Goal: Task Accomplishment & Management: Use online tool/utility

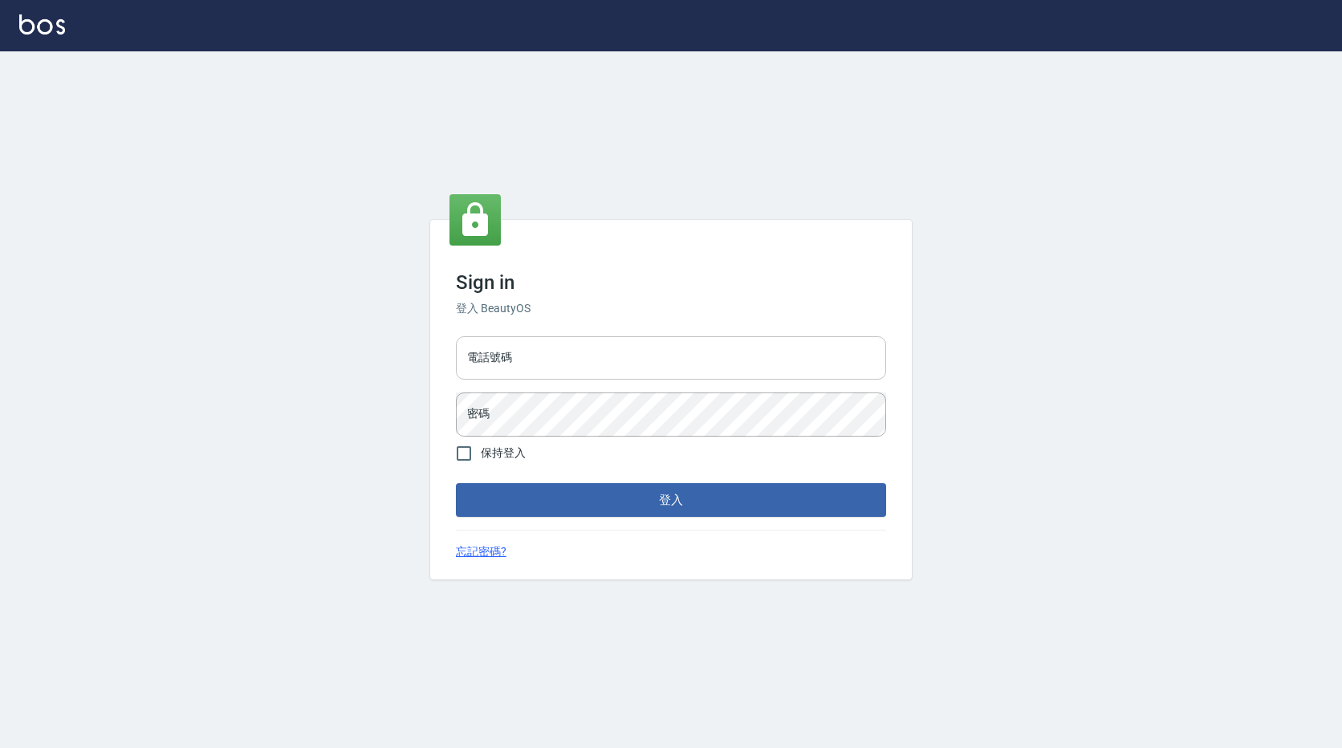
click at [616, 359] on input "電話號碼" at bounding box center [671, 357] width 430 height 43
type input "0989439383"
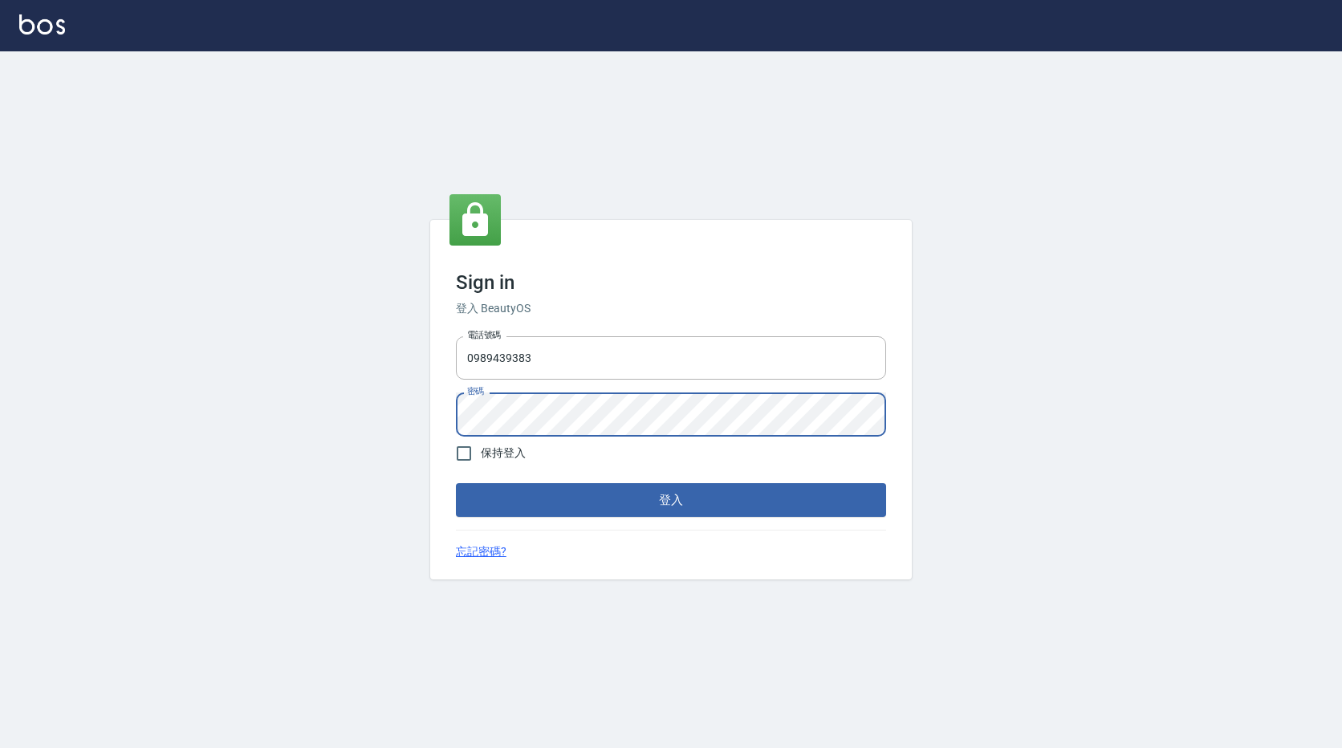
click at [619, 432] on form "電話號碼 [PHONE_NUMBER] 電話號碼 密碼 密碼 保持登入 登入" at bounding box center [671, 423] width 430 height 187
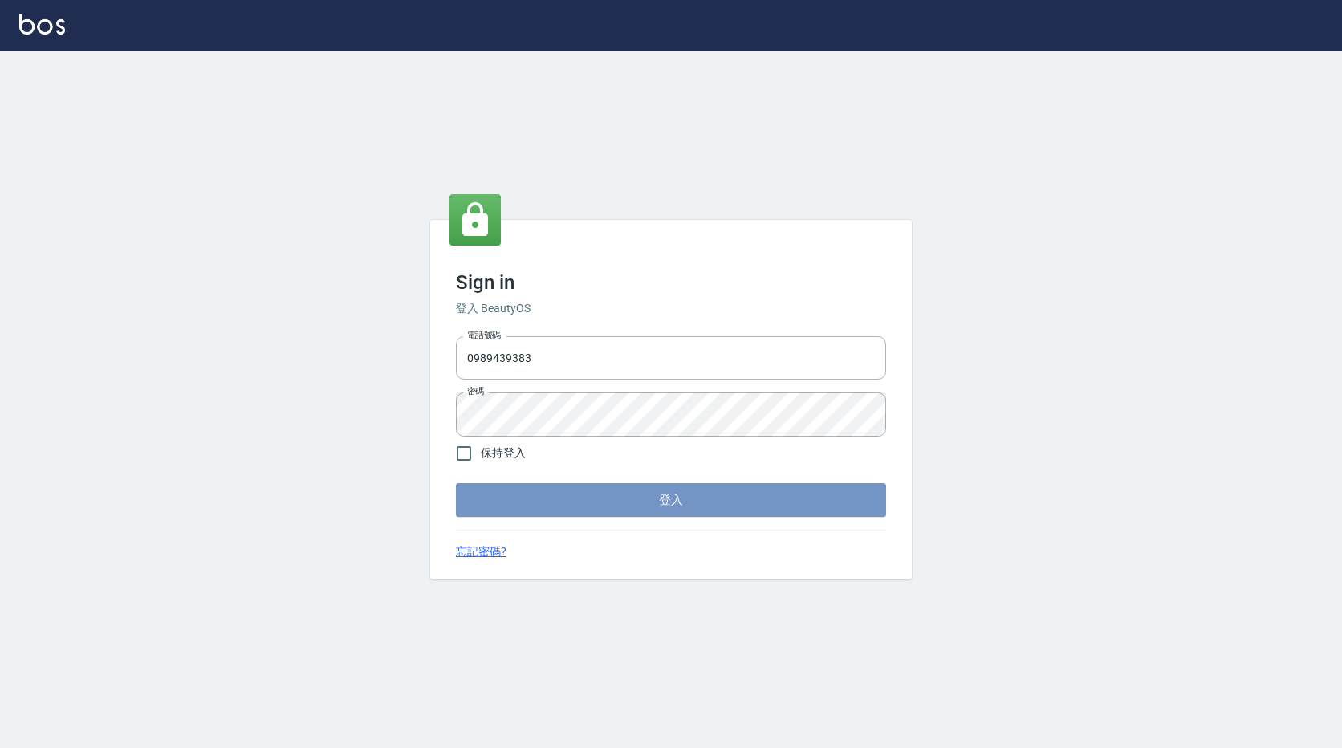
click at [637, 513] on button "登入" at bounding box center [671, 500] width 430 height 34
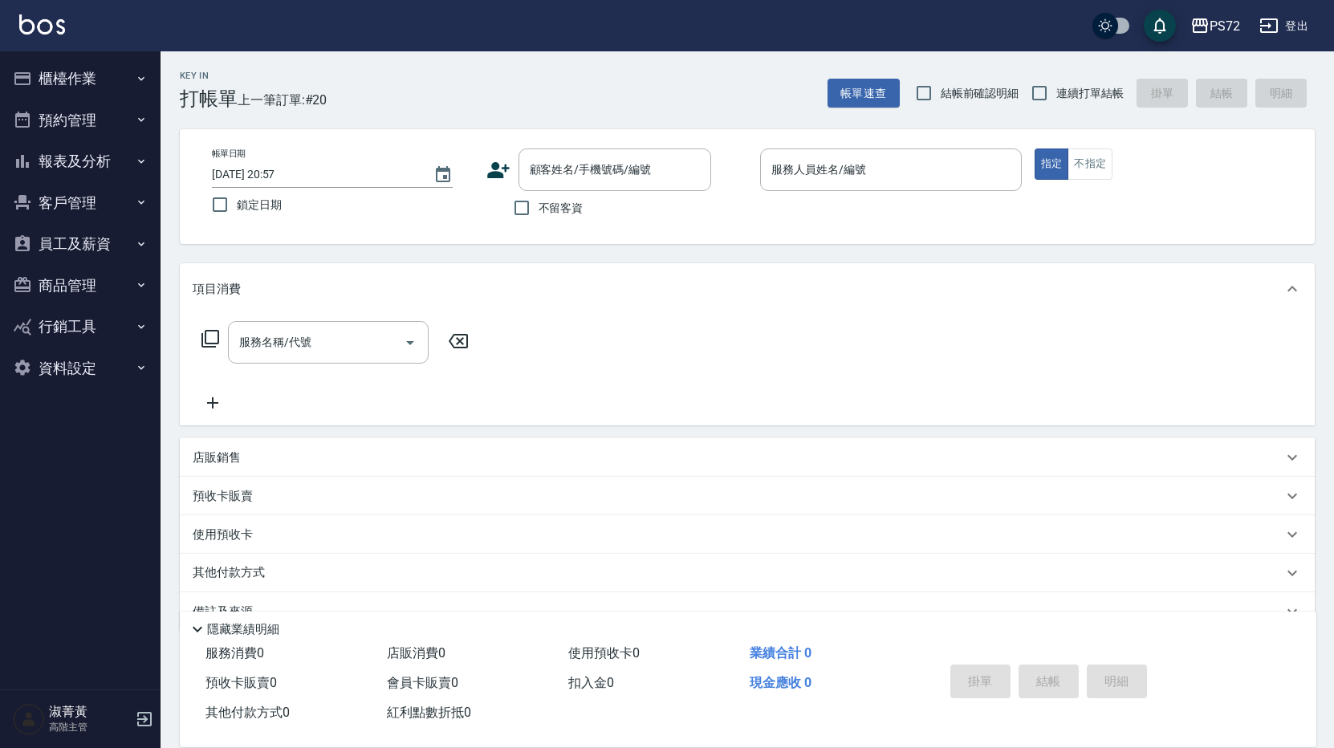
click at [895, 63] on div "Key In 打帳單 上一筆訂單:#20 帳單速查 結帳前確認明細 連續打單結帳 掛單 結帳 明細" at bounding box center [738, 80] width 1154 height 59
click at [69, 75] on button "櫃檯作業" at bounding box center [80, 79] width 148 height 42
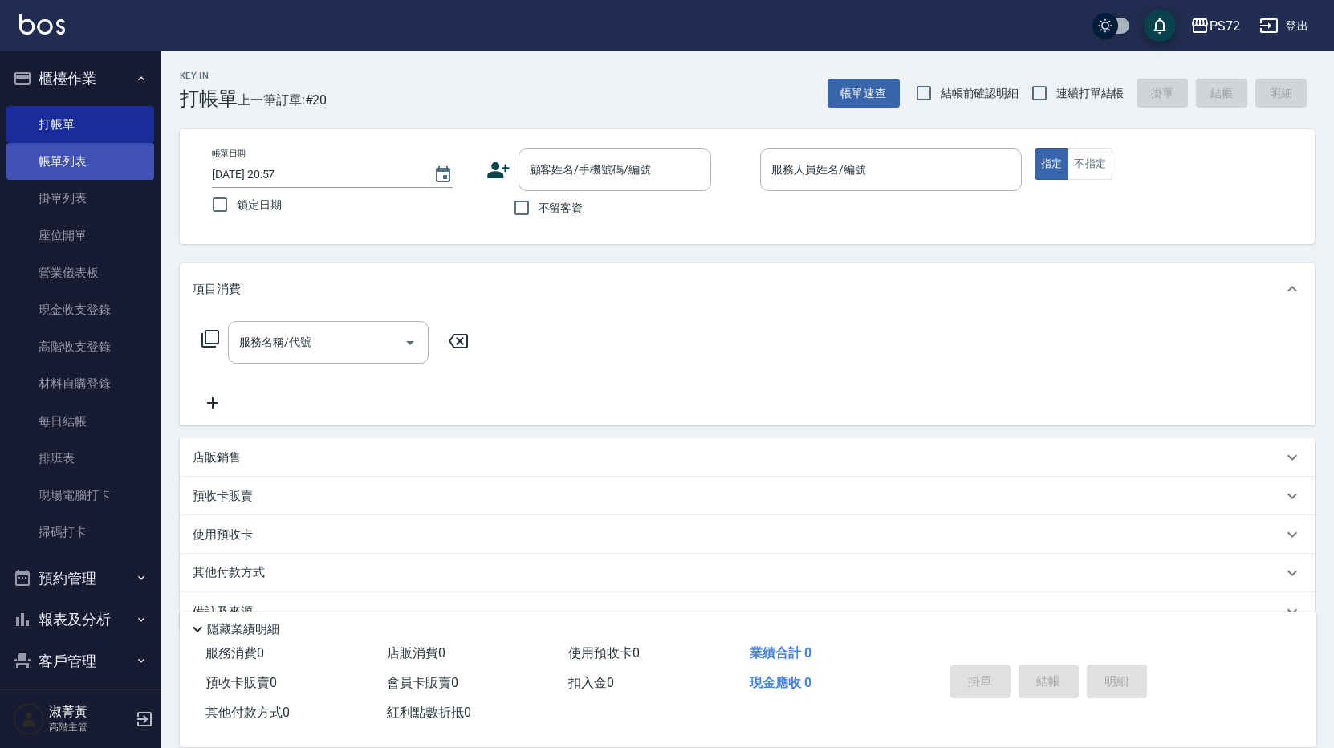
click at [85, 152] on link "帳單列表" at bounding box center [80, 161] width 148 height 37
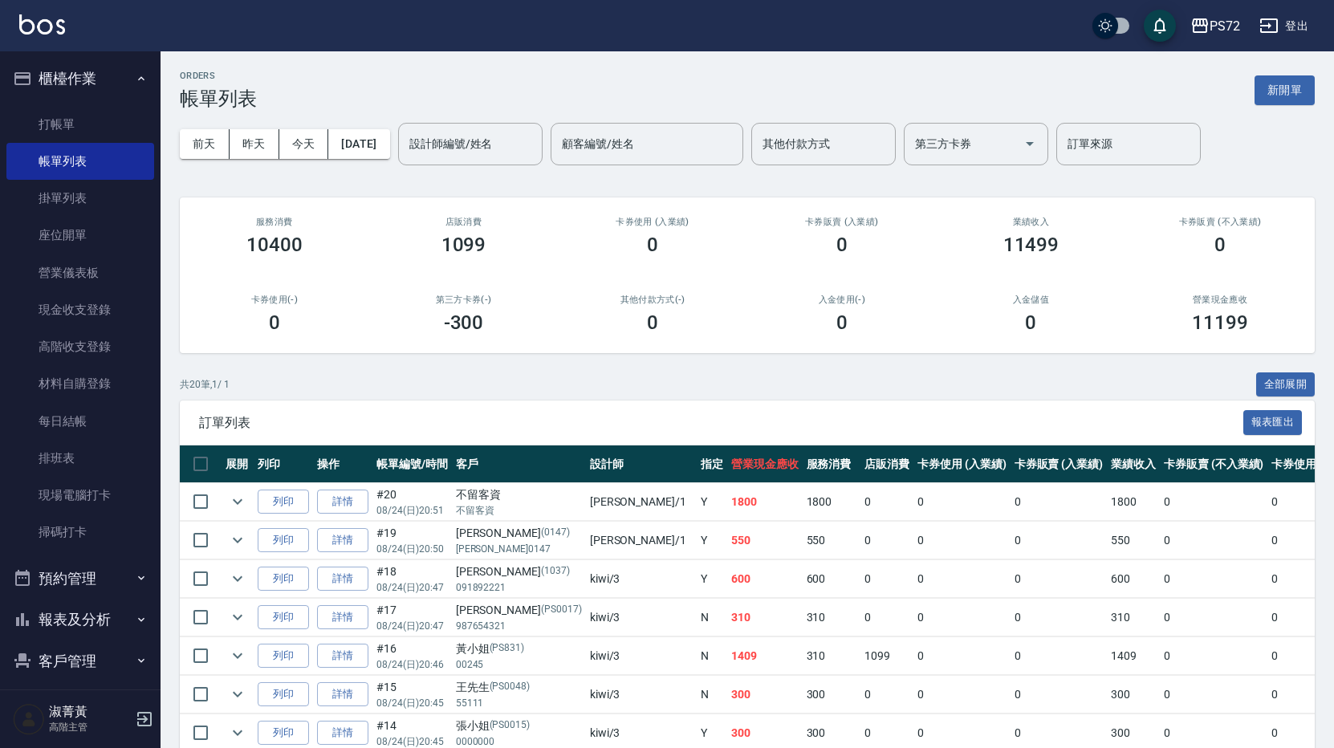
click at [74, 100] on ul "打帳單 帳單列表 掛單列表 座位開單 營業儀表板 現金收支登錄 高階收支登錄 材料自購登錄 每日結帳 排班表 現場電腦打卡 掃碼打卡" at bounding box center [80, 329] width 148 height 458
click at [85, 112] on link "打帳單" at bounding box center [80, 124] width 148 height 37
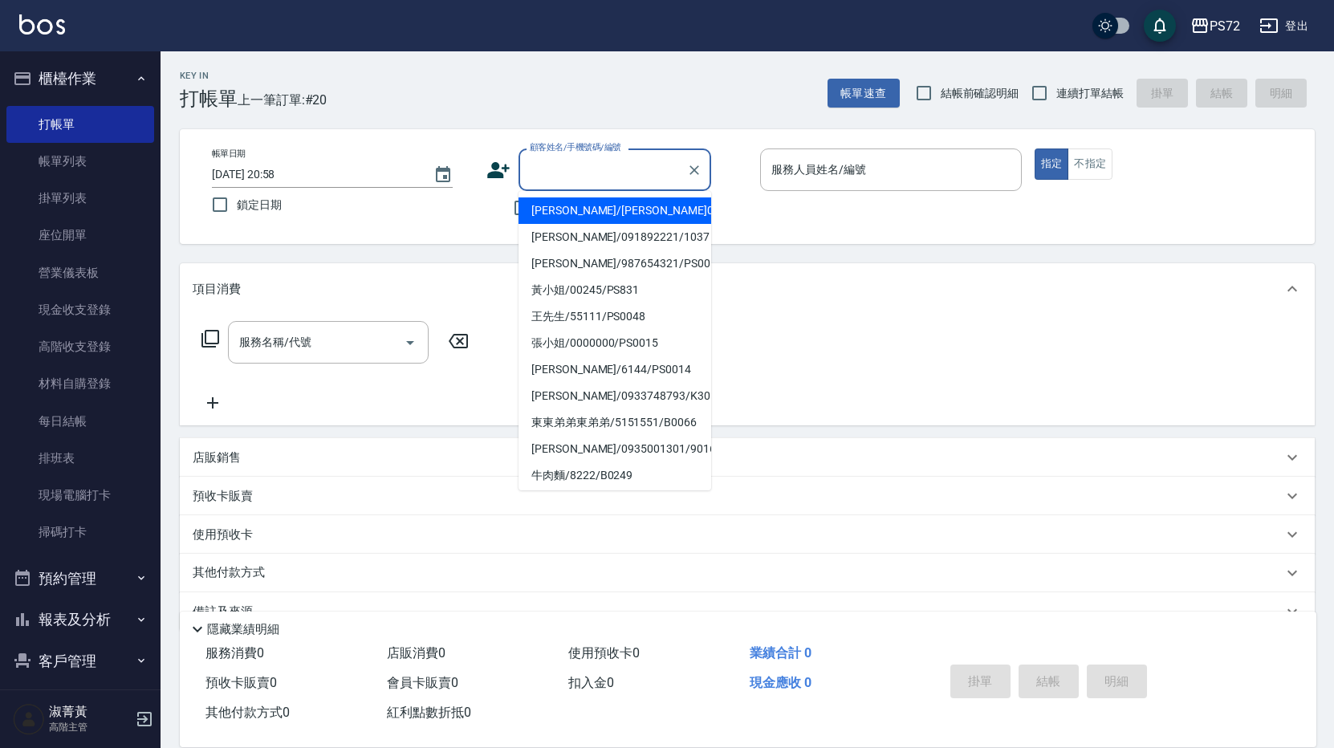
click at [551, 165] on input "顧客姓名/手機號碼/編號" at bounding box center [603, 170] width 154 height 28
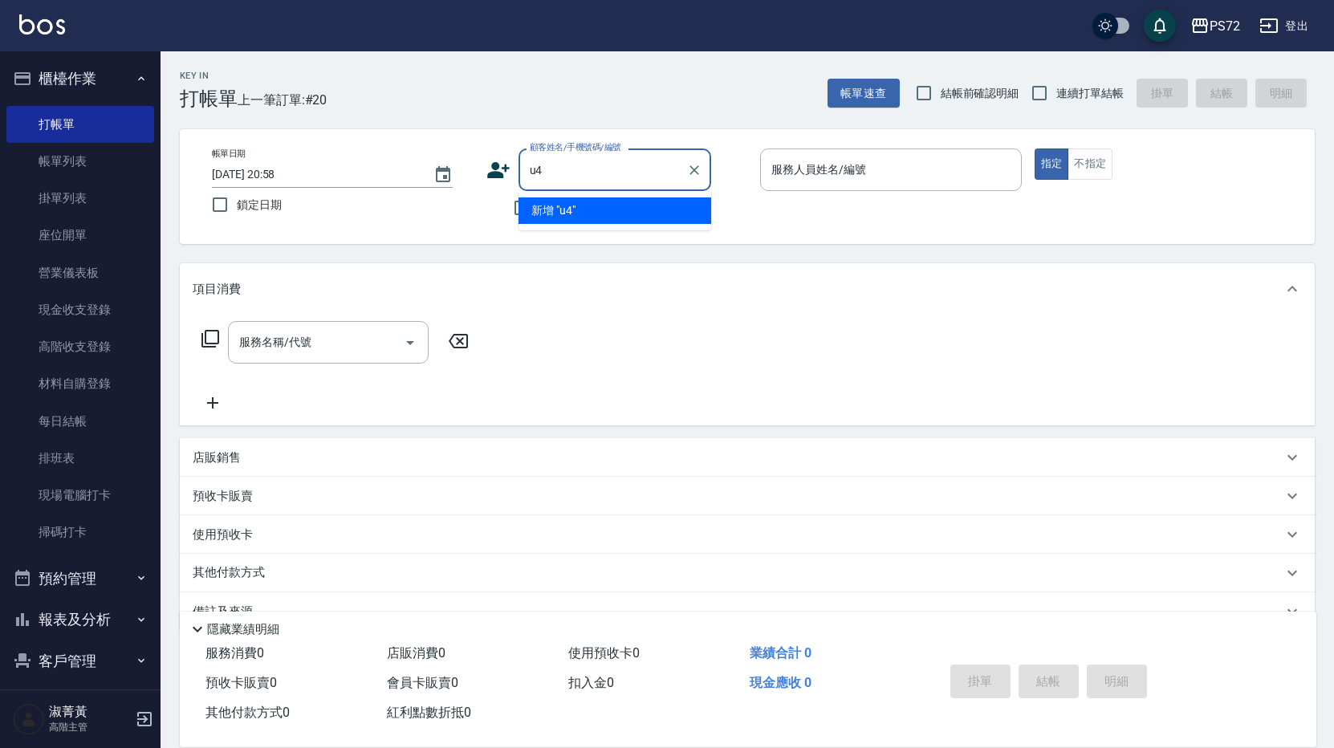
type input "u"
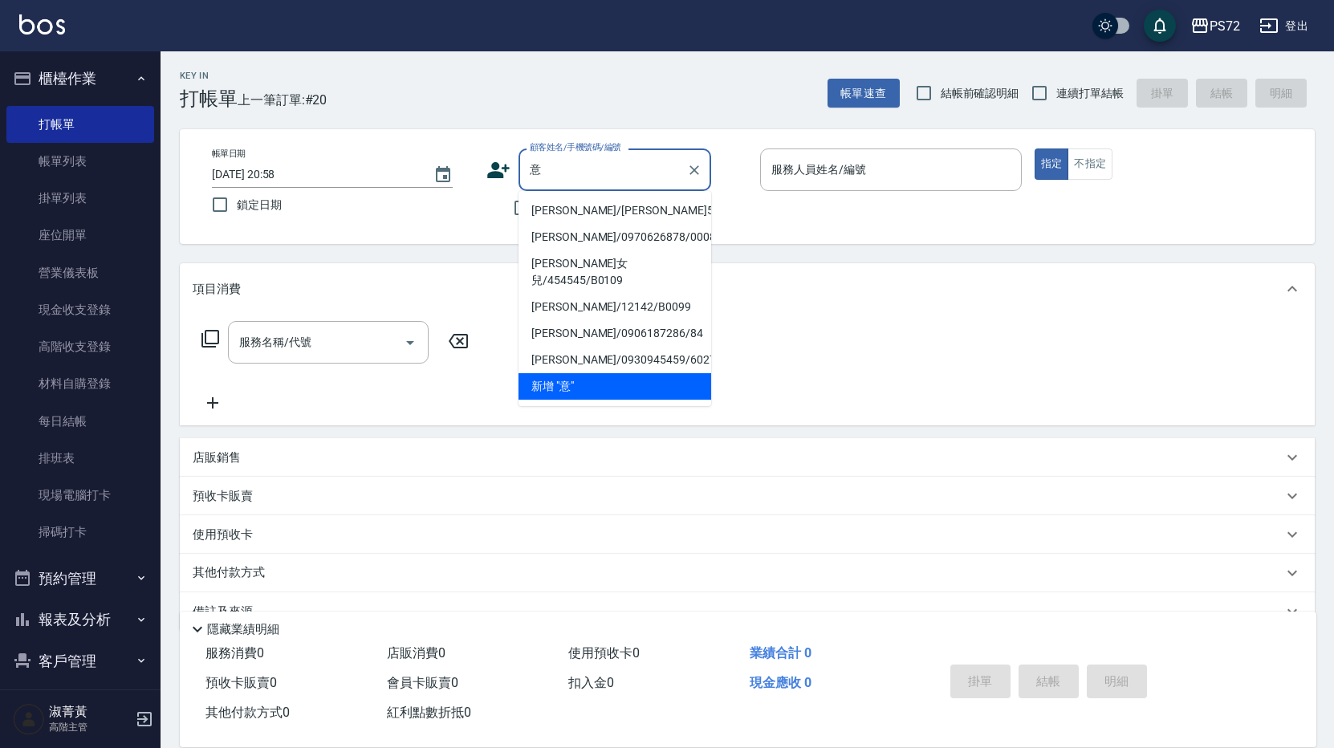
click at [566, 206] on li "[PERSON_NAME]/[PERSON_NAME]5125/5125" at bounding box center [615, 210] width 193 height 26
type input "[PERSON_NAME]/[PERSON_NAME]5125/5125"
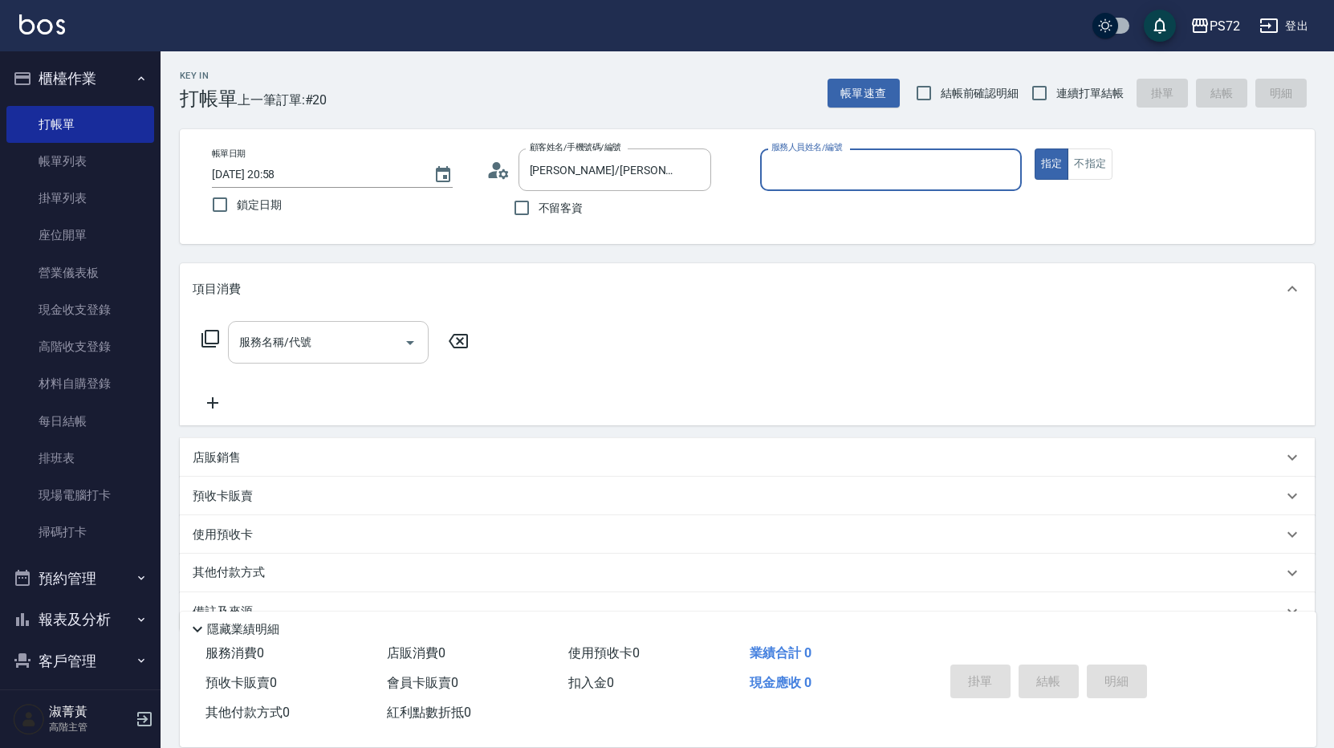
type input "[PERSON_NAME]-1"
click at [284, 344] on div "服務名稱/代號 服務名稱/代號" at bounding box center [328, 342] width 201 height 43
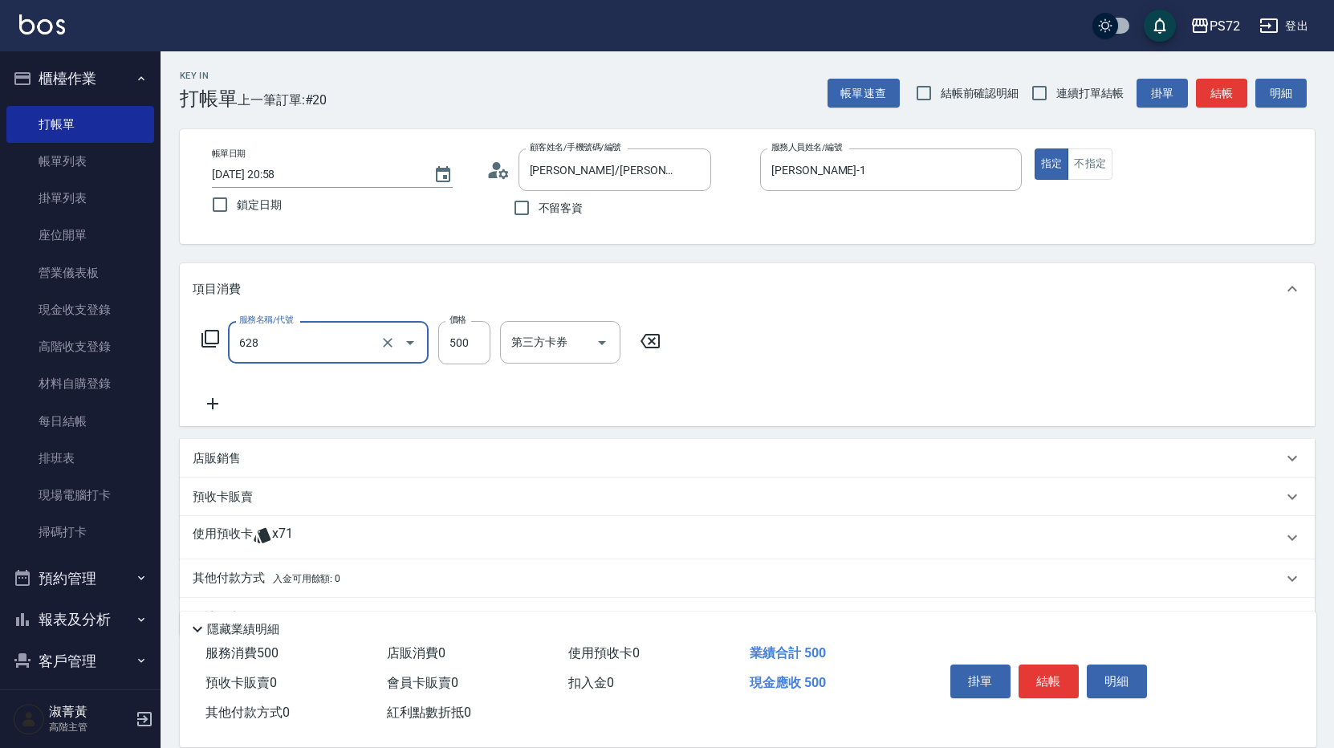
type input "寶齡舒醒清潔500(628)"
type input "600"
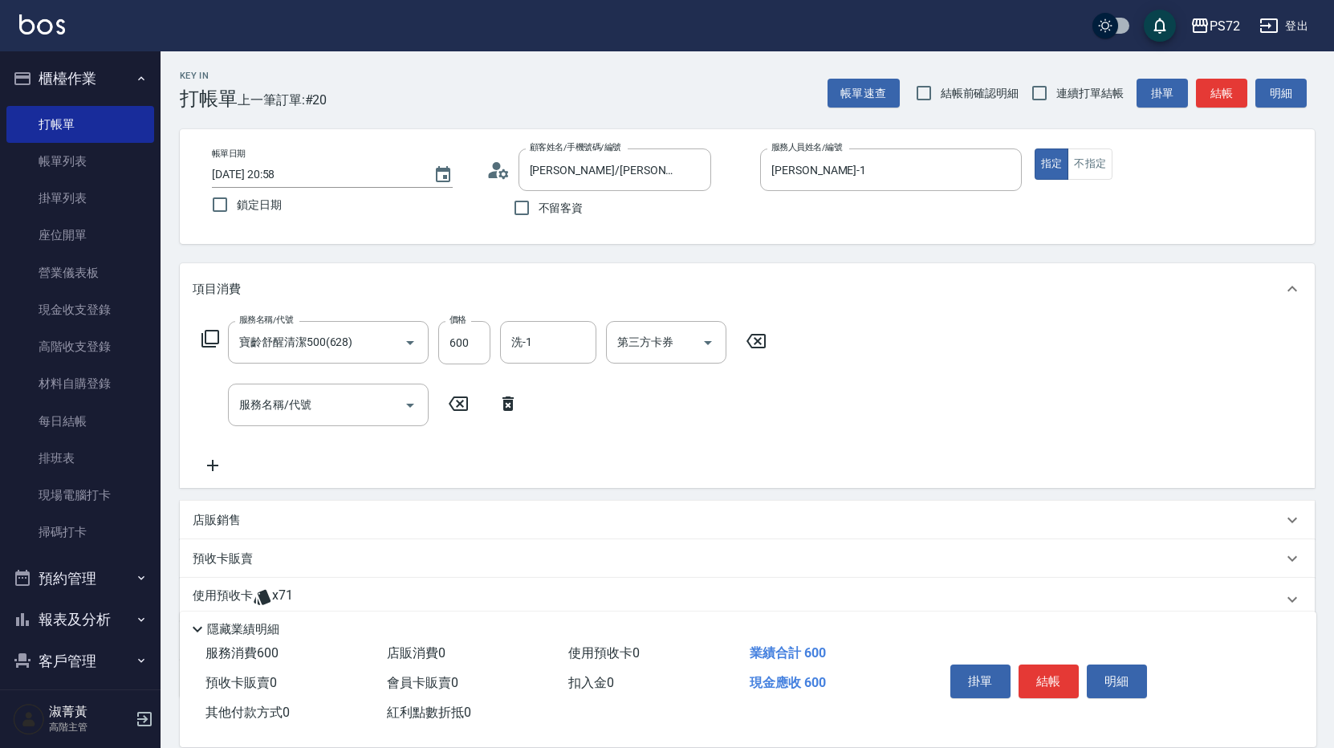
click at [228, 519] on p "店販銷售" at bounding box center [217, 520] width 48 height 17
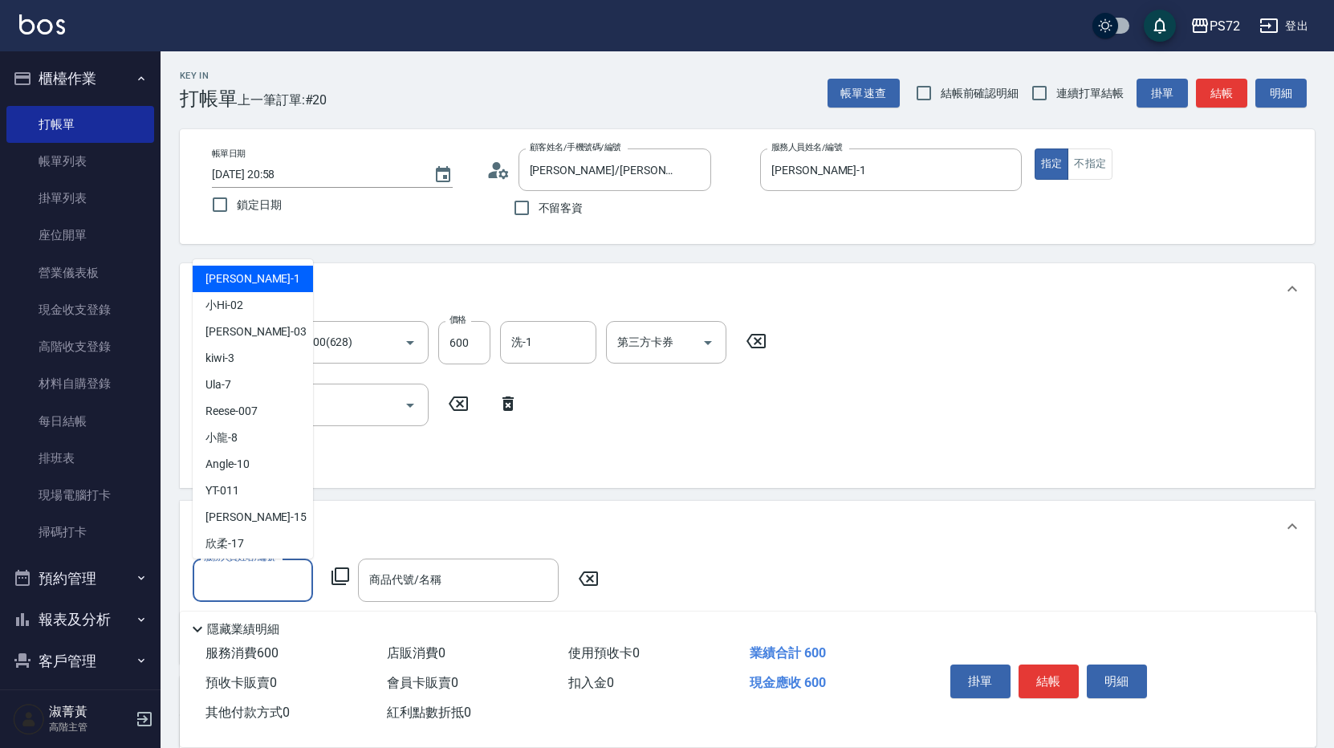
click at [260, 586] on input "服務人員姓名/編號" at bounding box center [253, 580] width 106 height 28
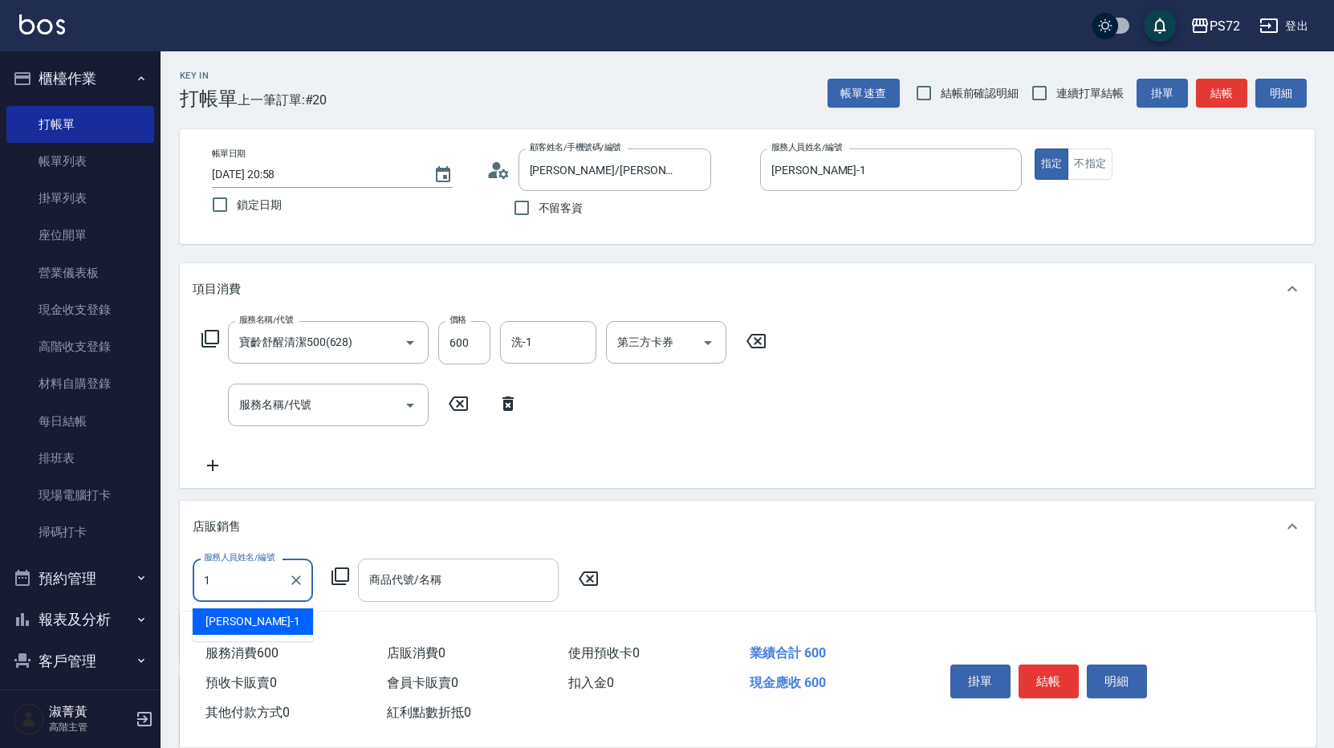
type input "[PERSON_NAME]-1"
click at [348, 576] on icon at bounding box center [341, 577] width 18 height 18
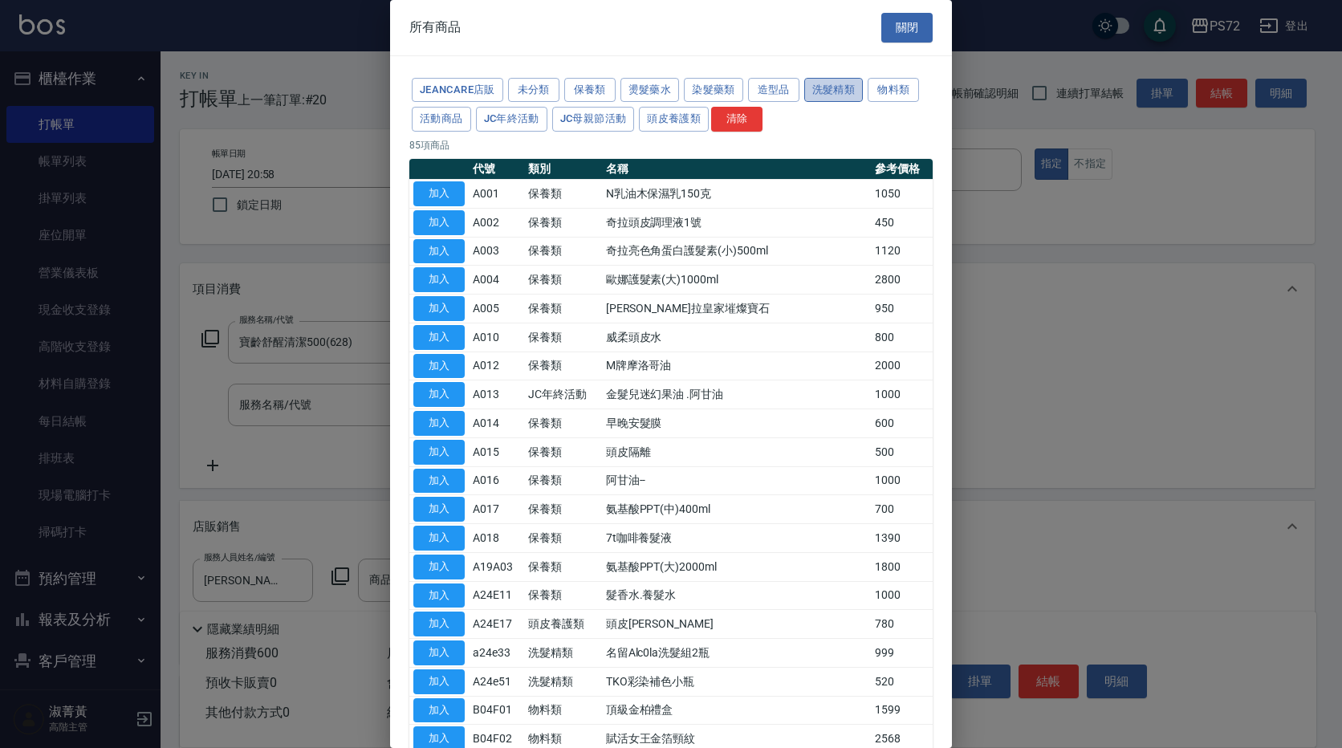
click at [844, 92] on button "洗髮精類" at bounding box center [833, 90] width 59 height 25
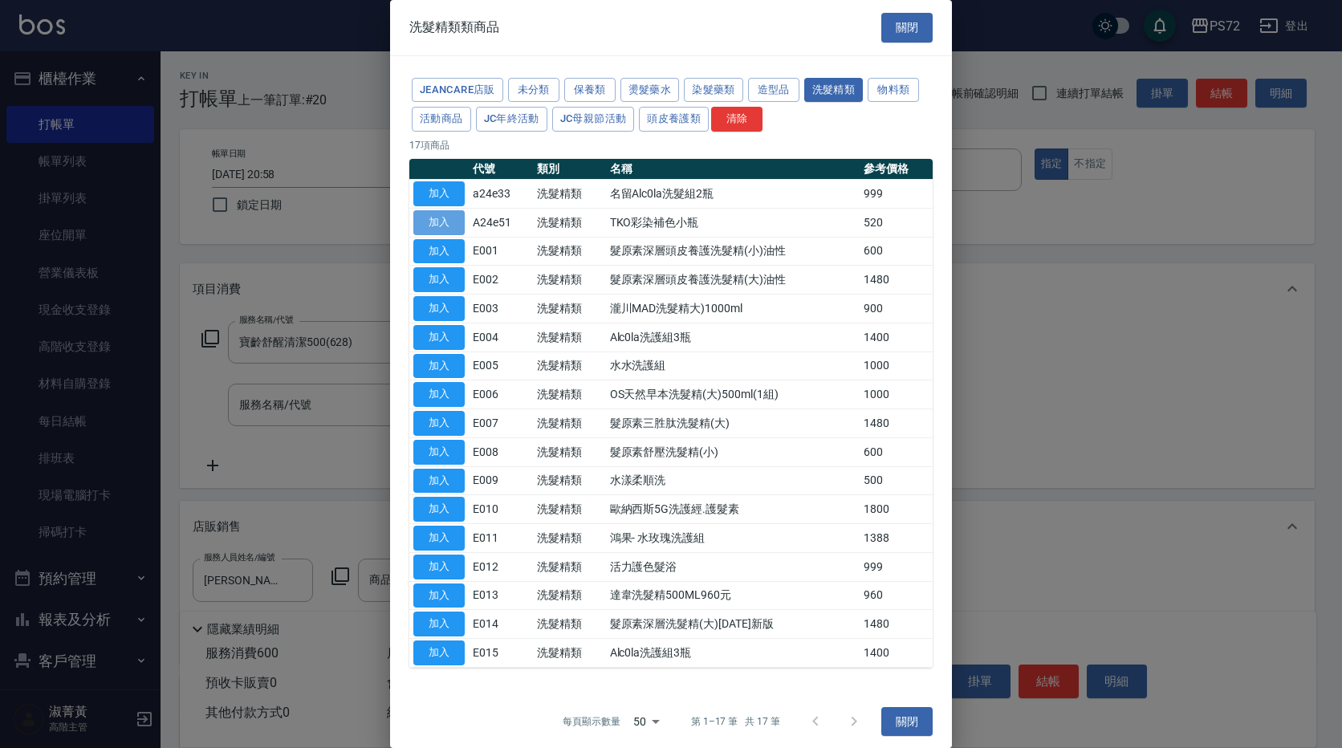
click at [430, 218] on button "加入" at bounding box center [438, 222] width 51 height 25
type input "TKO彩染補色小瓶"
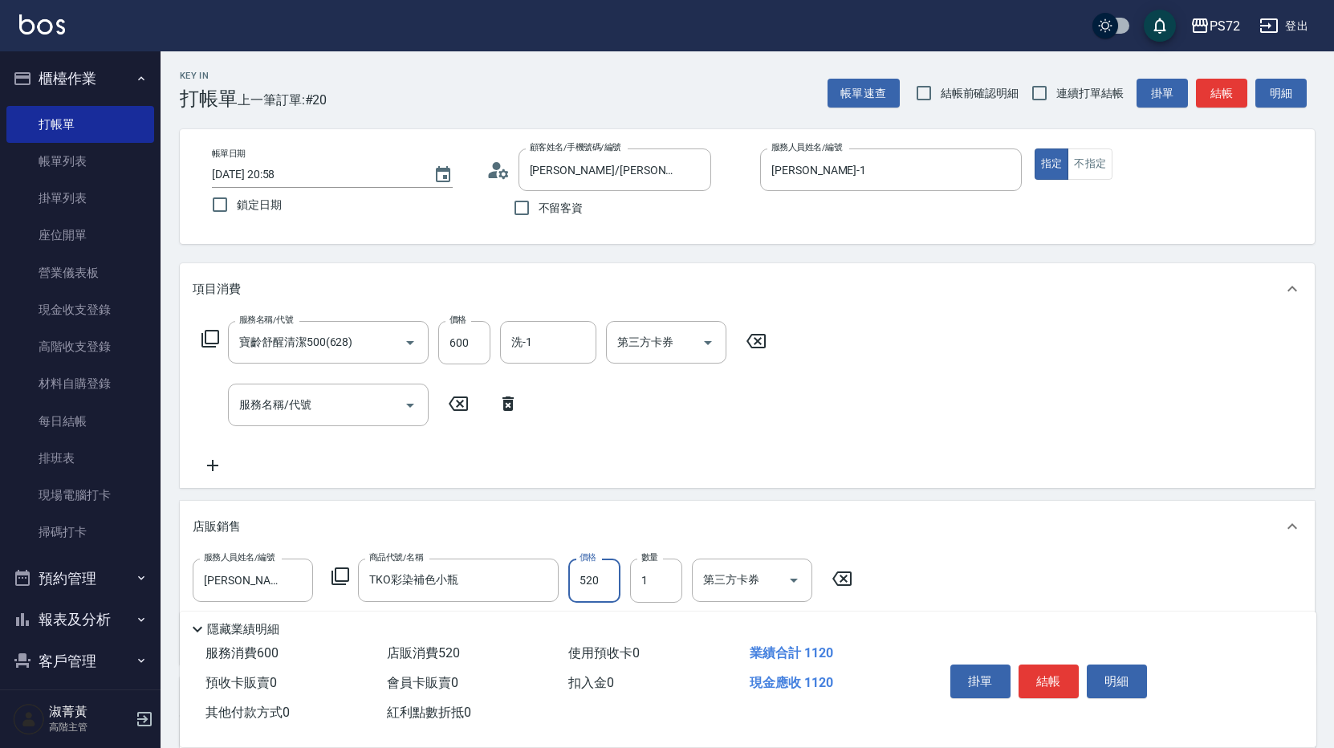
click at [607, 577] on input "520" at bounding box center [594, 580] width 52 height 43
type input "600"
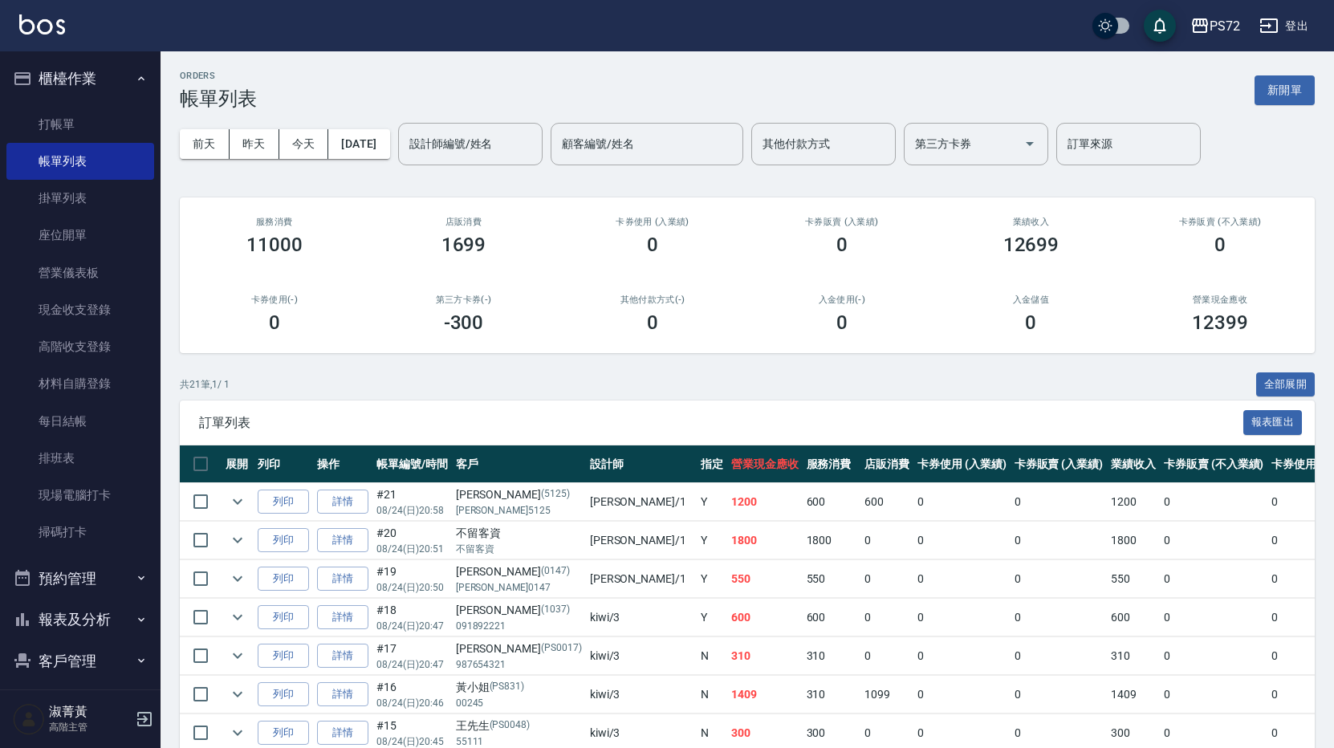
drag, startPoint x: 50, startPoint y: 118, endPoint x: 293, endPoint y: 171, distance: 248.9
click at [50, 118] on link "打帳單" at bounding box center [80, 124] width 148 height 37
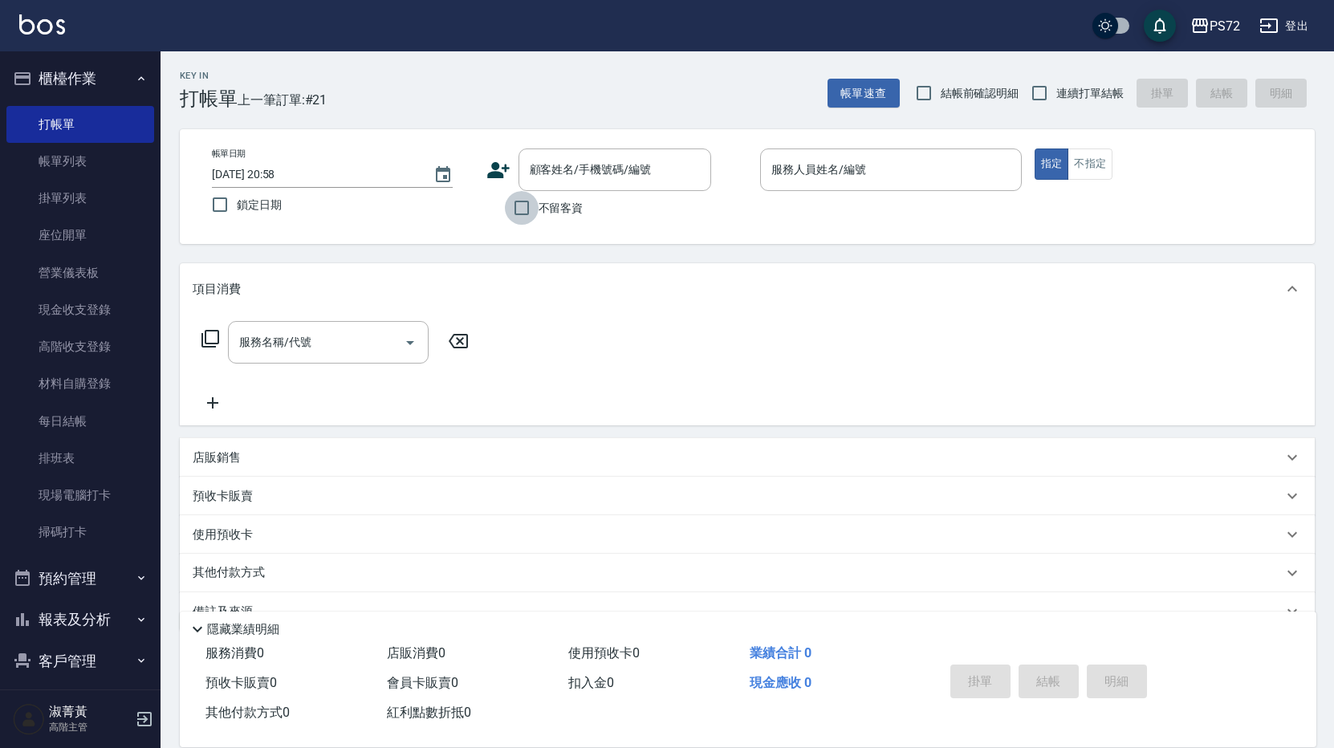
click at [536, 209] on input "不留客資" at bounding box center [522, 208] width 34 height 34
checkbox input "true"
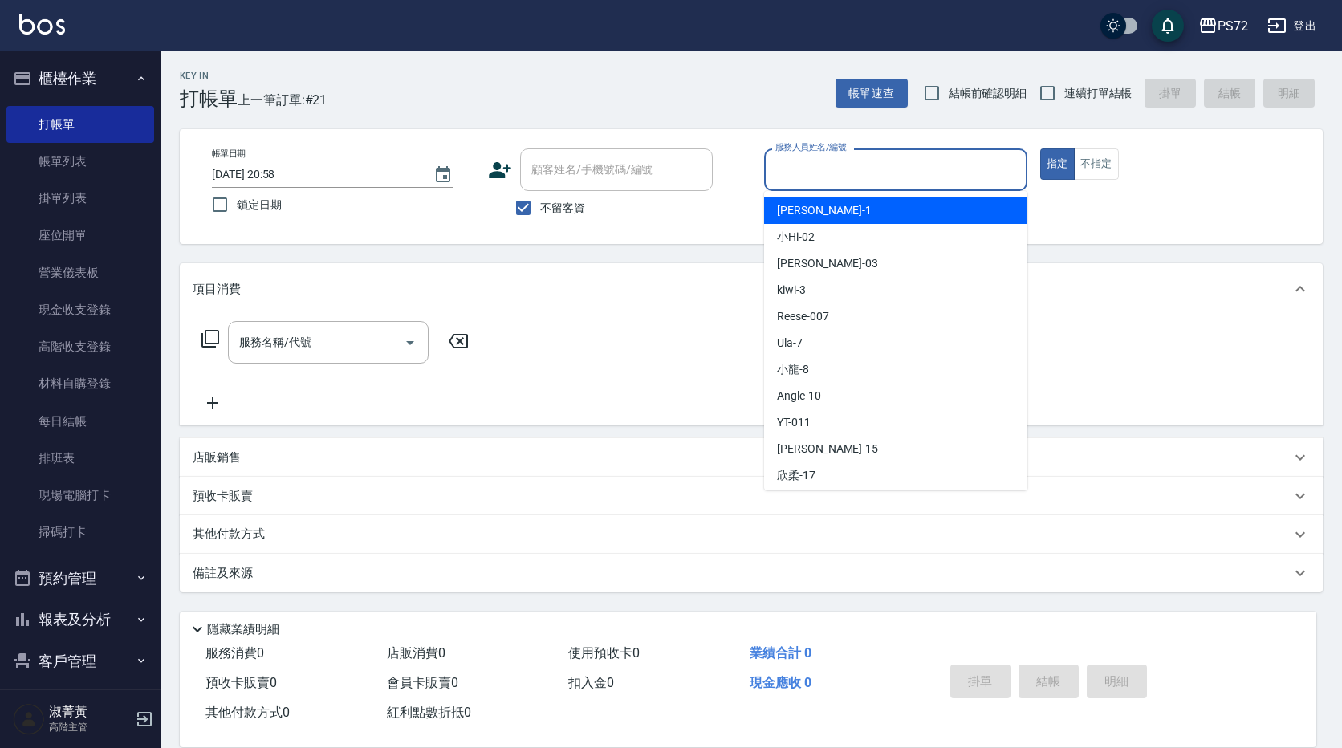
drag, startPoint x: 836, startPoint y: 175, endPoint x: 779, endPoint y: 166, distance: 58.5
click at [836, 174] on input "服務人員姓名/編號" at bounding box center [895, 170] width 249 height 28
type input "[PERSON_NAME]-1"
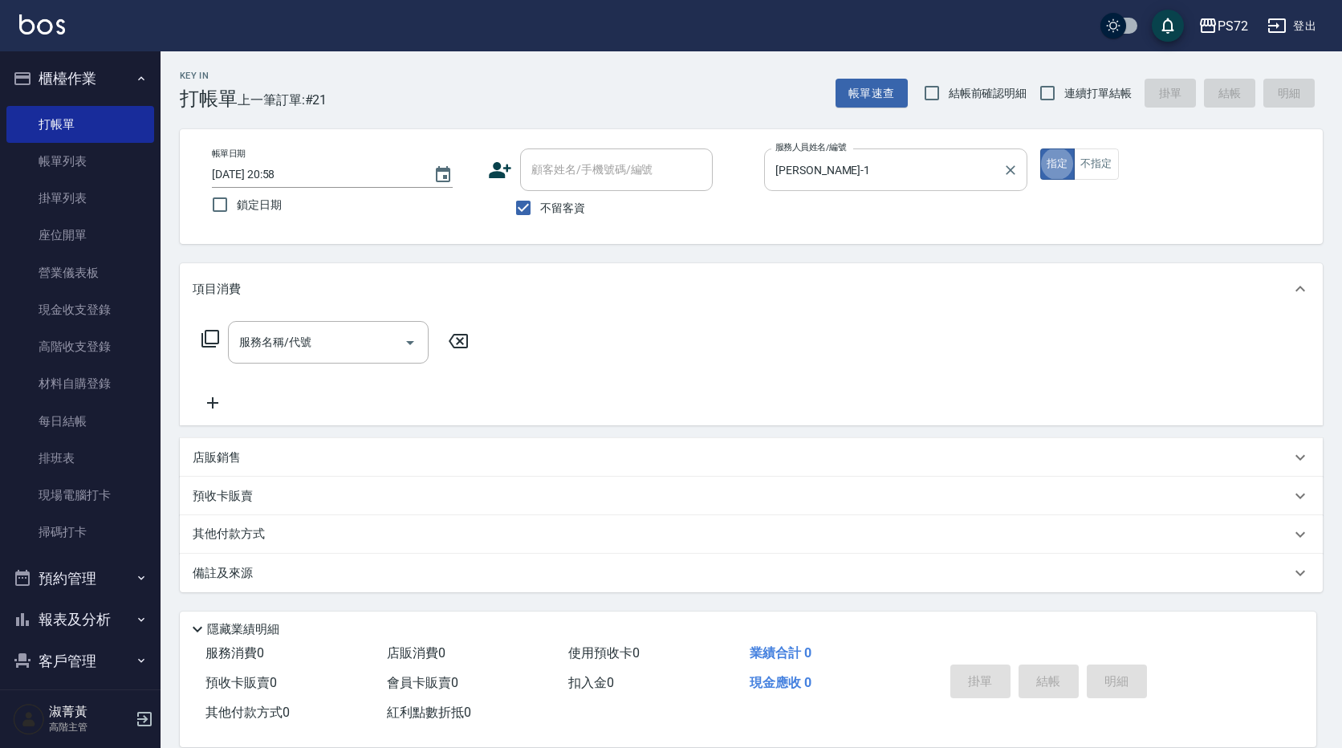
type button "true"
type input "6"
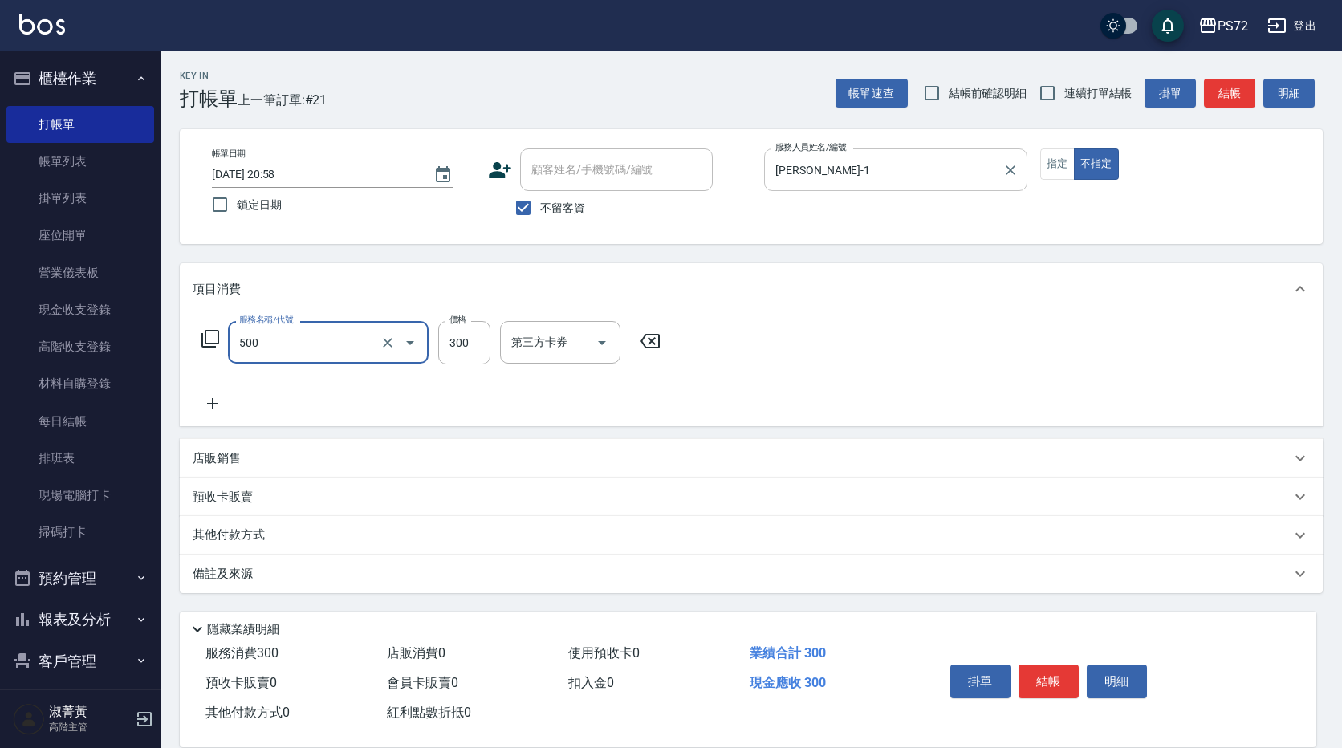
type input "洗髮(A級)(500)"
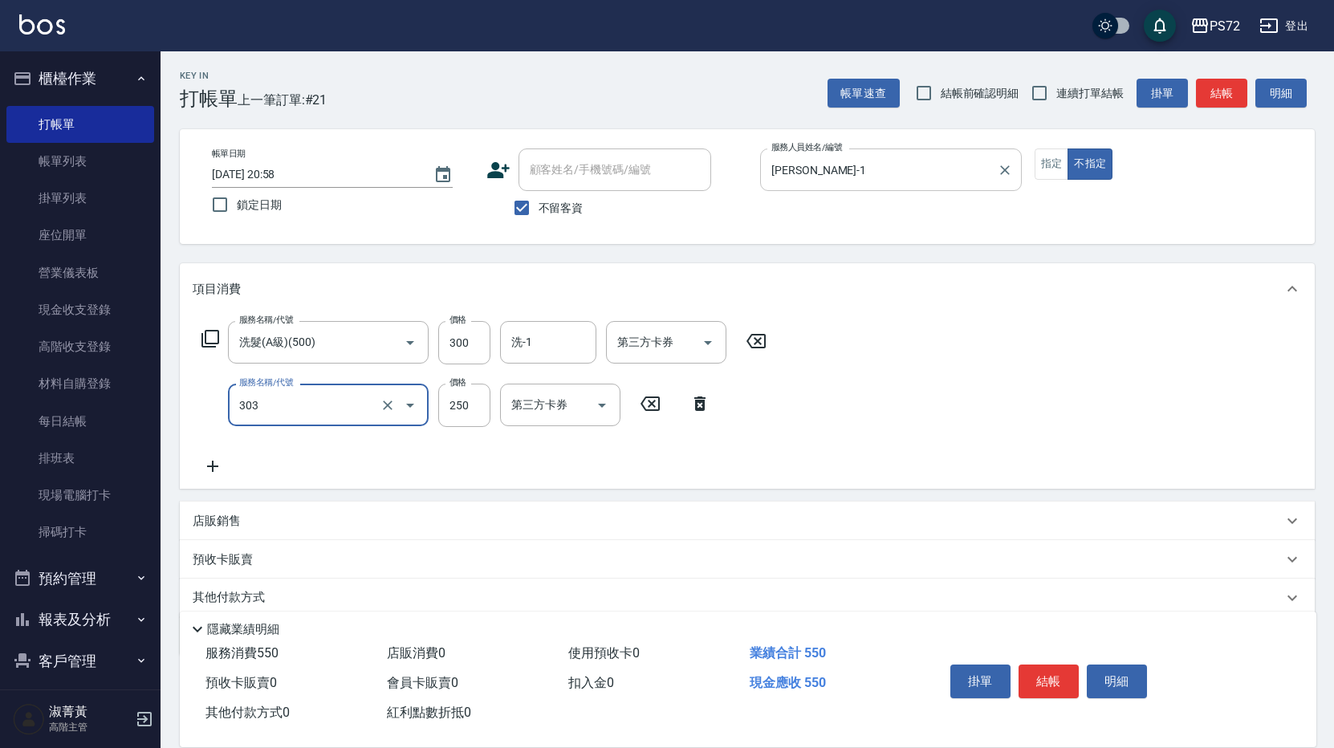
type input "剪髮(303)"
type input "350"
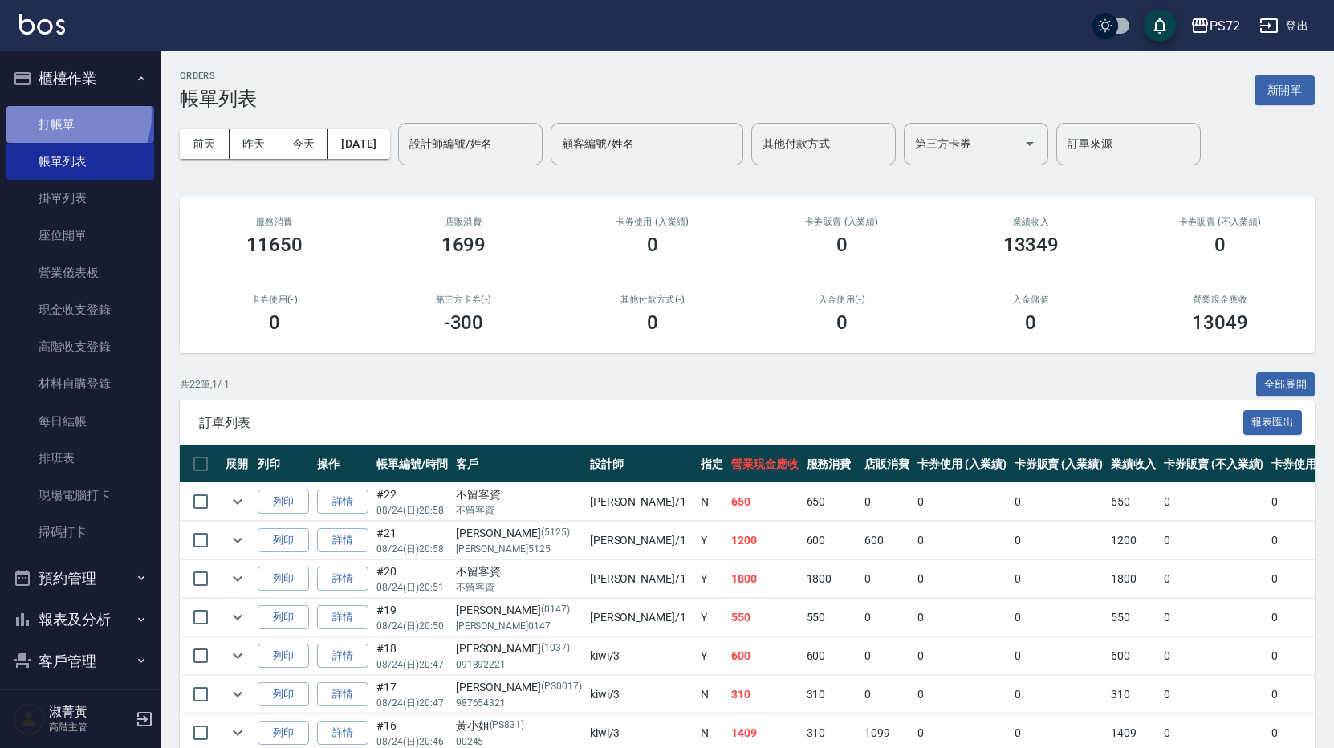
click at [61, 114] on link "打帳單" at bounding box center [80, 124] width 148 height 37
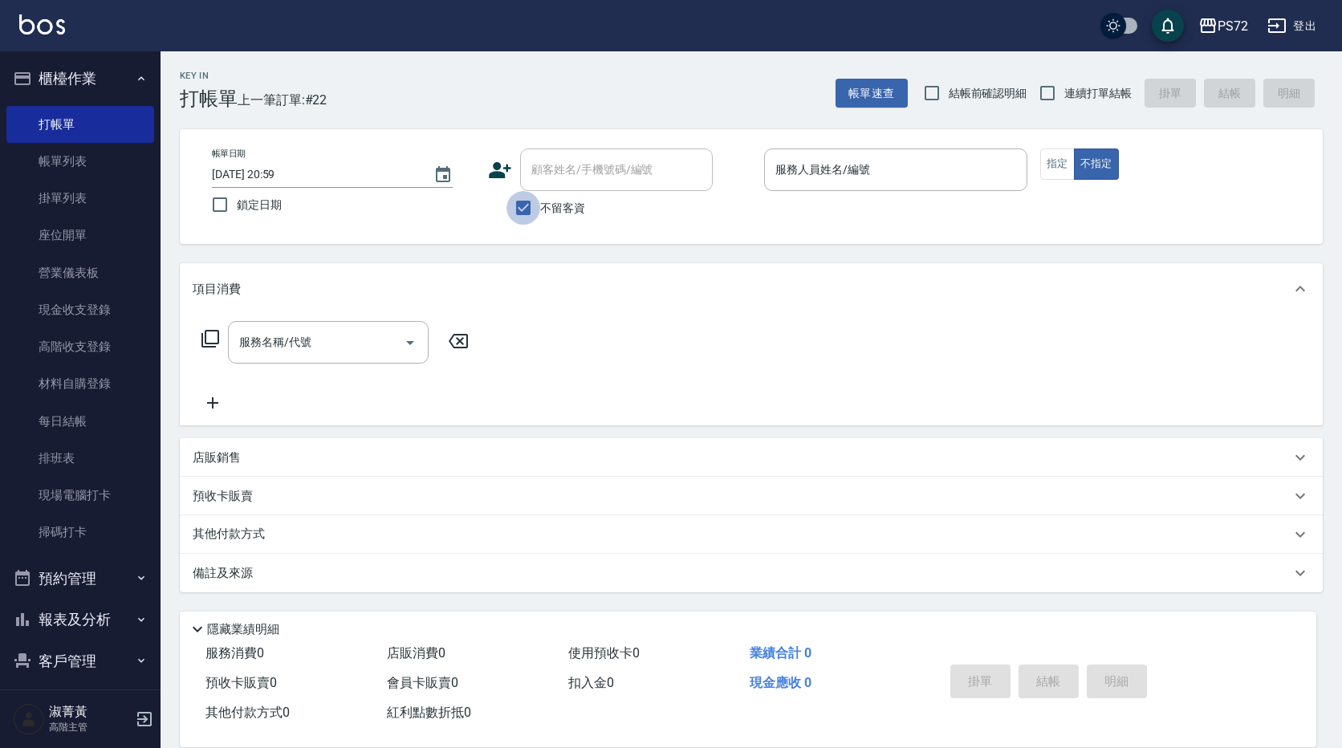
drag, startPoint x: 524, startPoint y: 206, endPoint x: 617, endPoint y: 126, distance: 122.4
click at [525, 206] on input "不留客資" at bounding box center [524, 208] width 34 height 34
checkbox input "false"
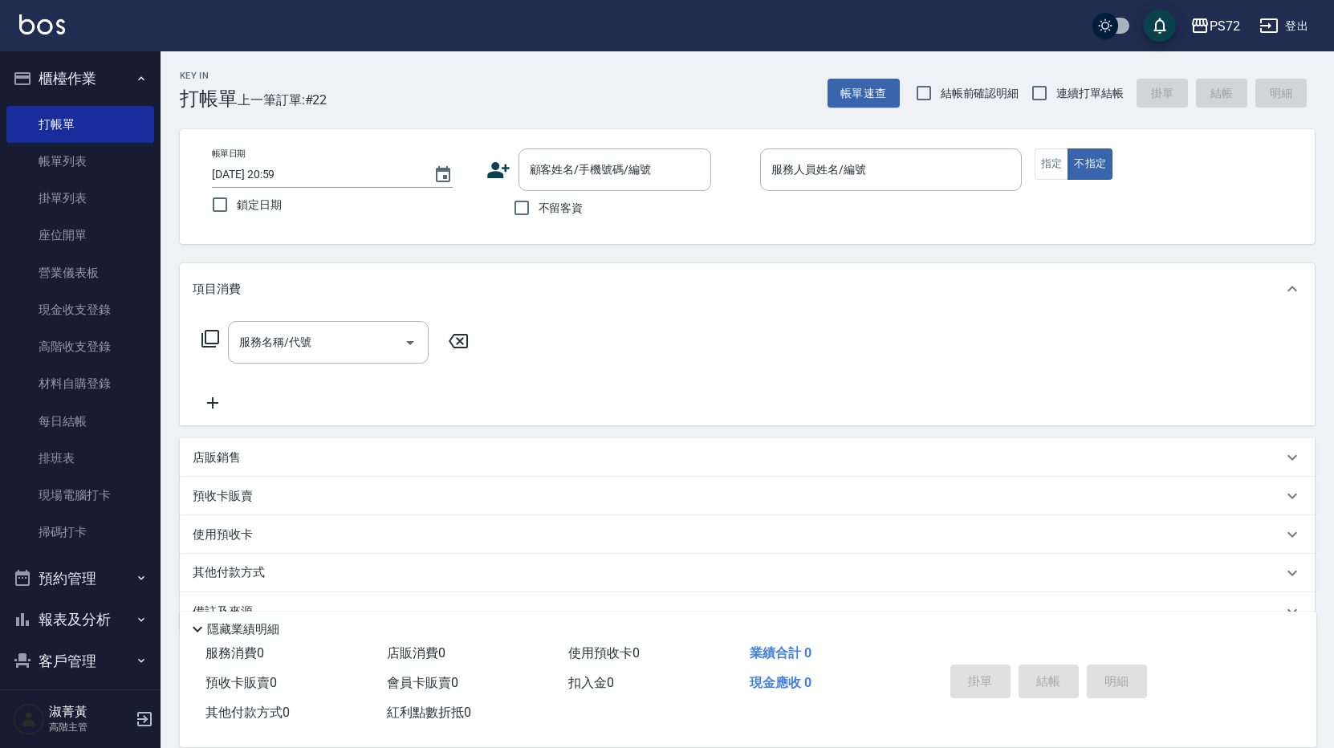
drag, startPoint x: 617, startPoint y: 126, endPoint x: 611, endPoint y: 148, distance: 22.6
click at [615, 131] on div "Key In 打帳單 上一筆訂單:#22 帳單速查 結帳前確認明細 連續打單結帳 掛單 結帳 明細 帳單日期 [DATE] 20:59 鎖定日期 顧客姓名/手…" at bounding box center [748, 418] width 1174 height 734
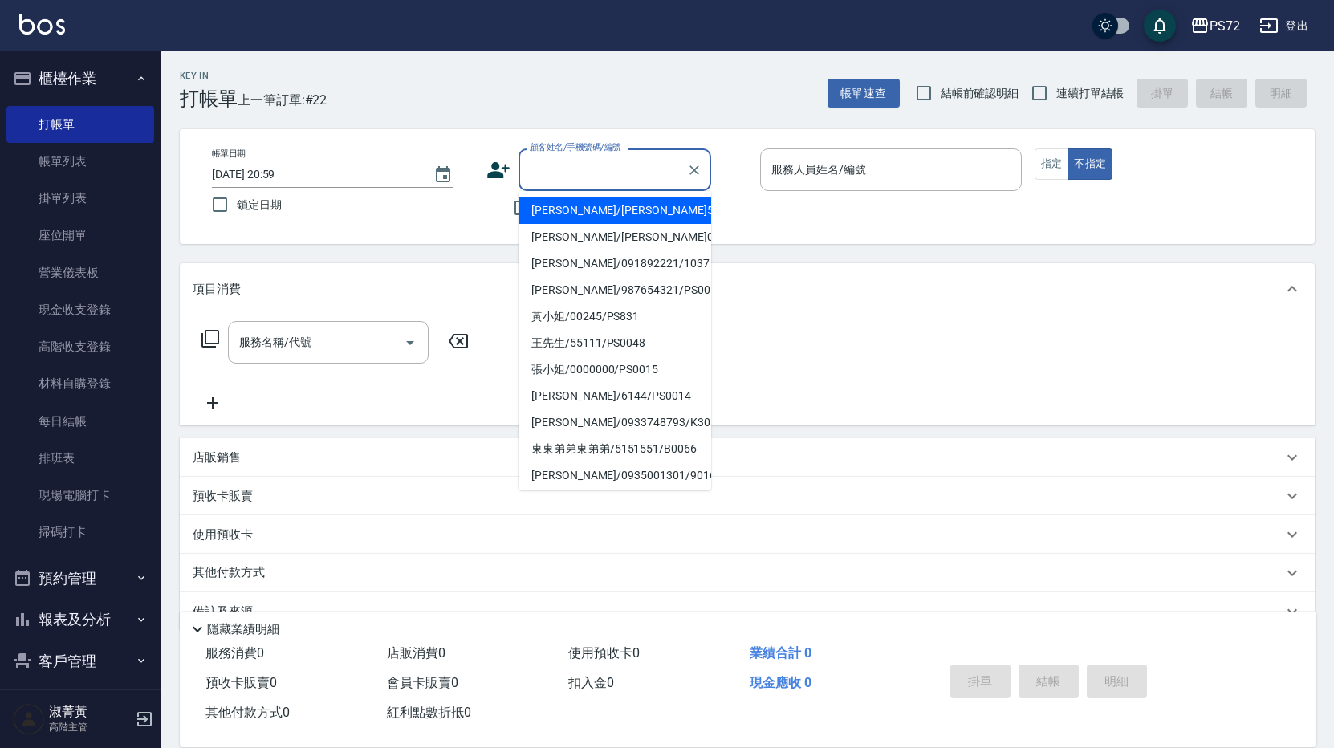
drag, startPoint x: 602, startPoint y: 179, endPoint x: 658, endPoint y: 140, distance: 68.6
click at [602, 178] on input "顧客姓名/手機號碼/編號" at bounding box center [603, 170] width 154 height 28
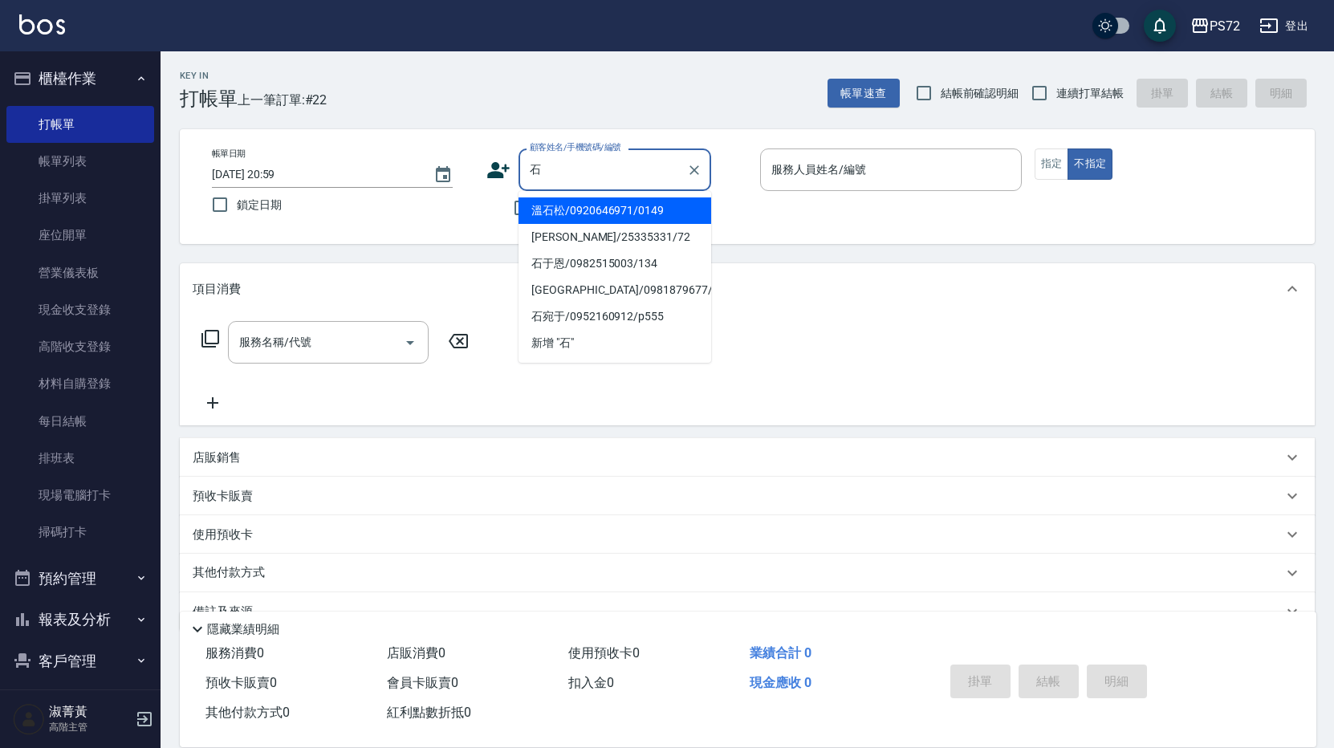
click at [557, 213] on li "溫石松/0920646971/0149" at bounding box center [615, 210] width 193 height 26
type input "溫石松/0920646971/0149"
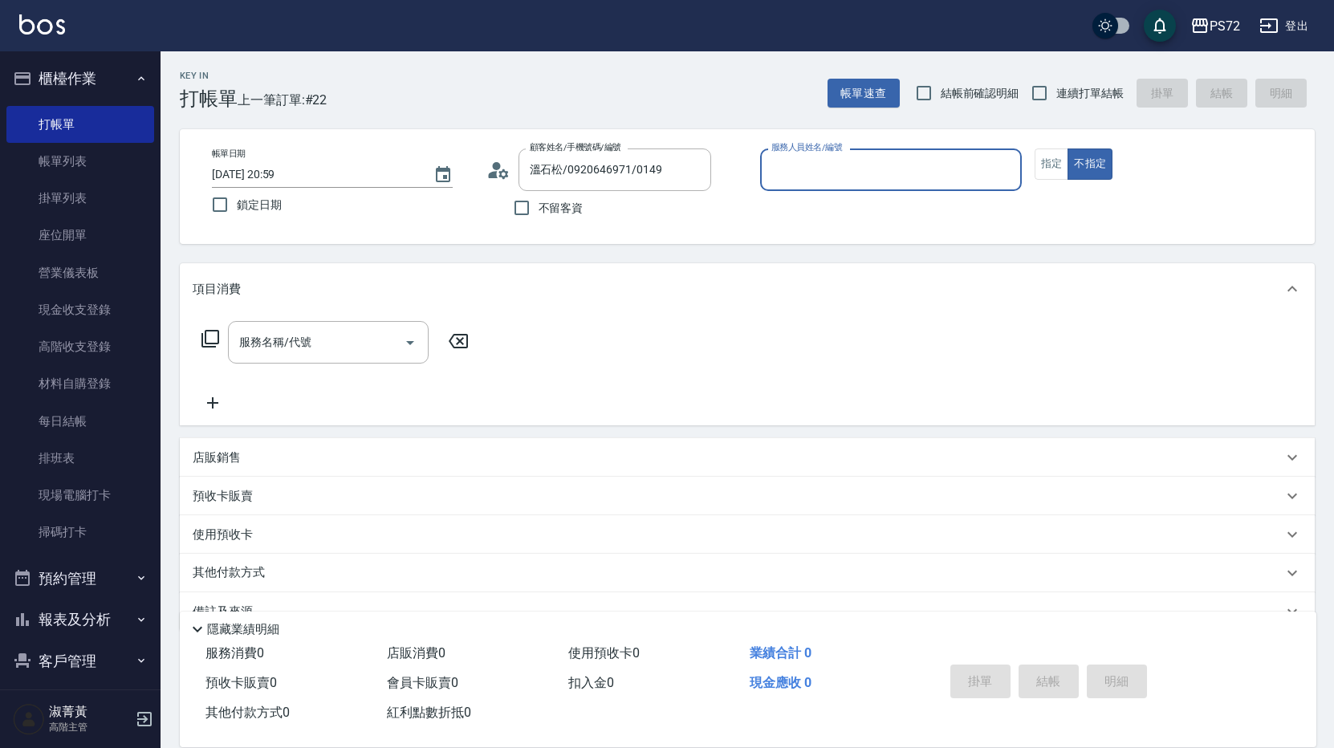
type input "[PERSON_NAME]-1"
click at [1060, 165] on button "指定" at bounding box center [1052, 164] width 35 height 31
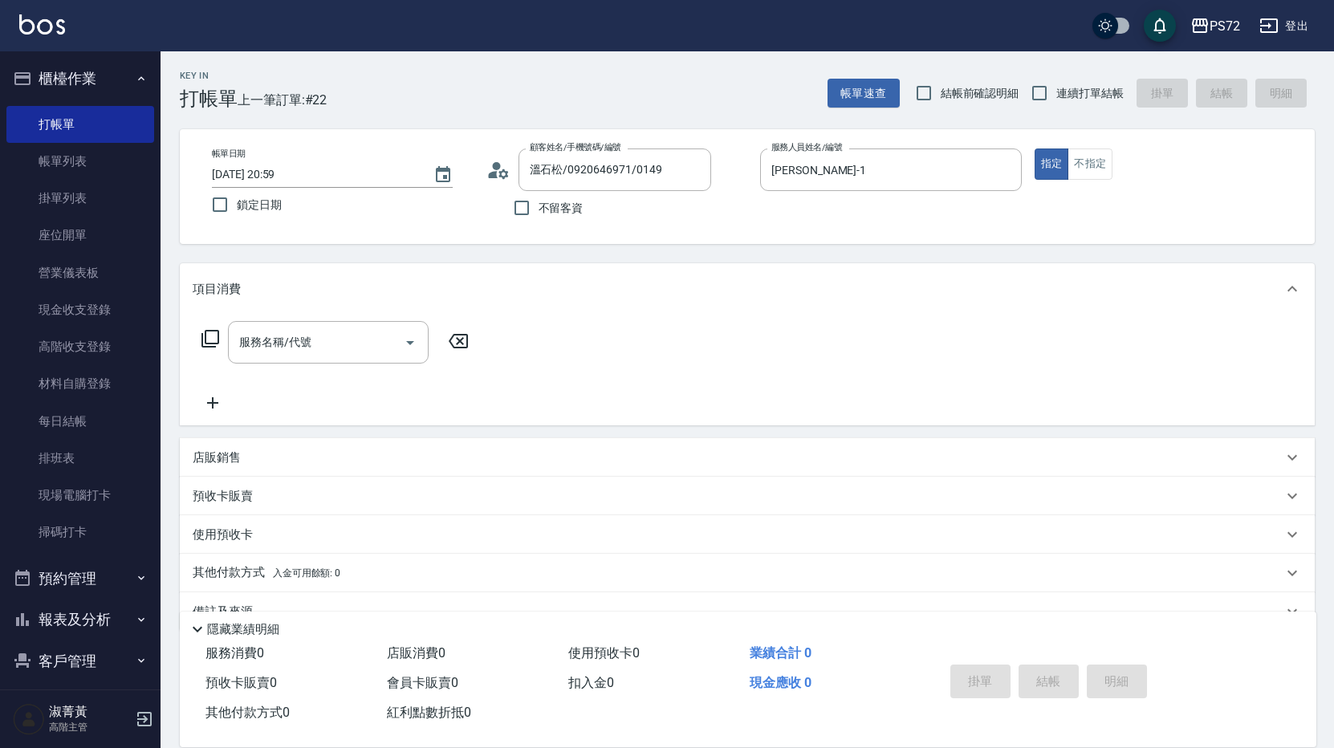
drag, startPoint x: 324, startPoint y: 332, endPoint x: 381, endPoint y: 285, distance: 73.6
click at [375, 291] on div "項目消費 服務名稱/代號 服務名稱/代號" at bounding box center [747, 344] width 1135 height 162
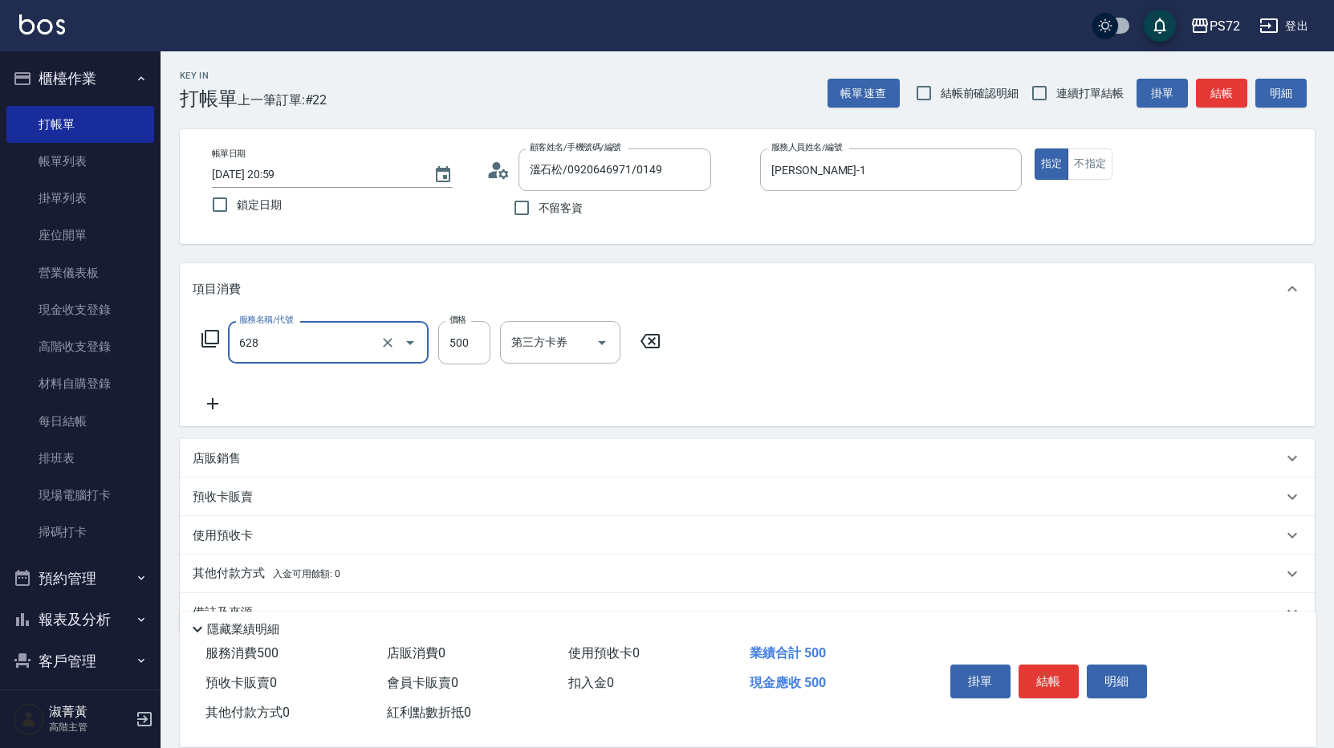
type input "寶齡舒醒清潔500(628)"
type input "600"
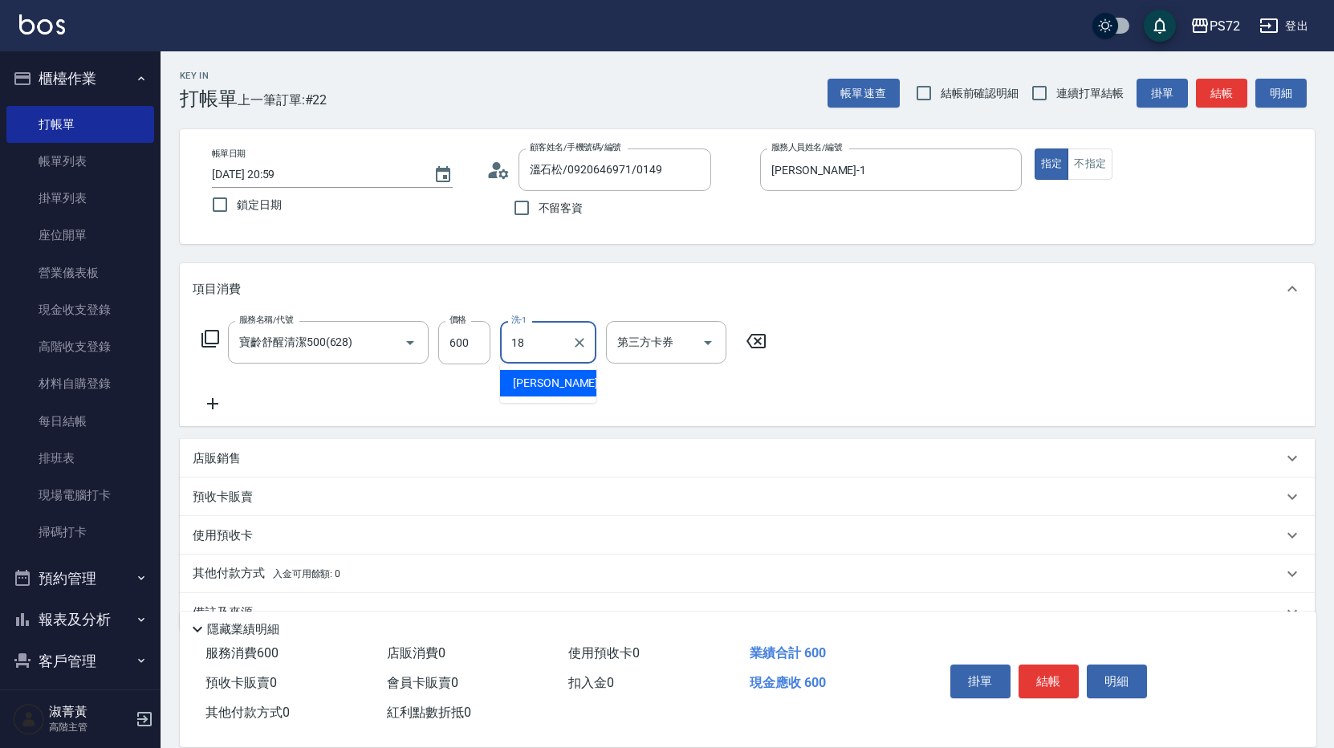
type input "[PERSON_NAME]-18"
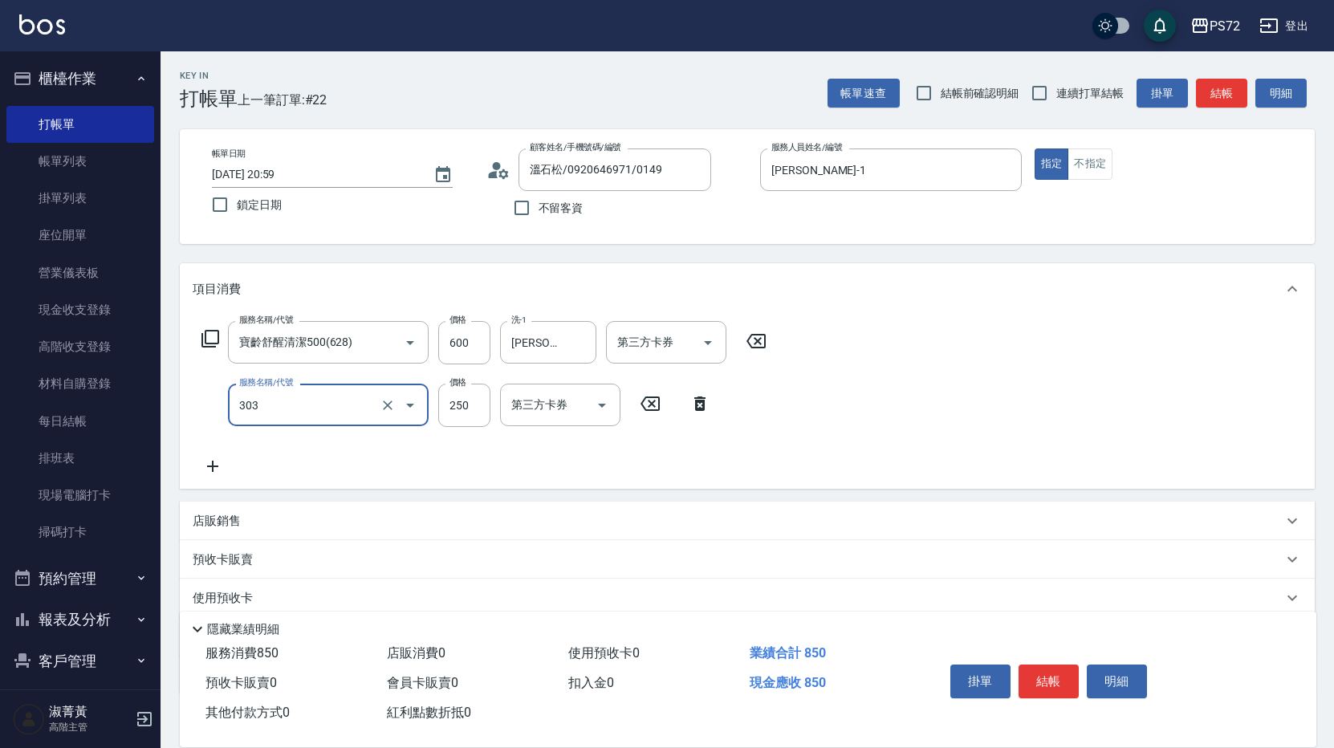
type input "剪髮(303)"
type input "350"
click at [1049, 676] on button "結帳" at bounding box center [1049, 682] width 60 height 34
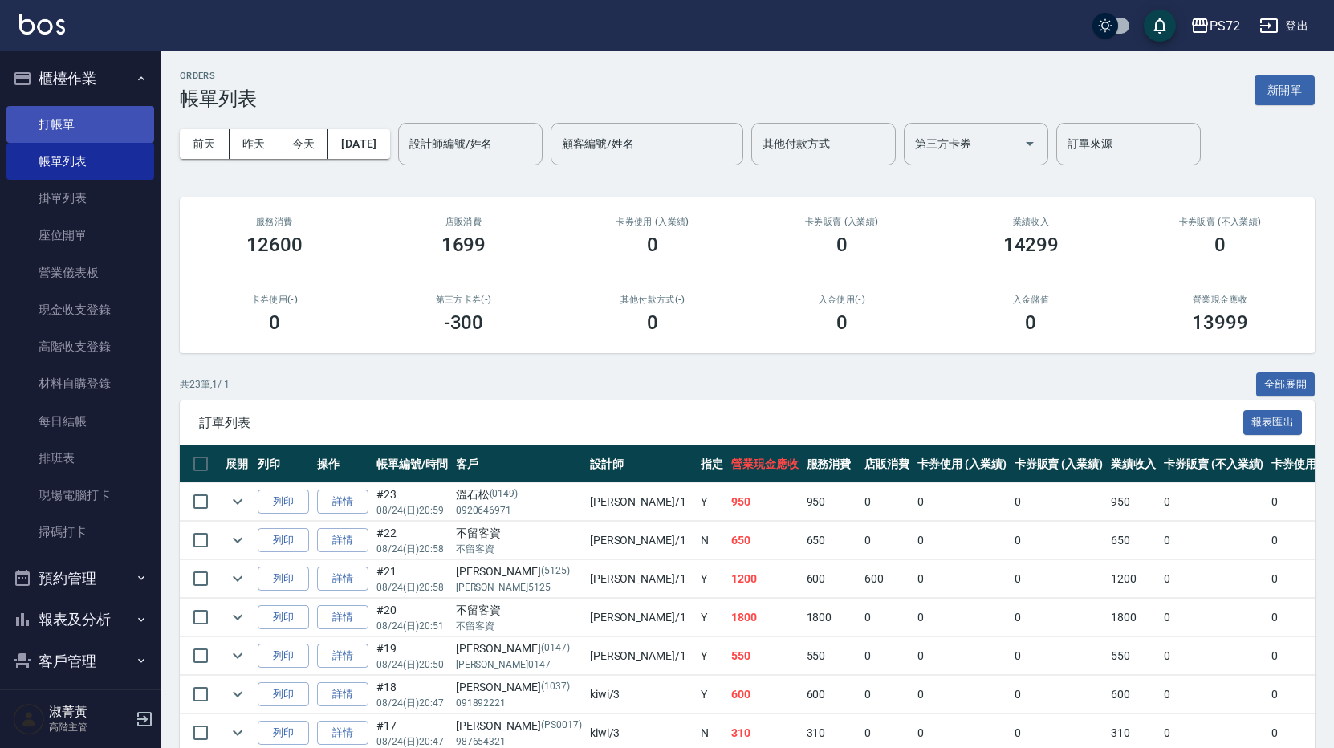
click at [87, 111] on link "打帳單" at bounding box center [80, 124] width 148 height 37
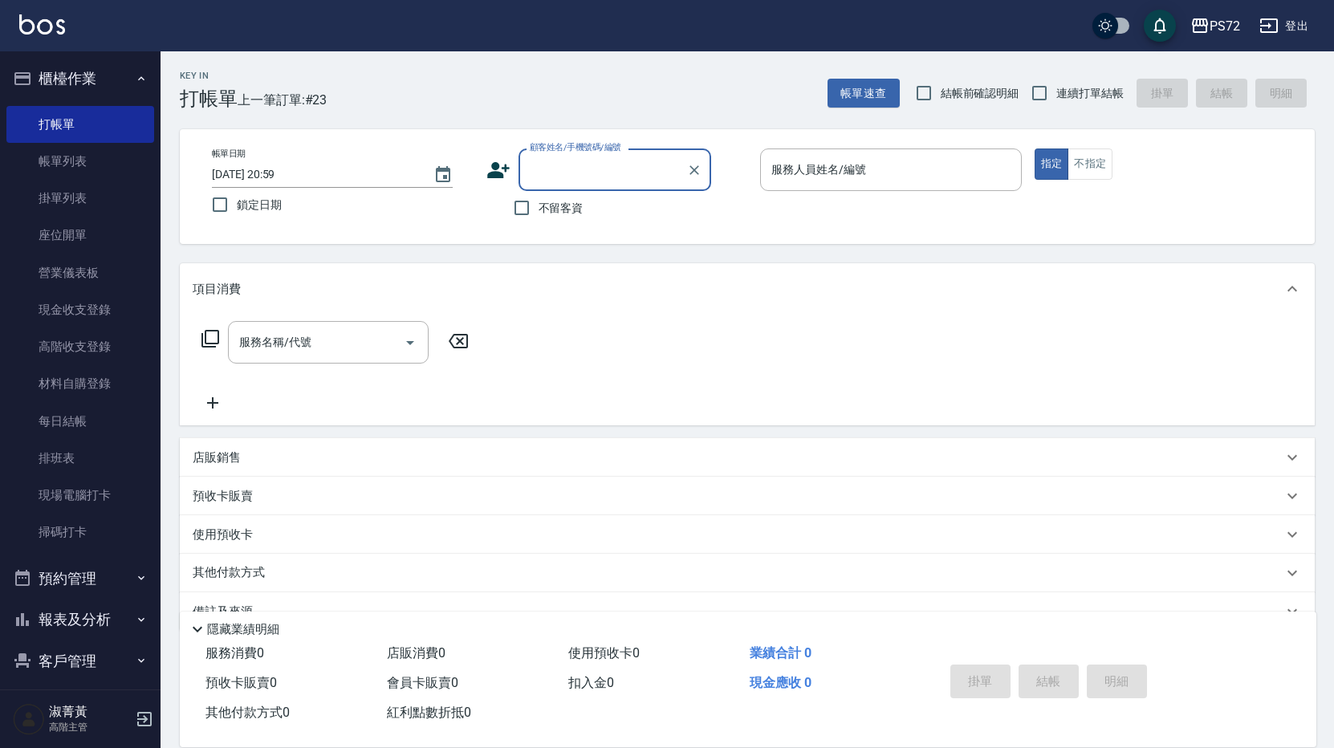
click at [540, 167] on input "顧客姓名/手機號碼/編號" at bounding box center [603, 170] width 154 height 28
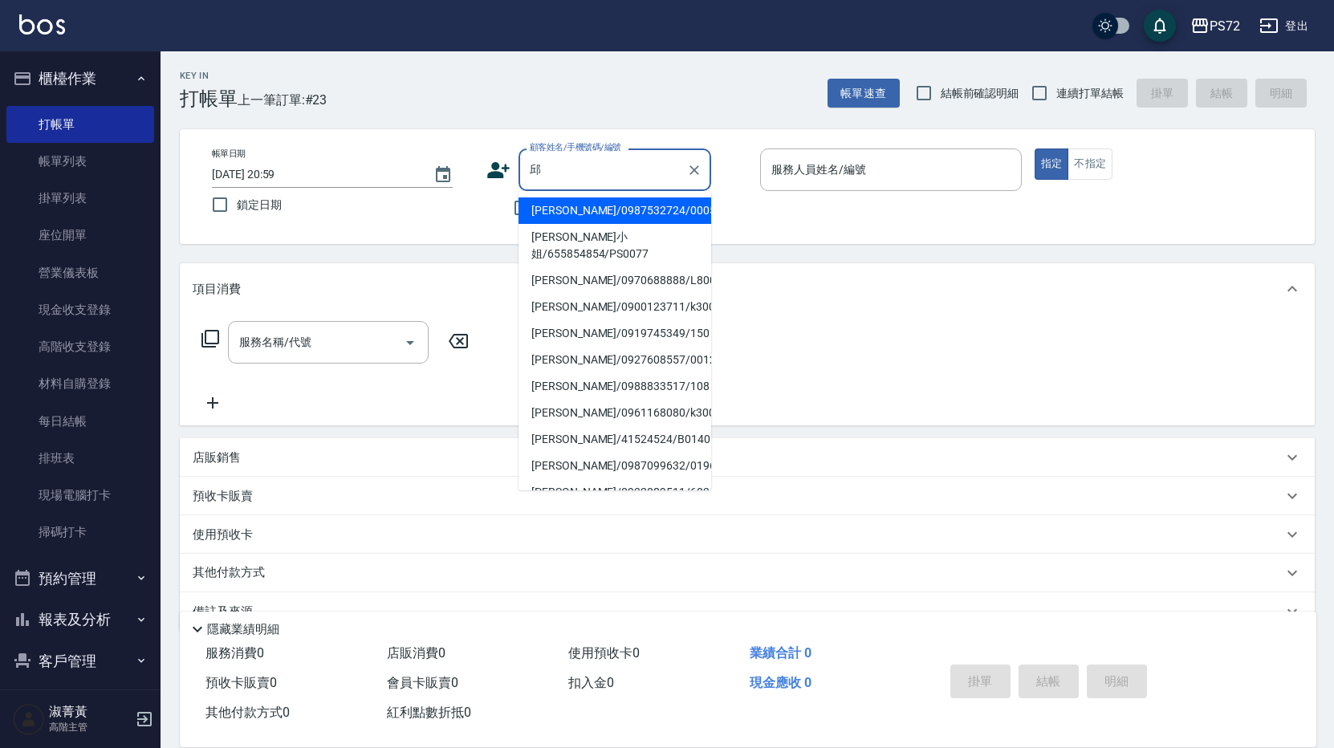
click at [593, 208] on li "[PERSON_NAME]/0987532724/0005" at bounding box center [615, 210] width 193 height 26
type input "[PERSON_NAME]/0987532724/0005"
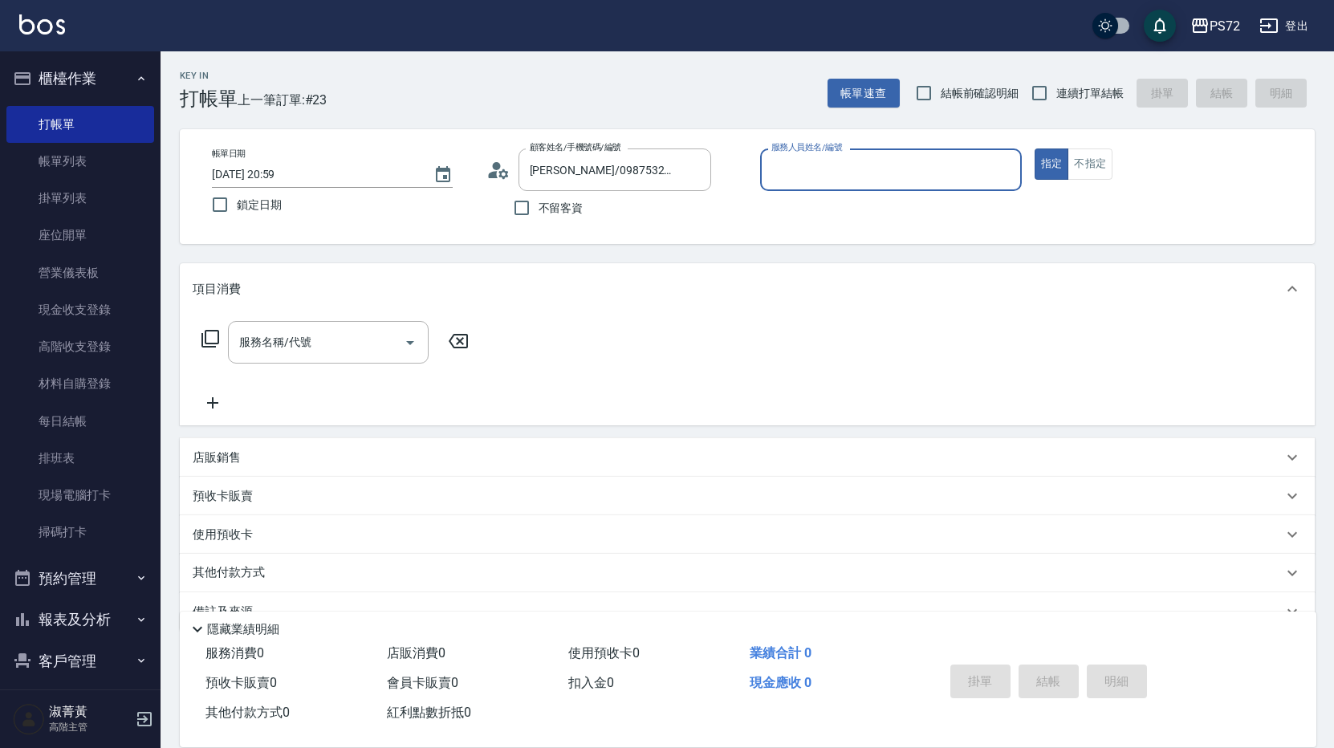
type input "[PERSON_NAME]-1"
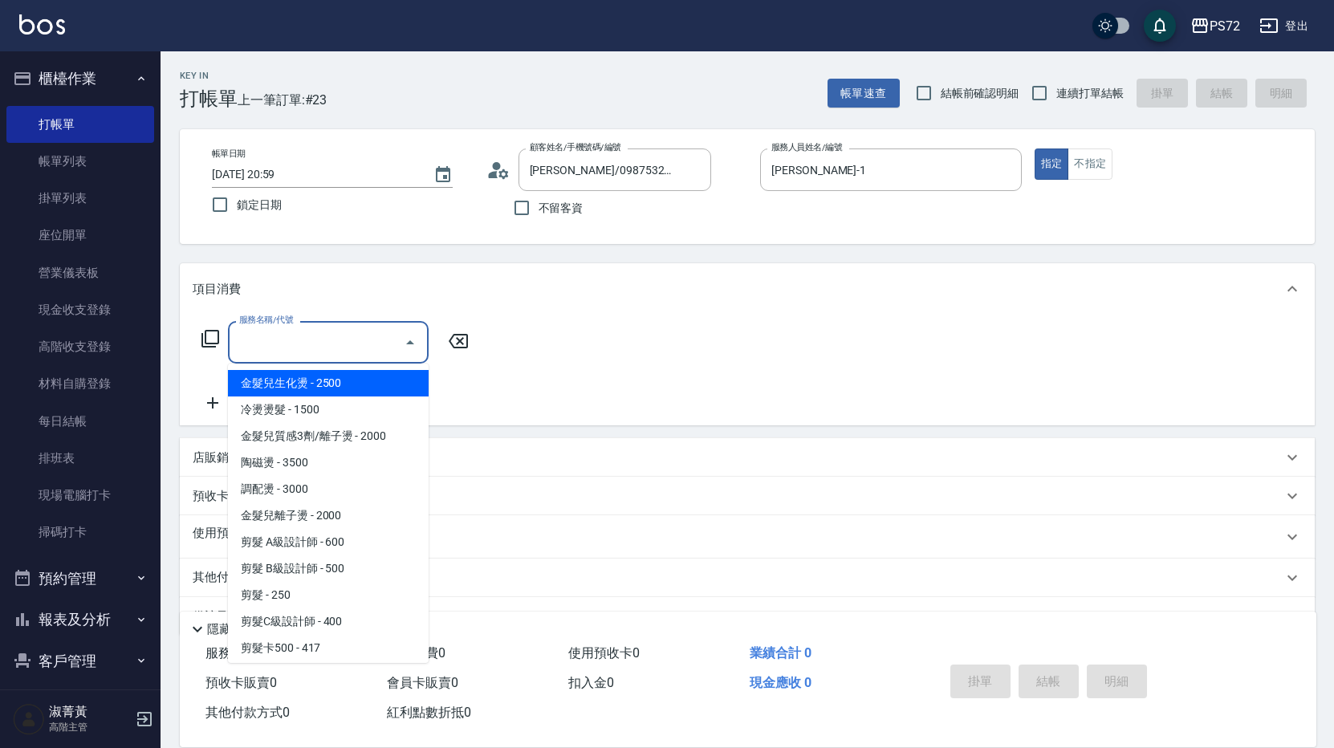
click at [277, 339] on input "服務名稱/代號" at bounding box center [316, 342] width 162 height 28
type input "4"
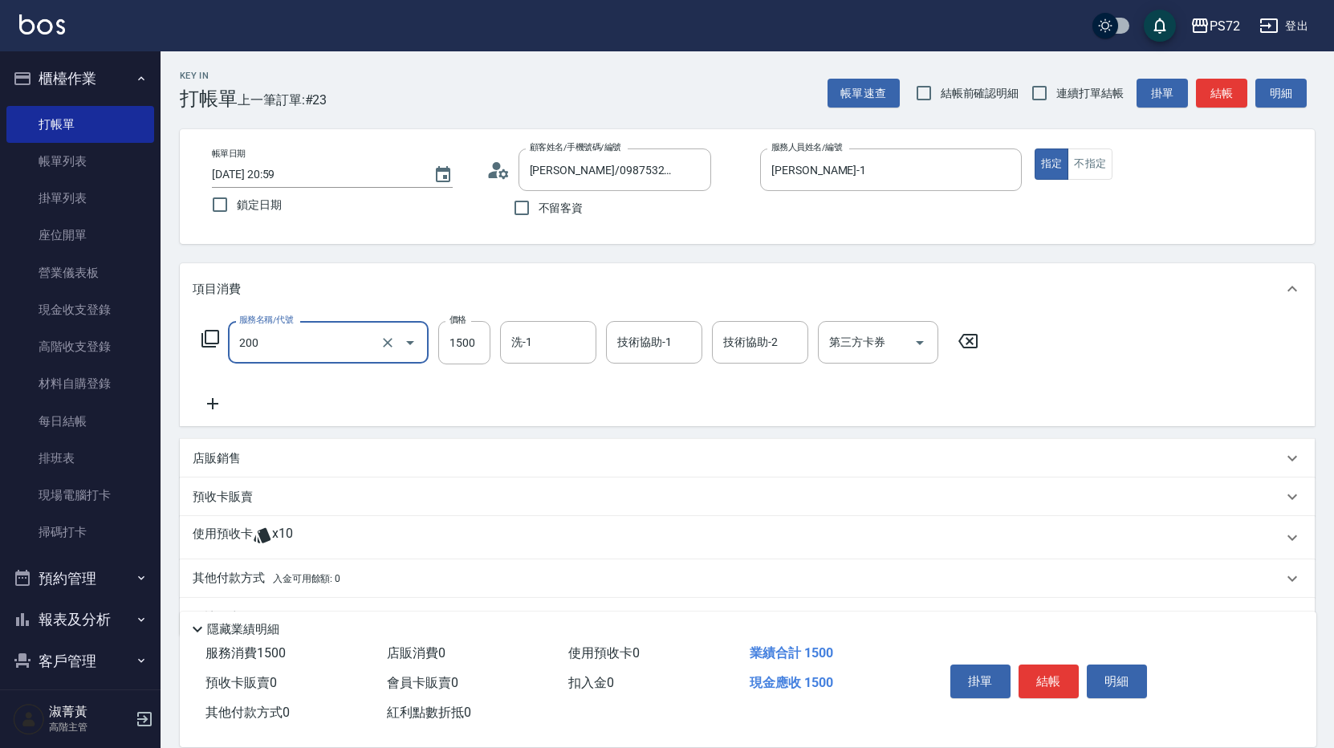
type input "冷燙燙髮(200)"
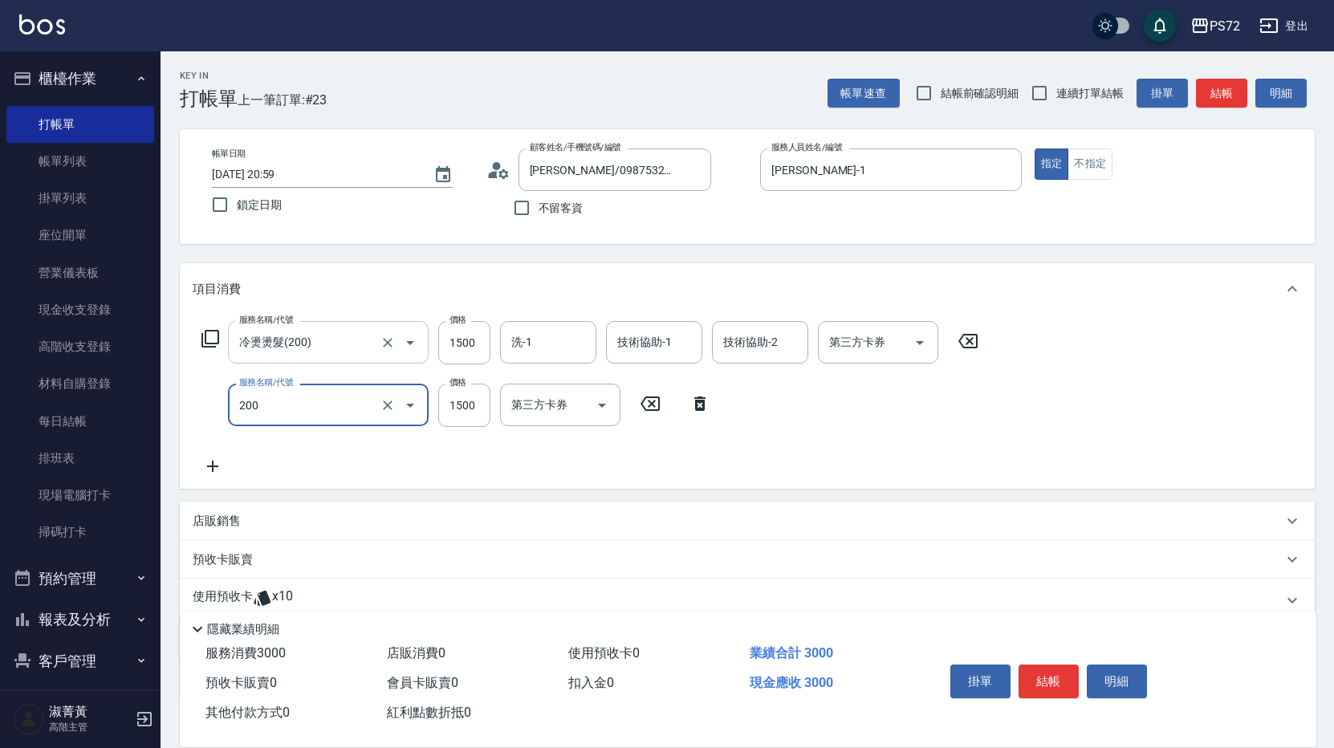
type input "冷燙燙髮(200)"
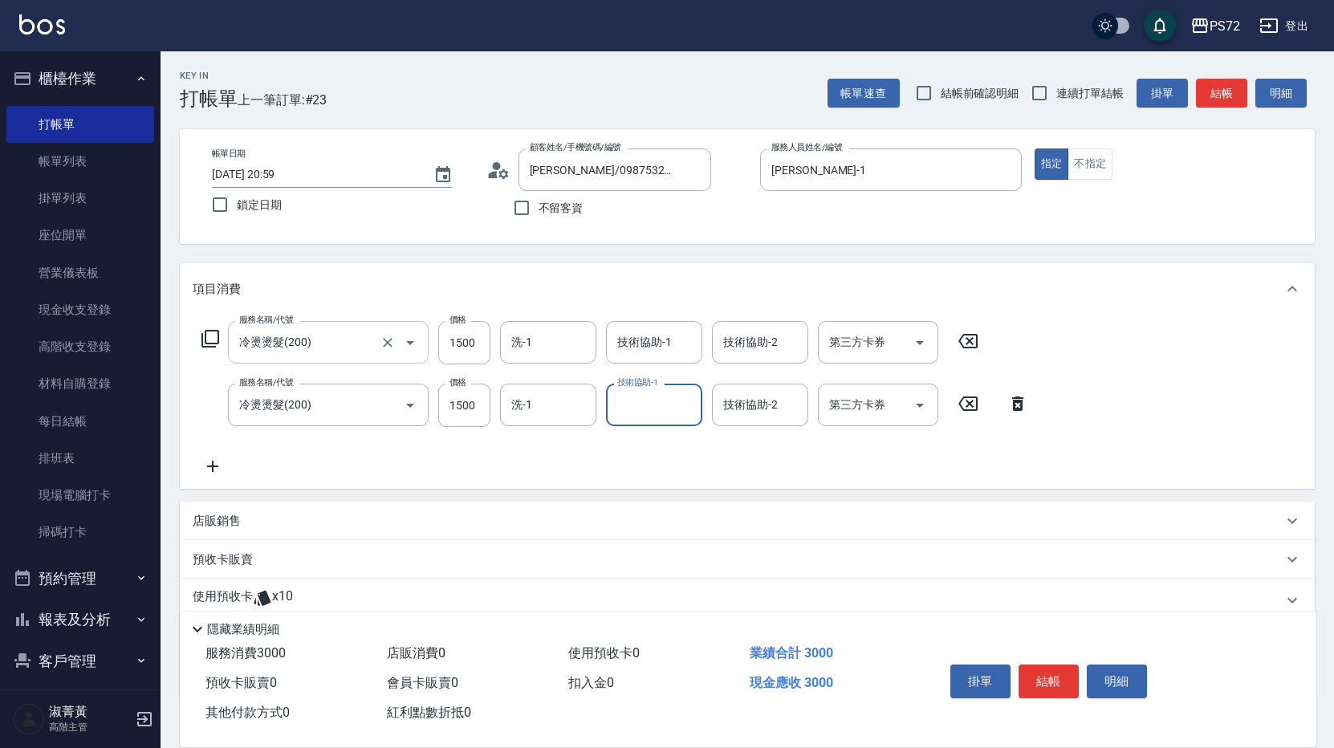
type input "1"
type input "[PERSON_NAME]03"
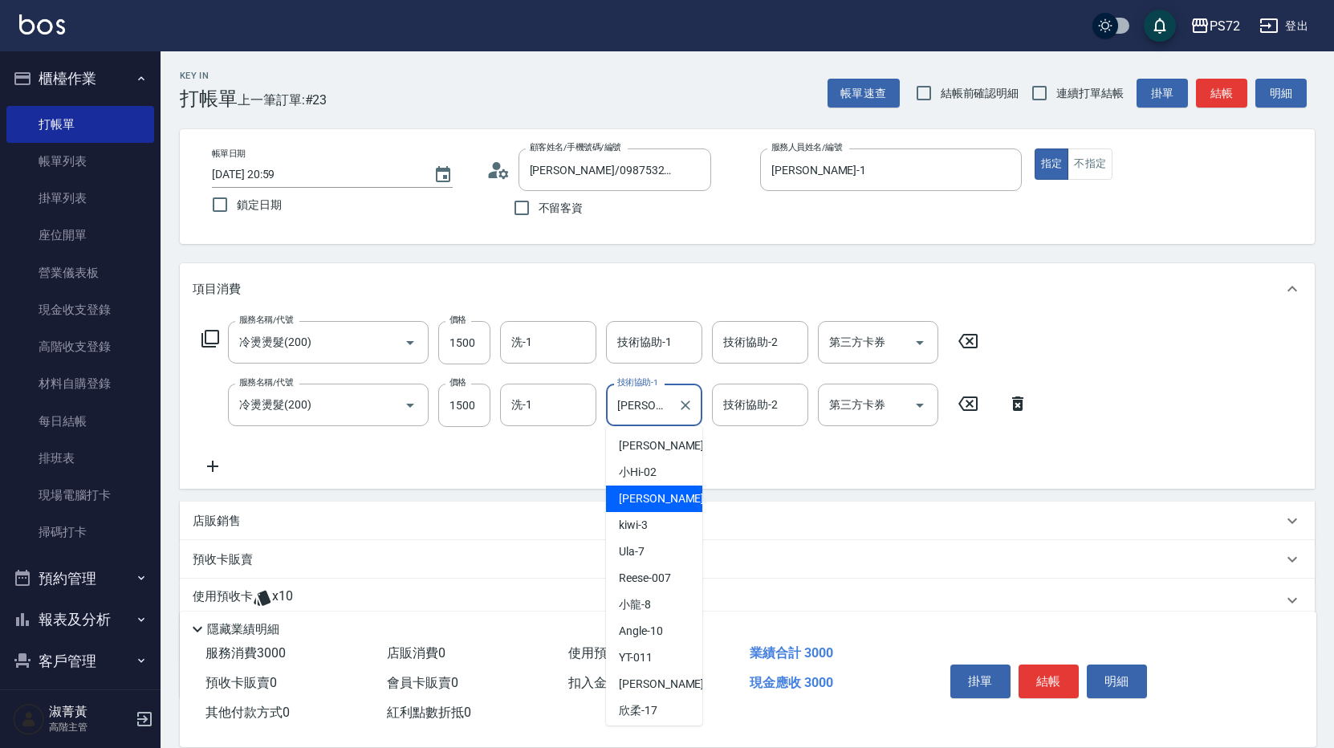
click at [650, 398] on input "[PERSON_NAME]03" at bounding box center [642, 405] width 58 height 28
click at [678, 398] on icon "Clear" at bounding box center [686, 405] width 16 height 16
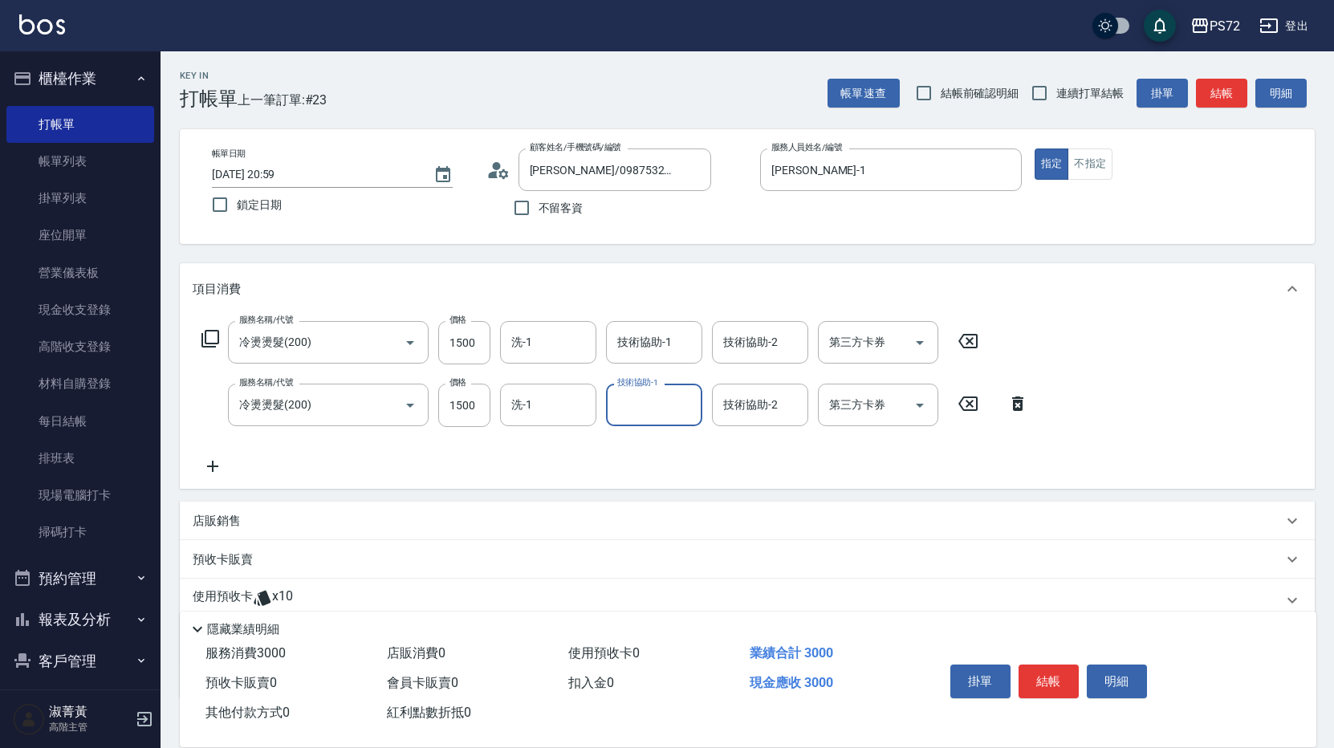
drag, startPoint x: 649, startPoint y: 401, endPoint x: 646, endPoint y: 390, distance: 11.5
click at [646, 391] on input "技術協助-1" at bounding box center [654, 405] width 82 height 28
type input "kiwi-3"
click at [1036, 669] on button "結帳" at bounding box center [1049, 682] width 60 height 34
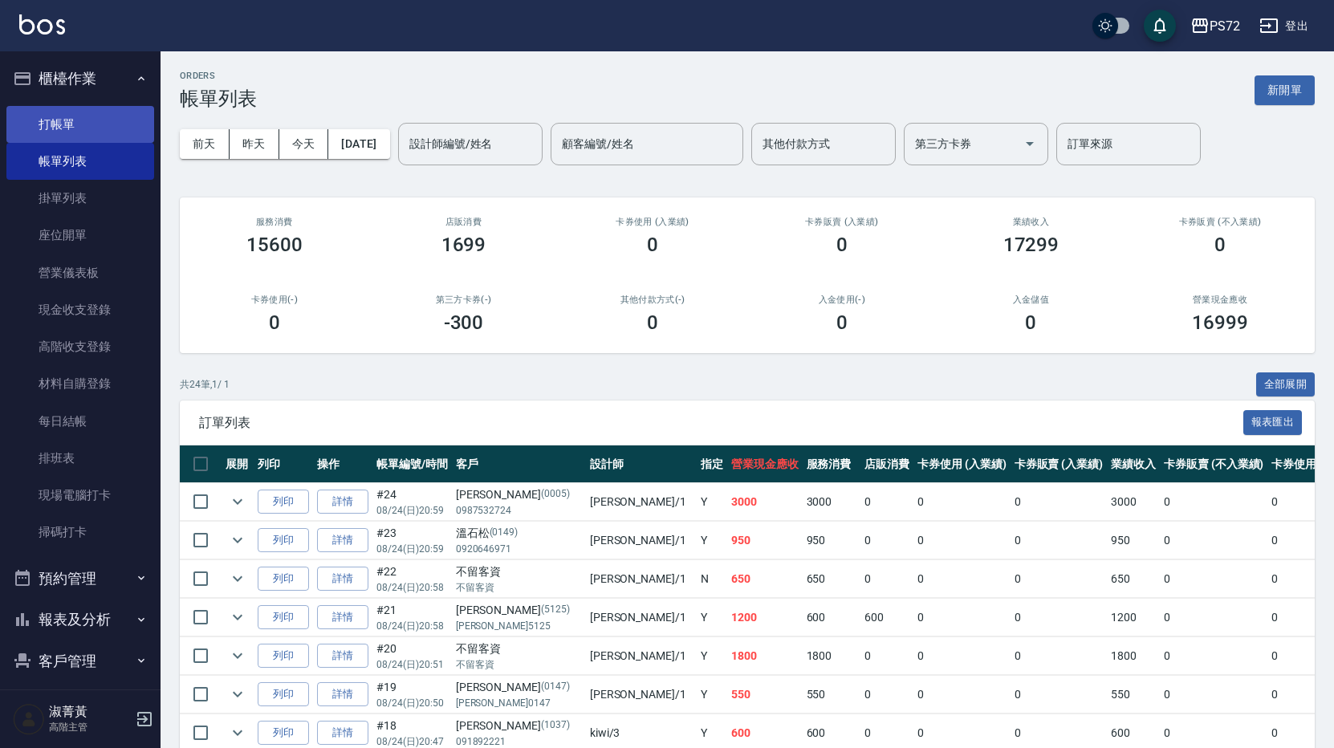
drag, startPoint x: 123, startPoint y: 135, endPoint x: 132, endPoint y: 132, distance: 9.4
click at [120, 134] on link "打帳單" at bounding box center [80, 124] width 148 height 37
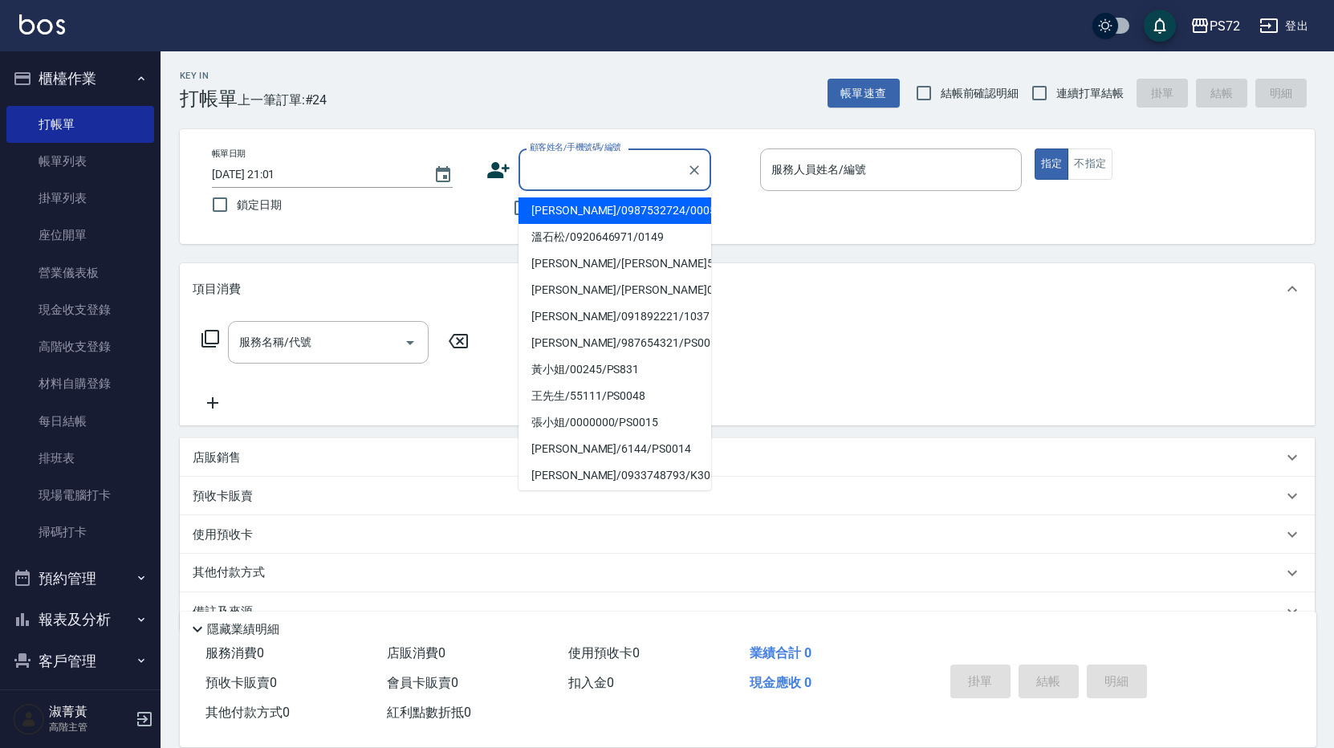
click at [584, 180] on input "顧客姓名/手機號碼/編號" at bounding box center [603, 170] width 154 height 28
click at [653, 234] on li "[PERSON_NAME]/0922584629/0004" at bounding box center [615, 237] width 193 height 26
type input "[PERSON_NAME]/0922584629/0004"
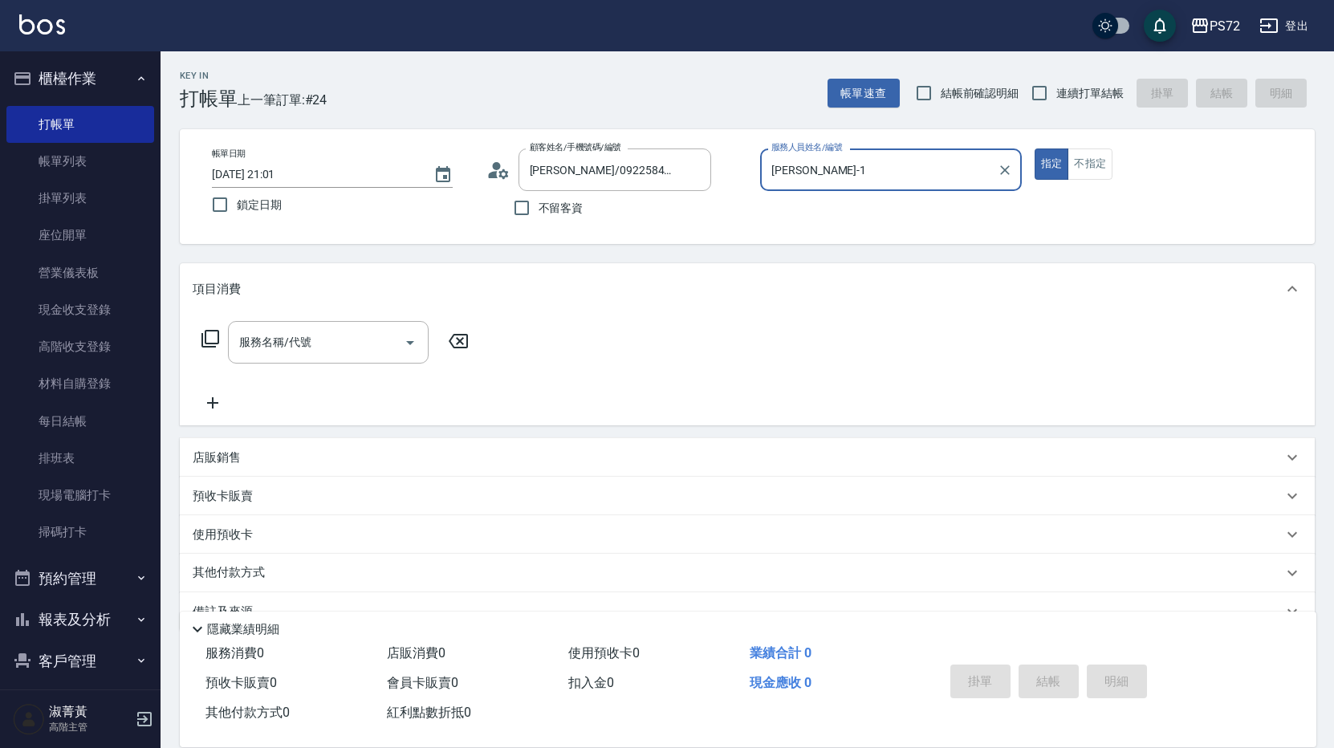
type input "[PERSON_NAME]-1"
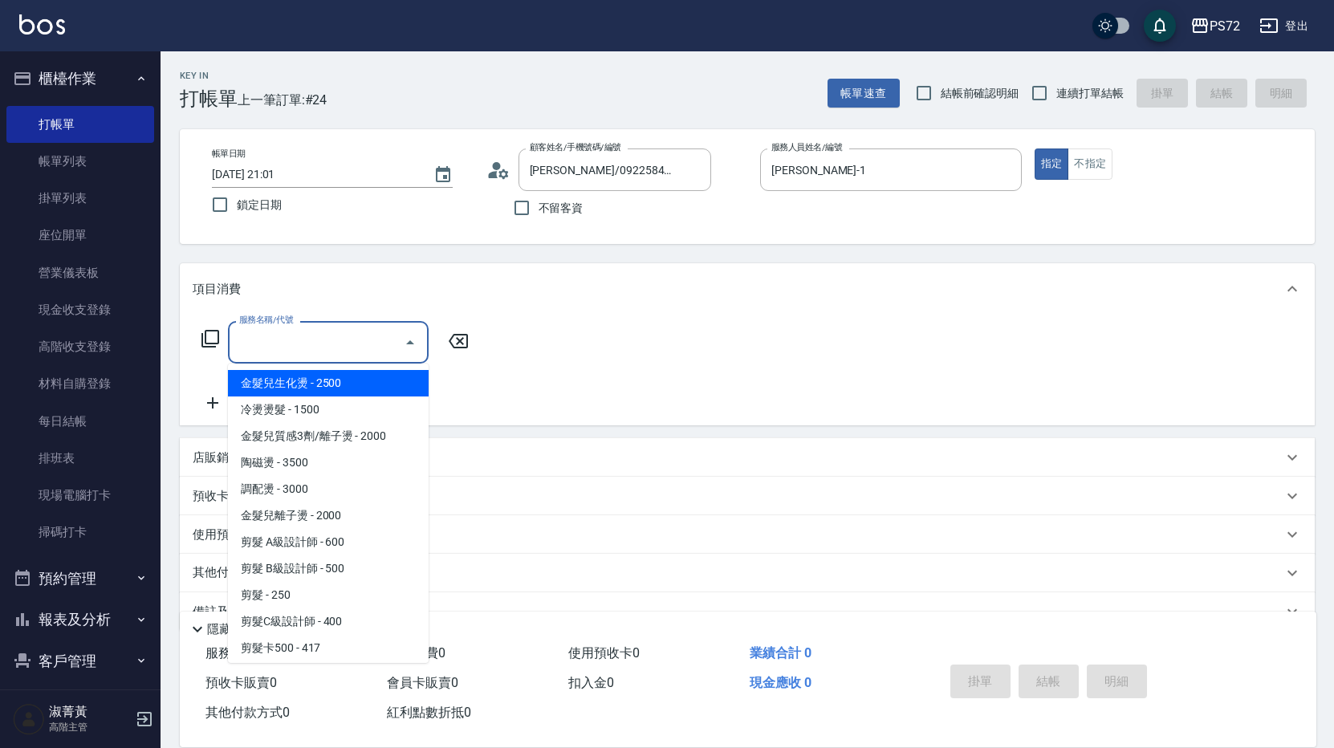
drag, startPoint x: 342, startPoint y: 340, endPoint x: 382, endPoint y: 369, distance: 49.5
click at [364, 361] on div "服務名稱/代號" at bounding box center [328, 342] width 201 height 43
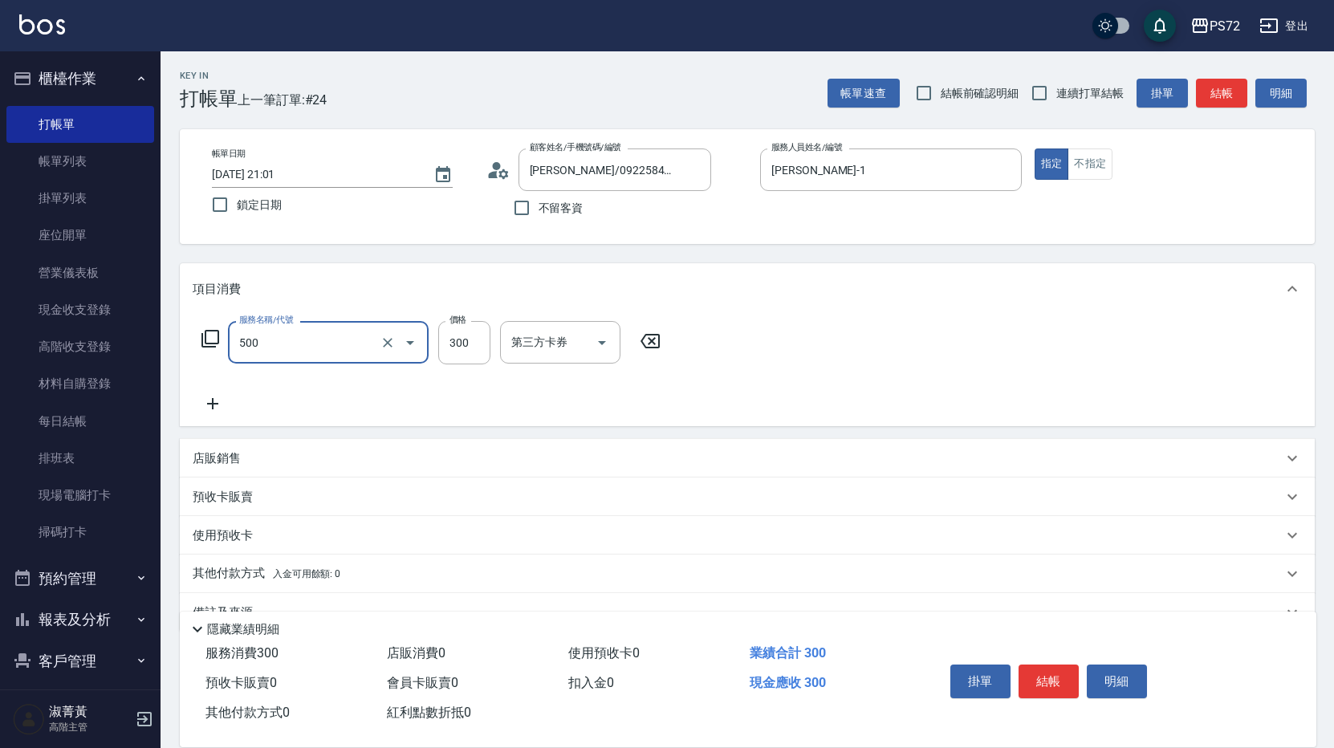
type input "洗髮(A級)(500)"
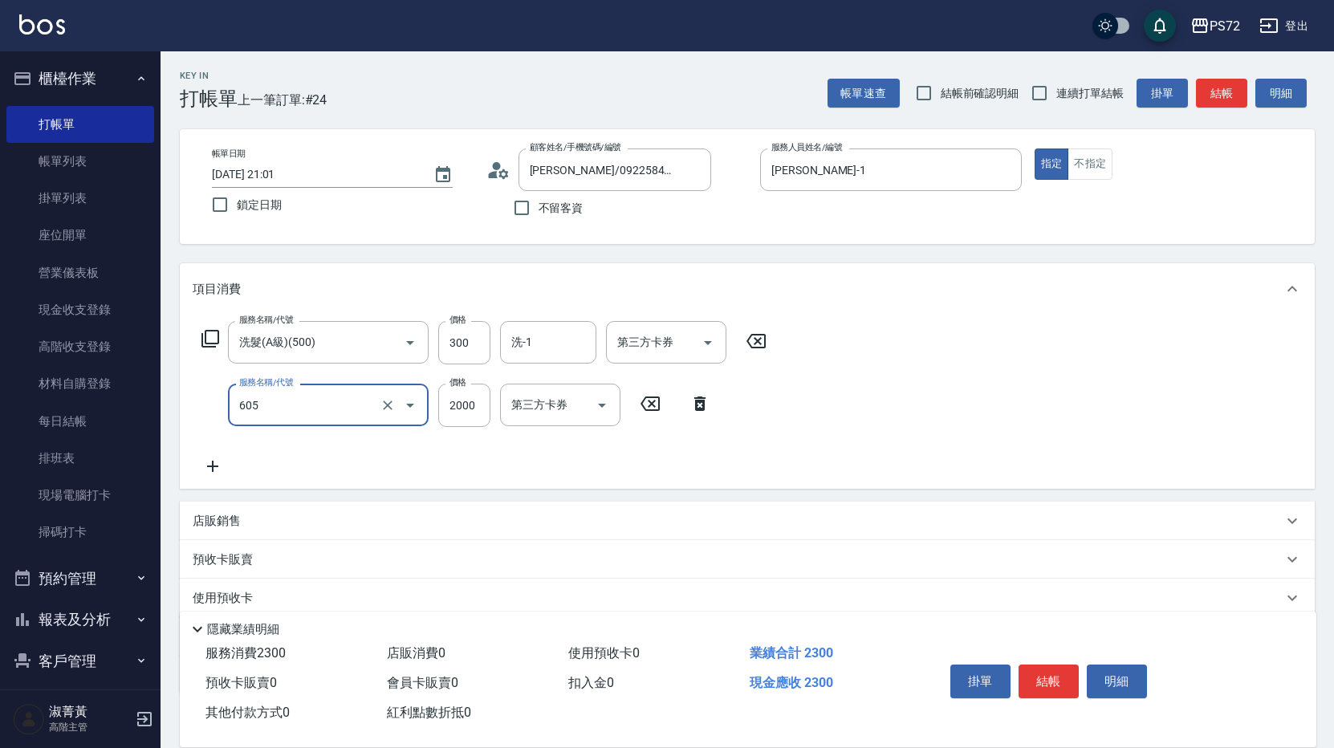
type input "結構式護髮單次(605)"
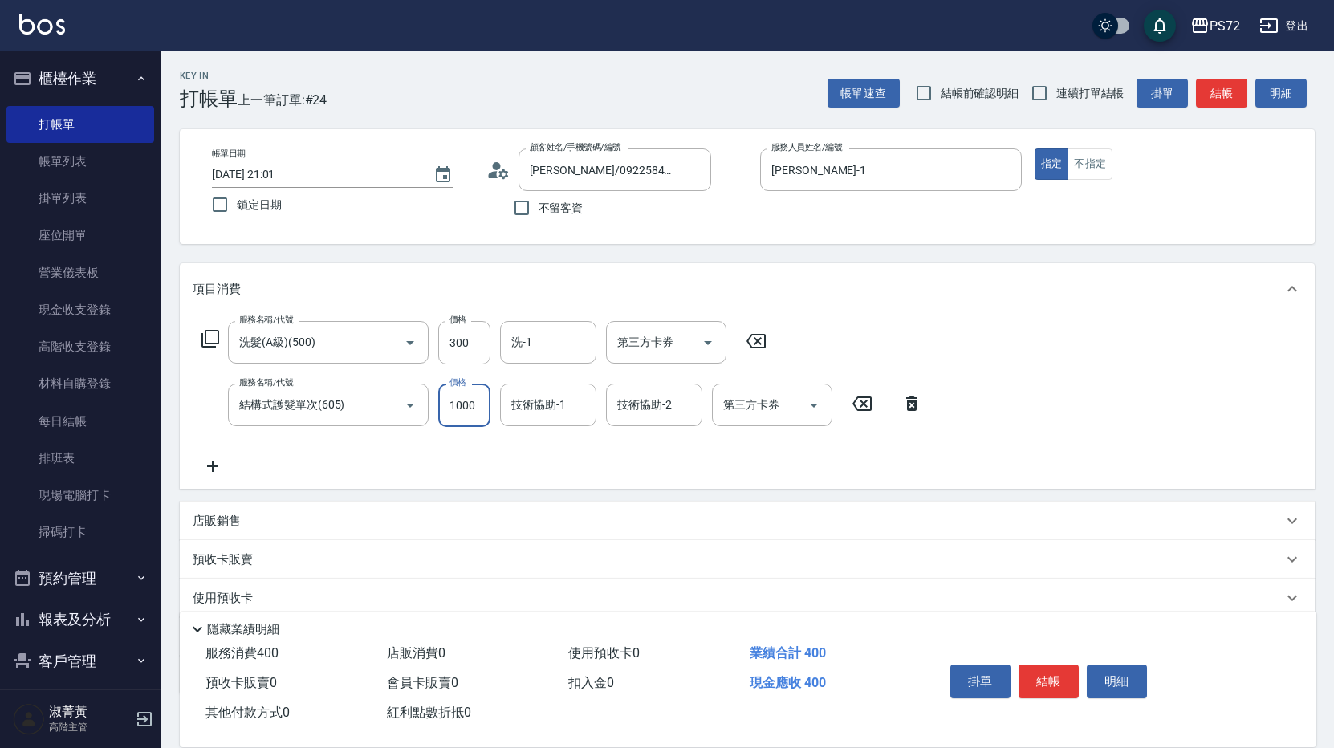
type input "1000"
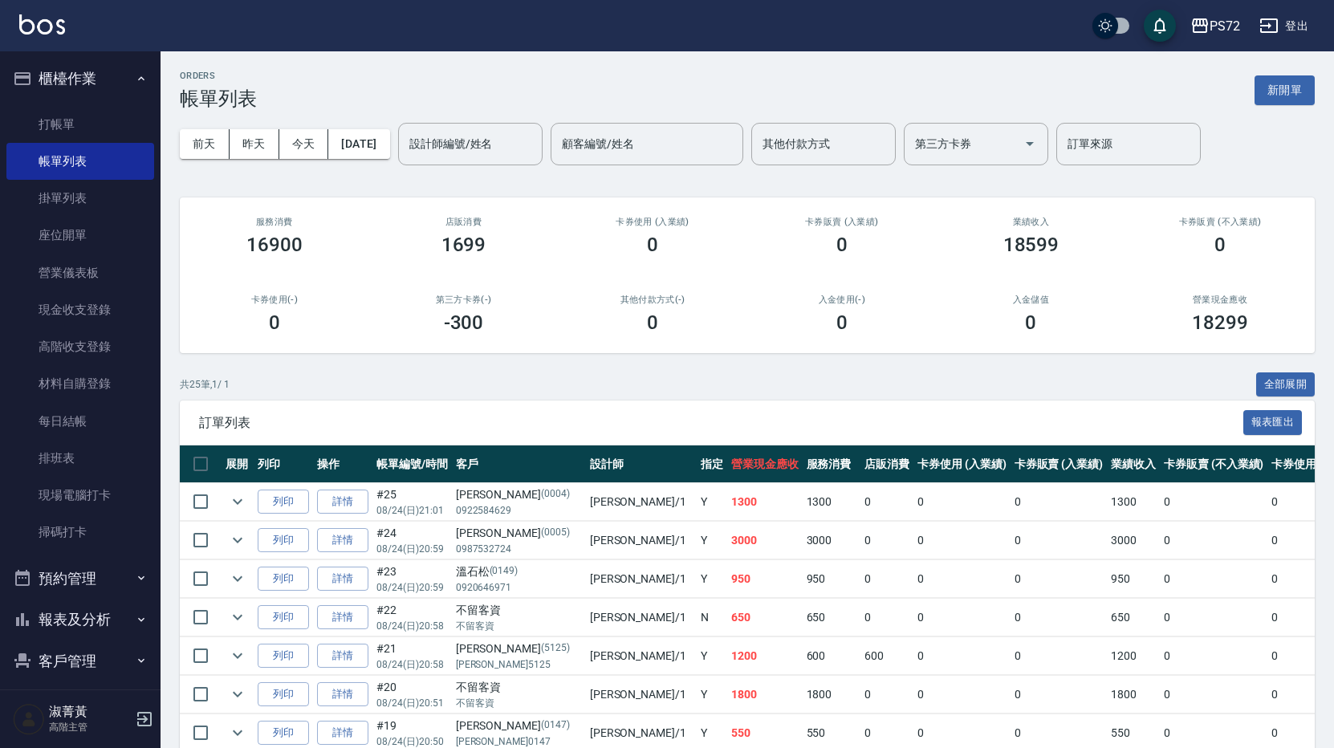
drag, startPoint x: 110, startPoint y: 133, endPoint x: 182, endPoint y: 136, distance: 72.3
click at [110, 132] on link "打帳單" at bounding box center [80, 124] width 148 height 37
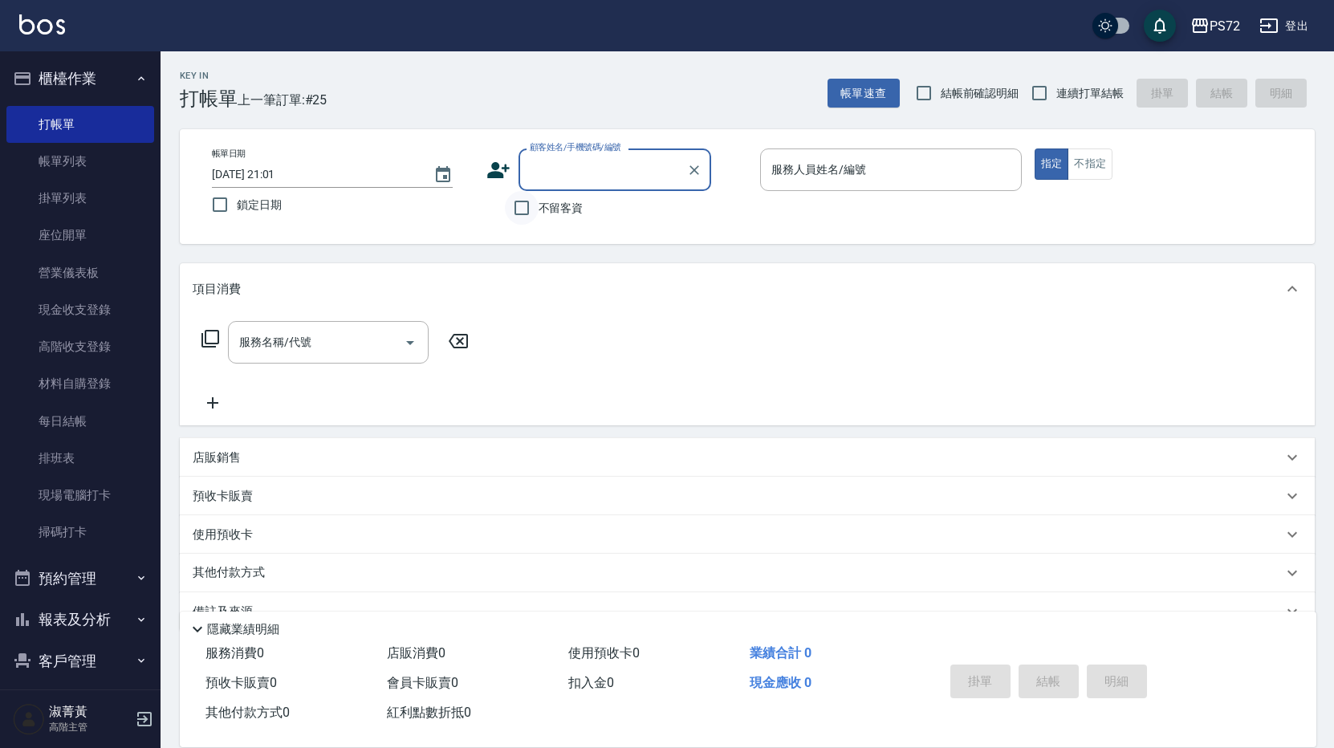
drag, startPoint x: 532, startPoint y: 204, endPoint x: 635, endPoint y: 191, distance: 103.6
click at [536, 203] on input "不留客資" at bounding box center [522, 208] width 34 height 34
checkbox input "true"
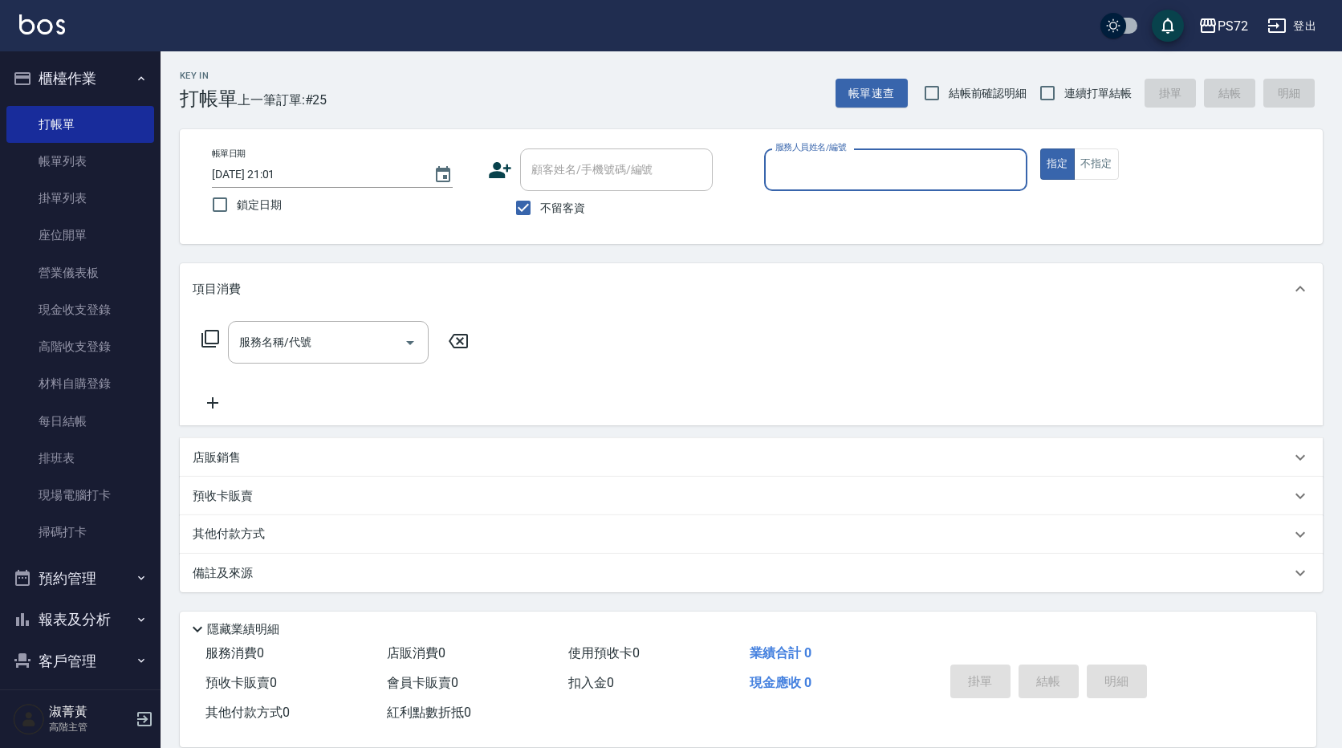
click at [865, 165] on input "服務人員姓名/編號" at bounding box center [895, 170] width 249 height 28
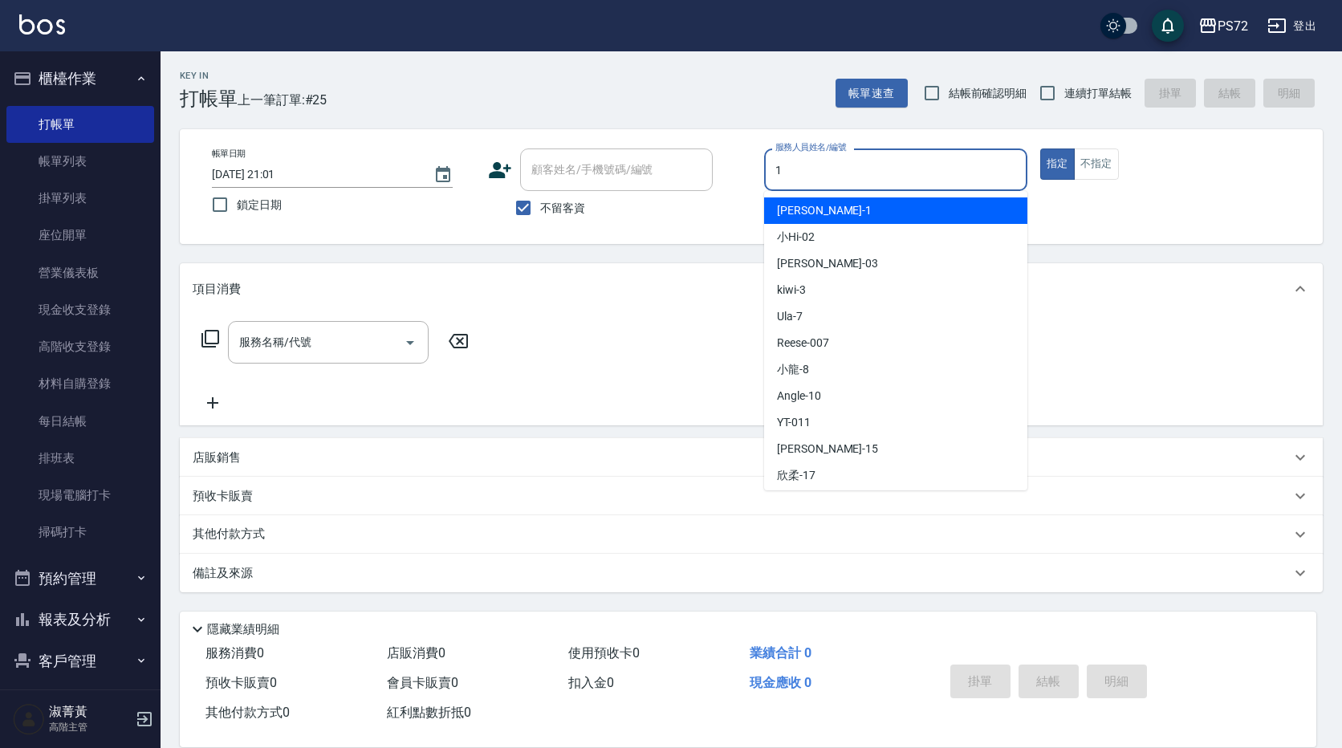
type input "[PERSON_NAME]-1"
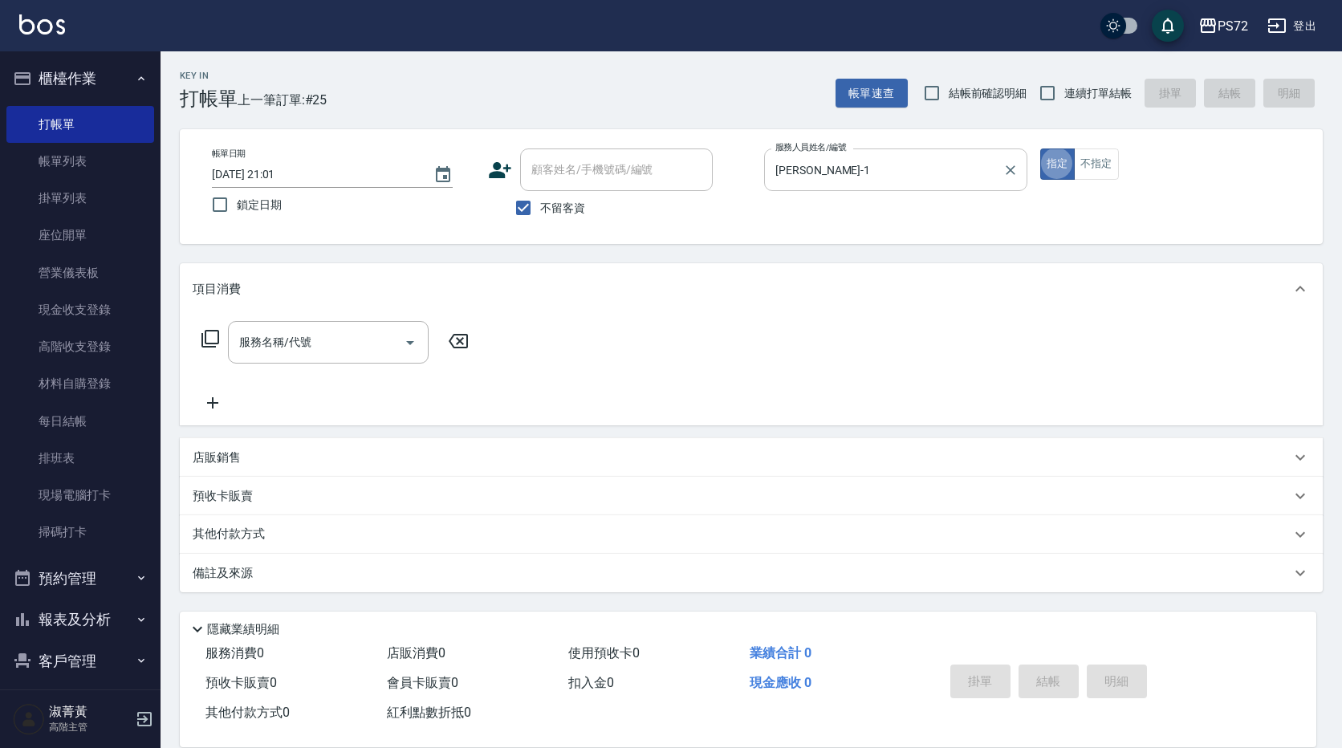
type button "true"
click at [313, 302] on div "項目消費" at bounding box center [751, 288] width 1143 height 51
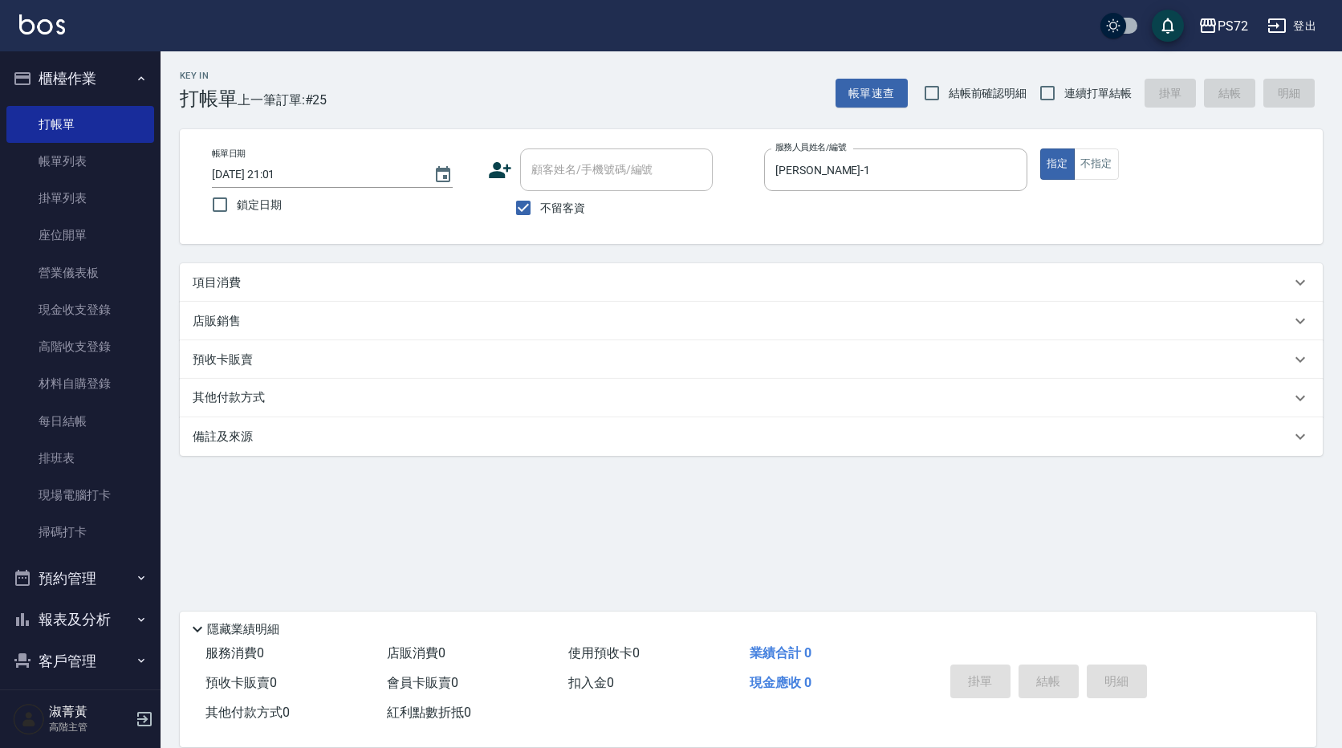
click at [313, 288] on div "項目消費" at bounding box center [742, 283] width 1098 height 17
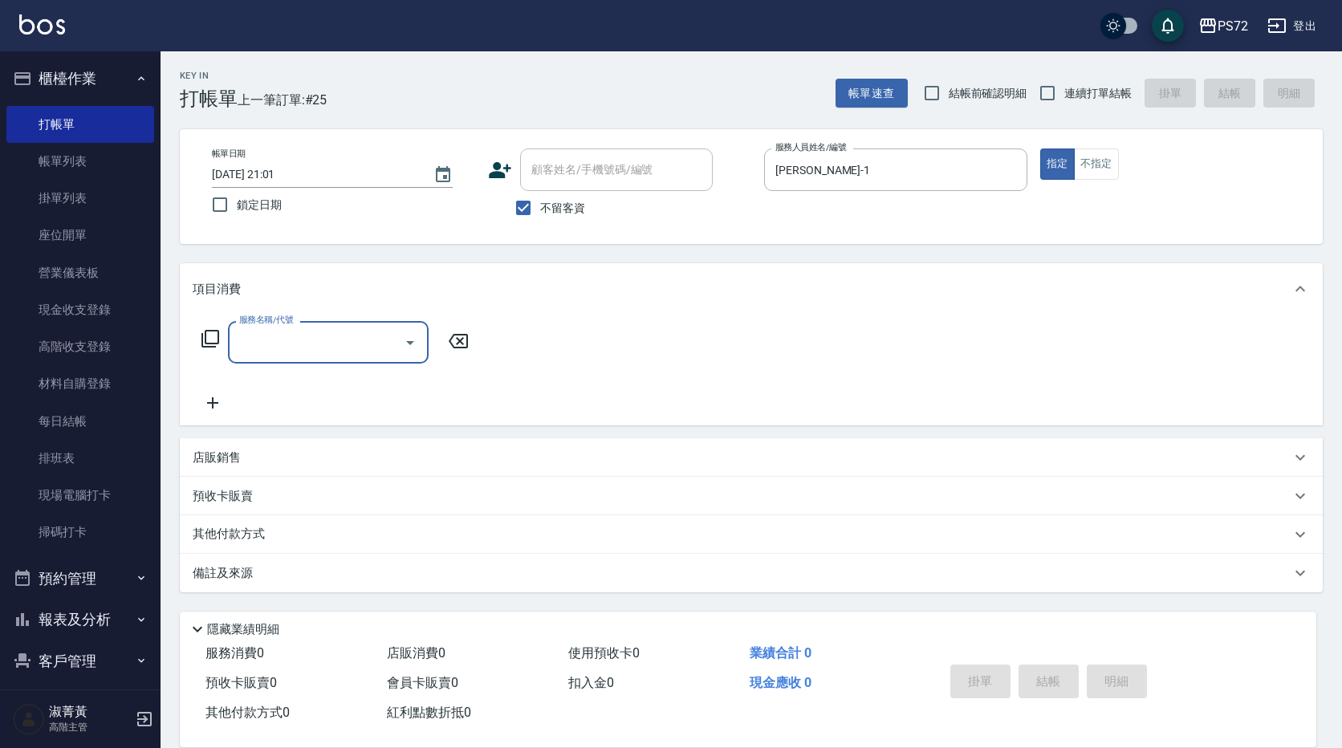
click at [279, 348] on input "服務名稱/代號" at bounding box center [316, 342] width 162 height 28
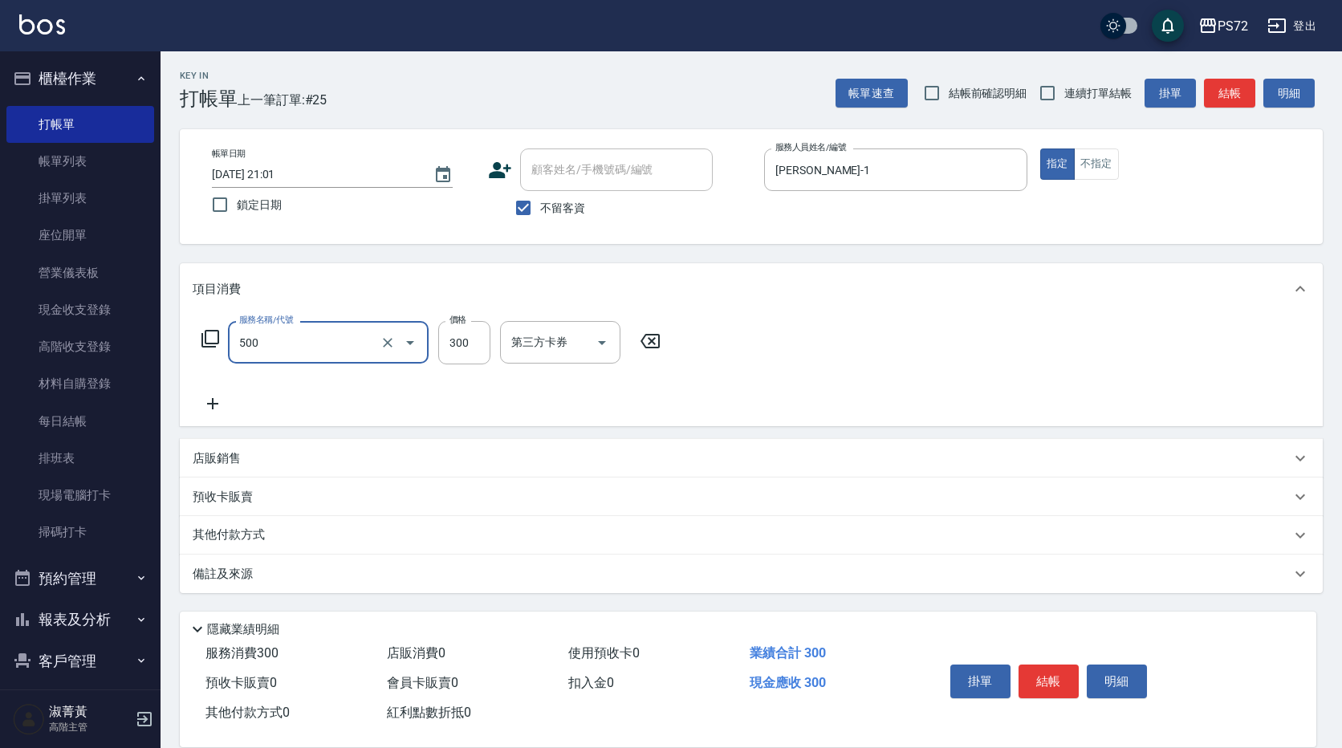
type input "洗髮(A級)(500)"
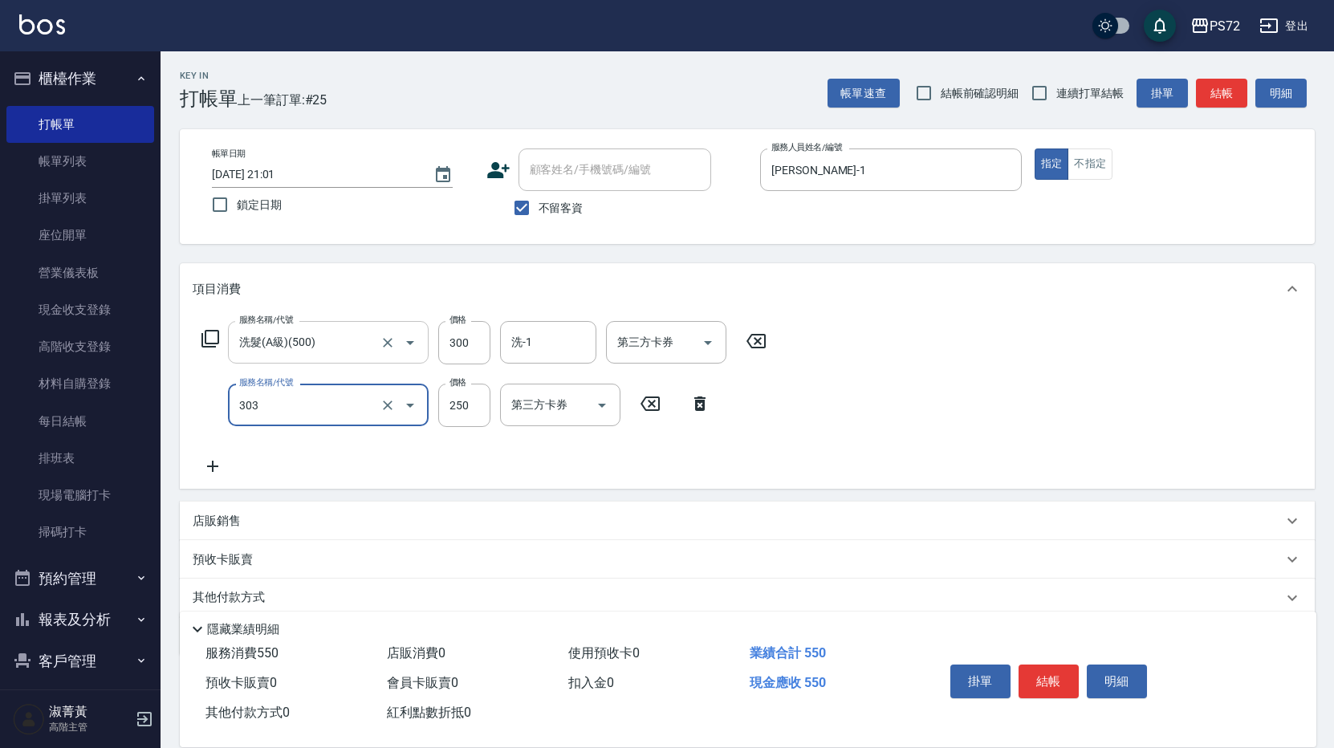
type input "剪髮(303)"
type input "350"
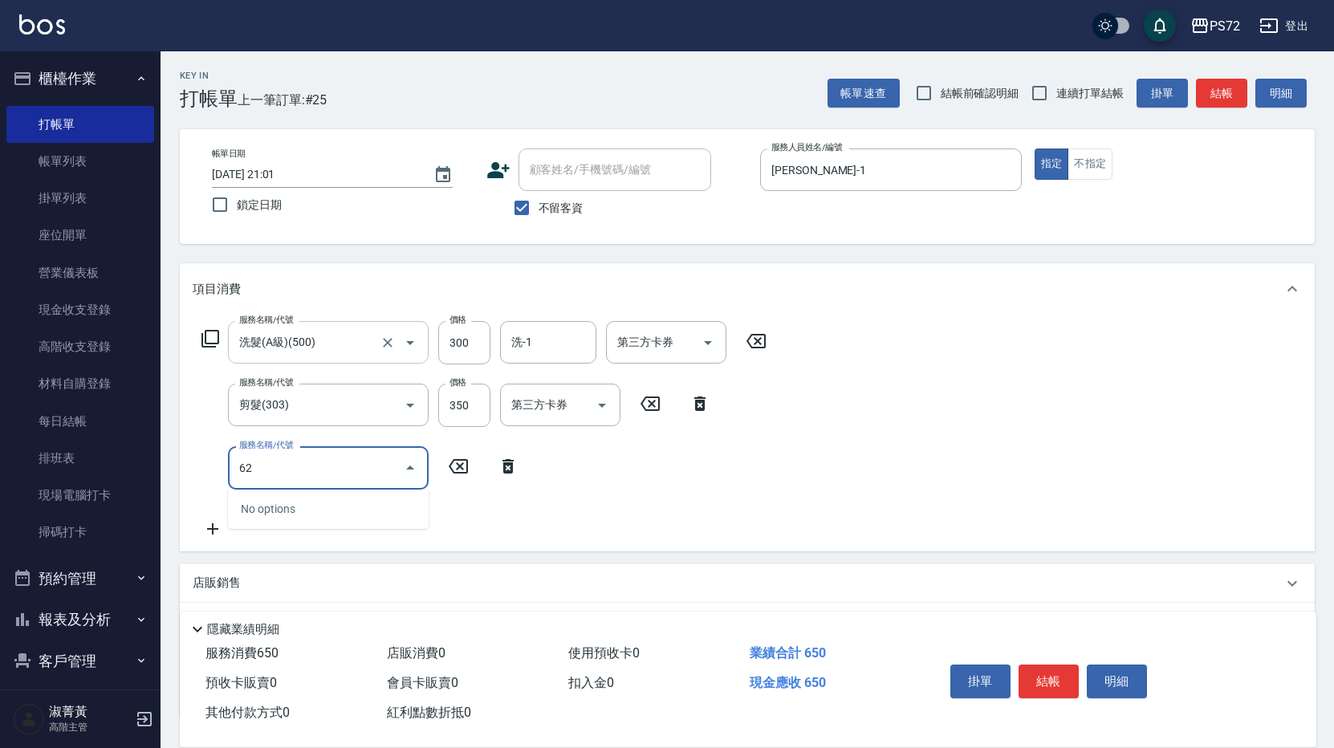
type input "6"
type input "補燙600以下(815)"
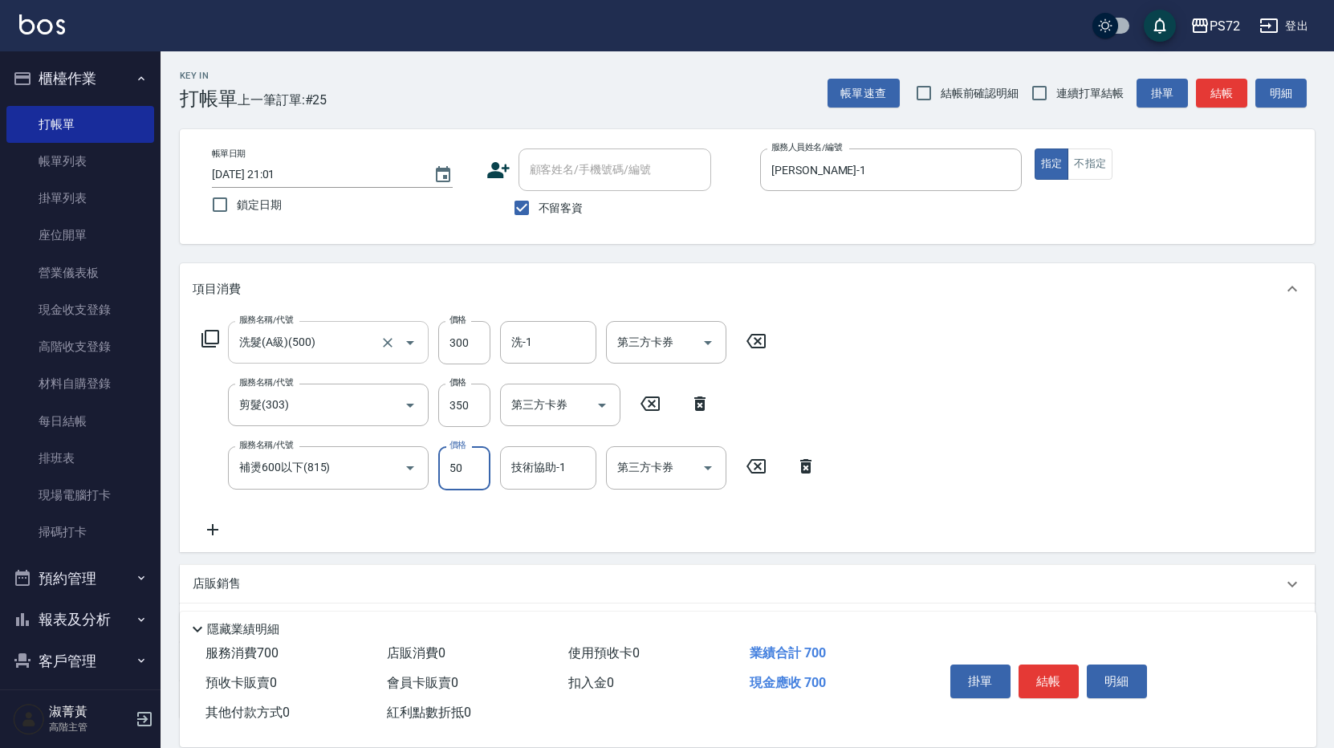
type input "500"
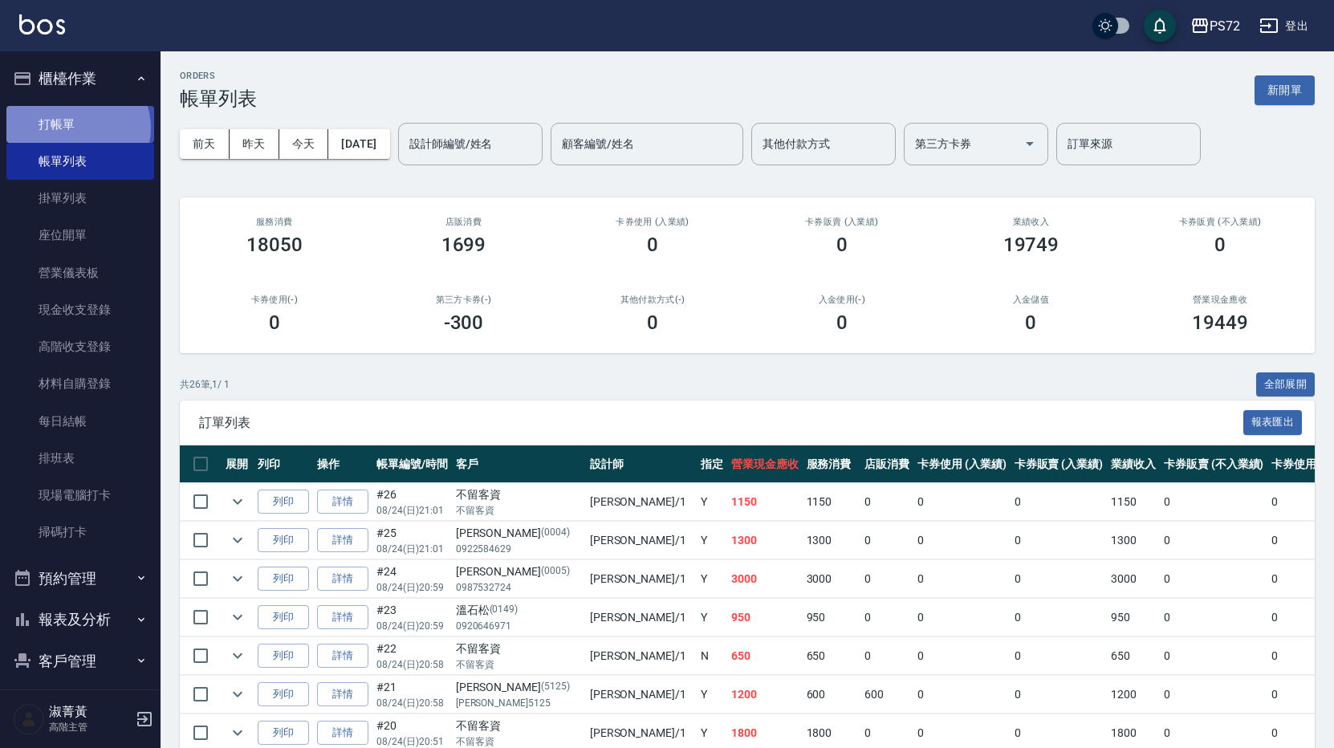
click at [75, 128] on link "打帳單" at bounding box center [80, 124] width 148 height 37
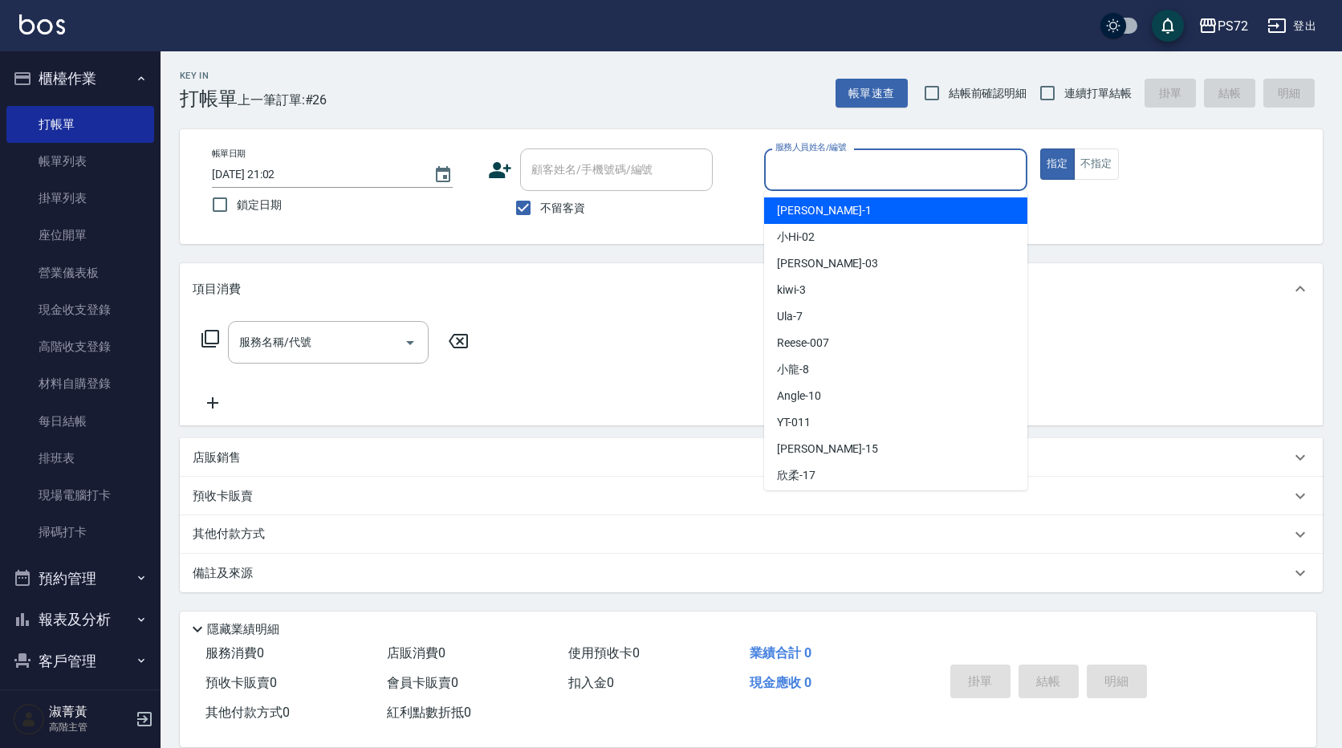
click at [795, 170] on input "服務人員姓名/編號" at bounding box center [895, 170] width 249 height 28
type input "[PERSON_NAME]-1"
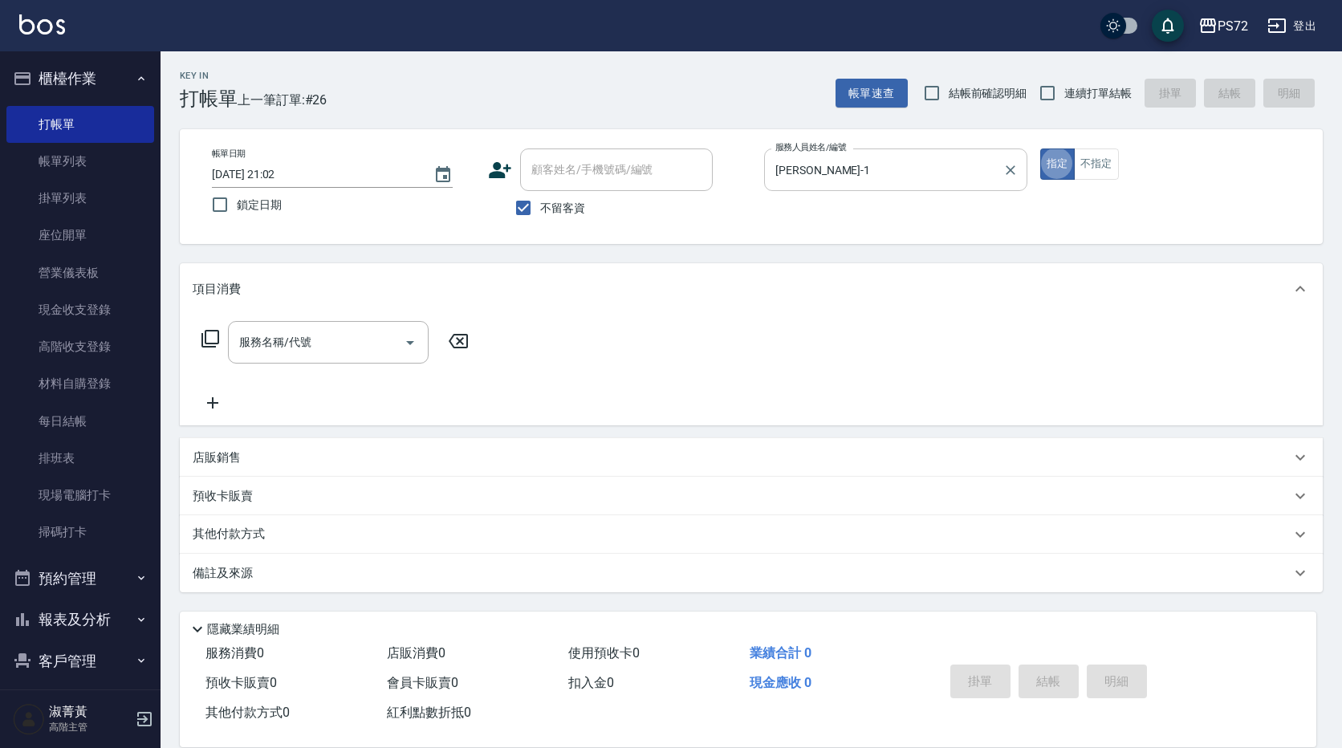
type button "true"
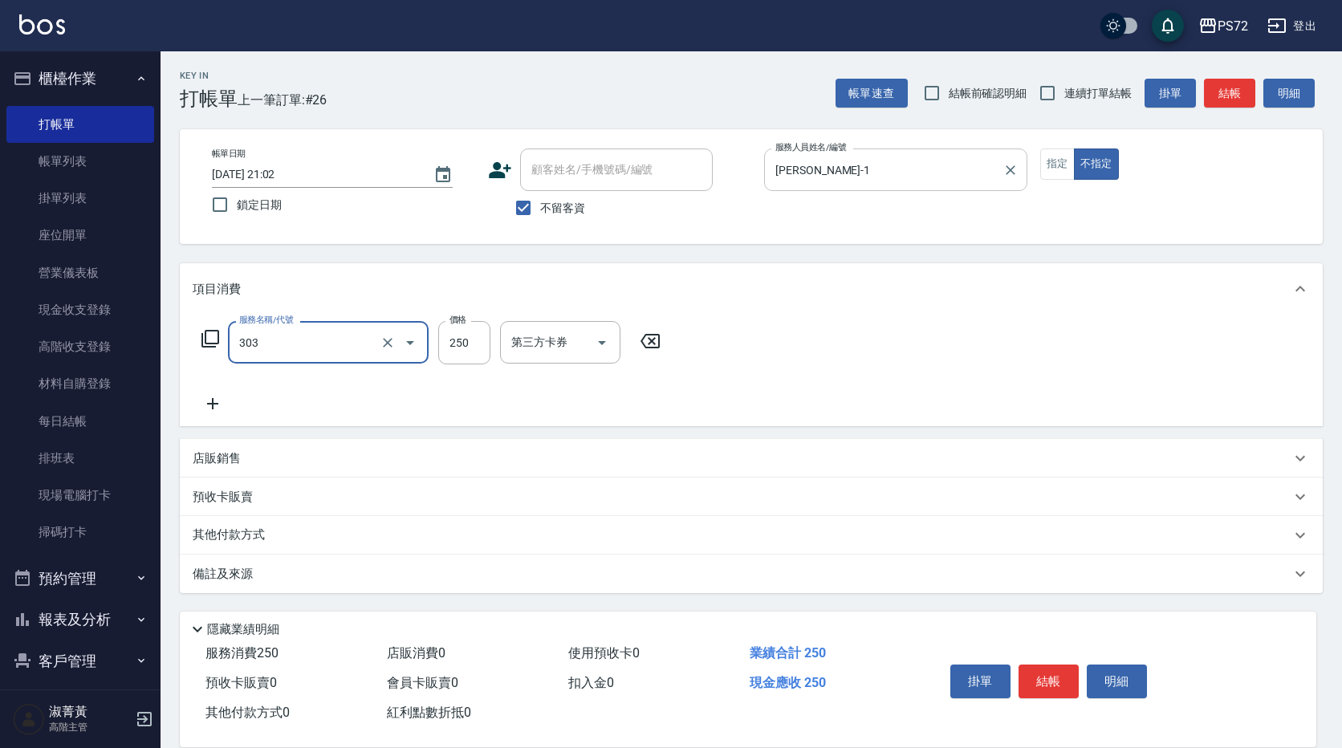
type input "剪髮(303)"
type input "300"
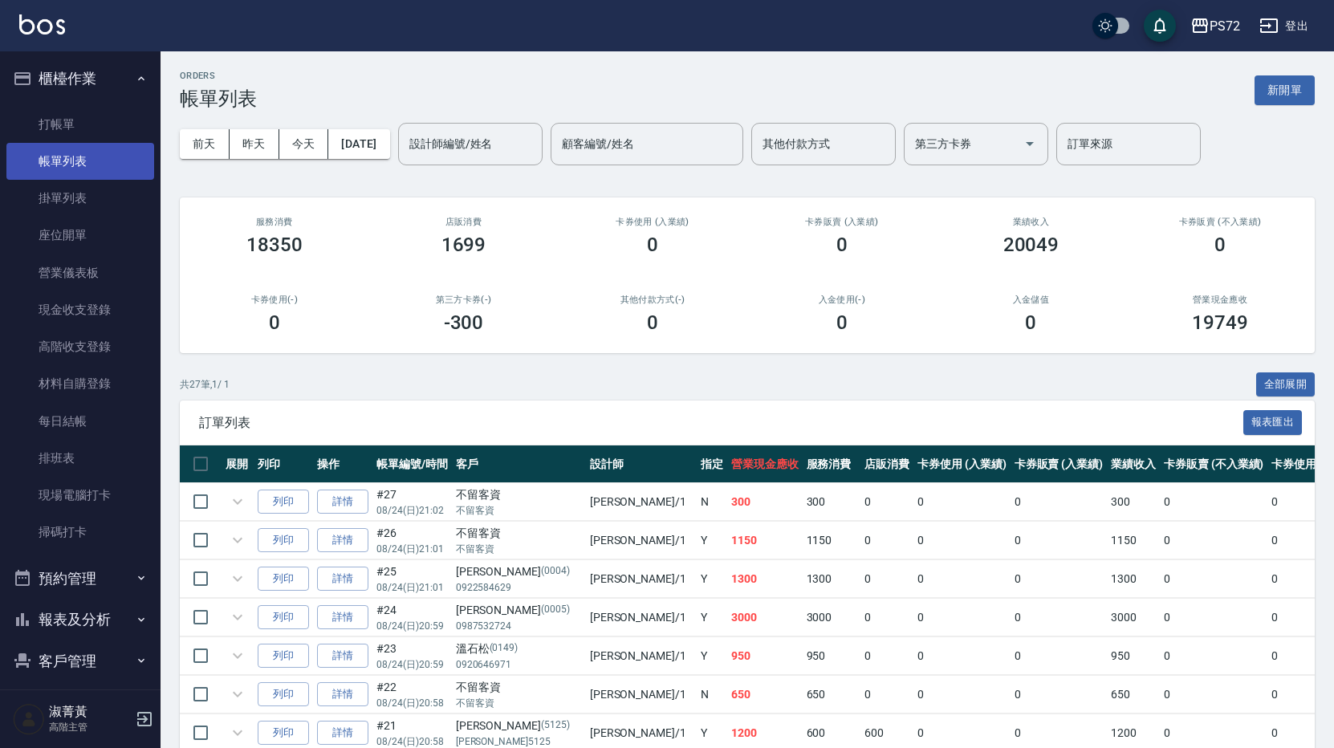
click at [65, 155] on link "帳單列表" at bounding box center [80, 161] width 148 height 37
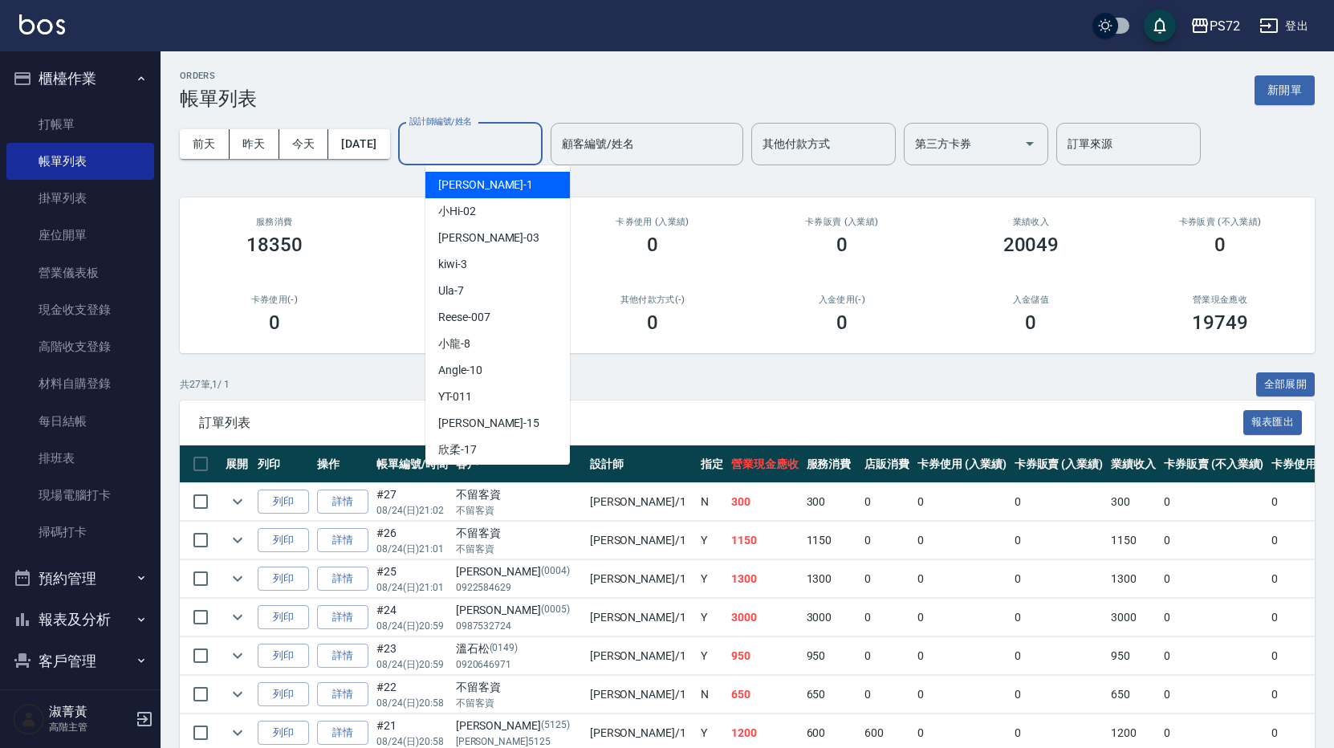
click at [506, 146] on input "設計師編號/姓名" at bounding box center [470, 144] width 130 height 28
click at [484, 180] on div "[PERSON_NAME] -1" at bounding box center [497, 185] width 144 height 26
type input "[PERSON_NAME]-1"
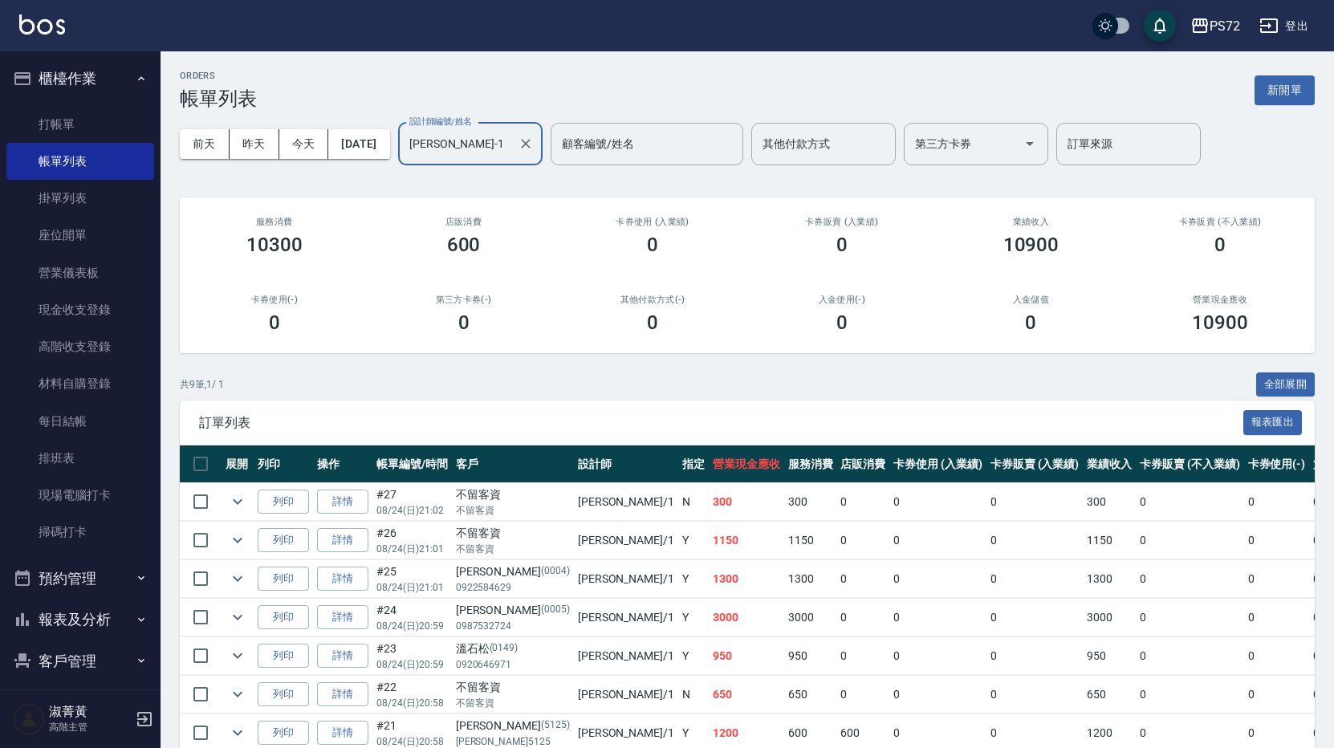
scroll to position [157, 0]
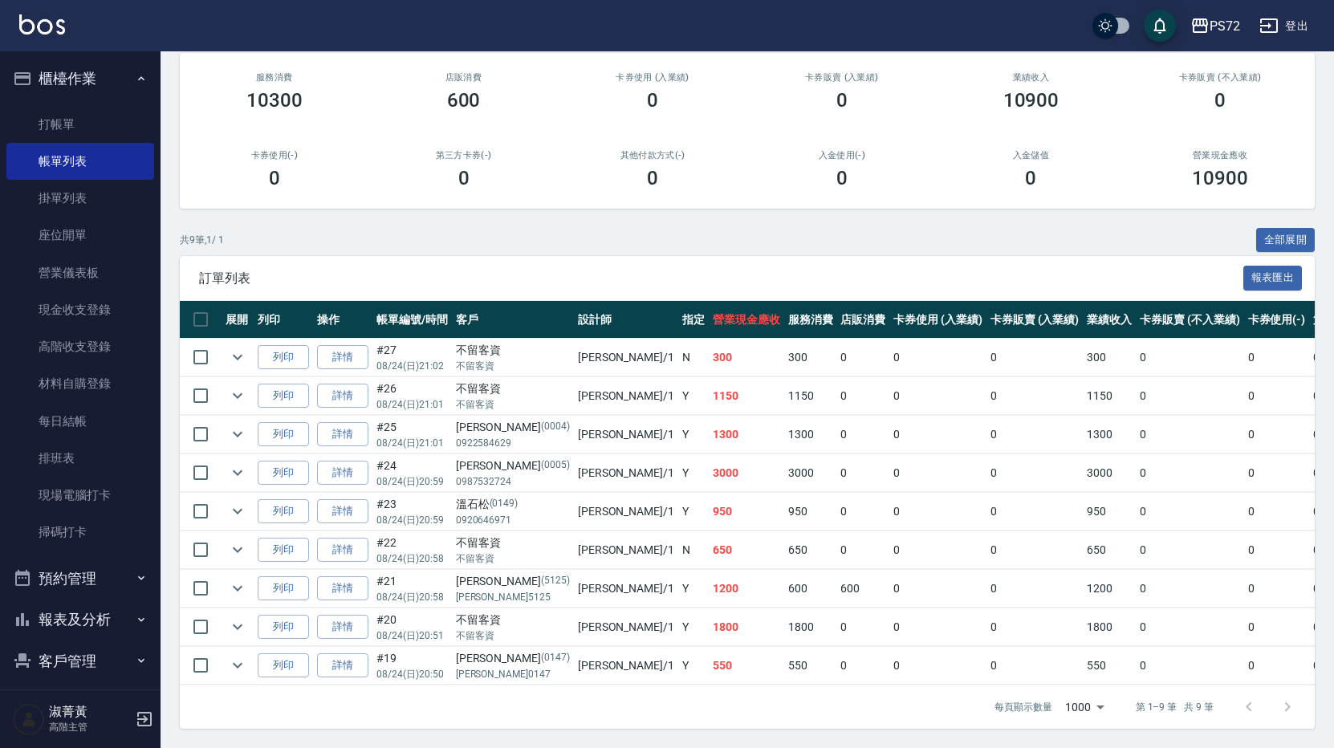
click at [100, 625] on button "報表及分析" at bounding box center [80, 620] width 148 height 42
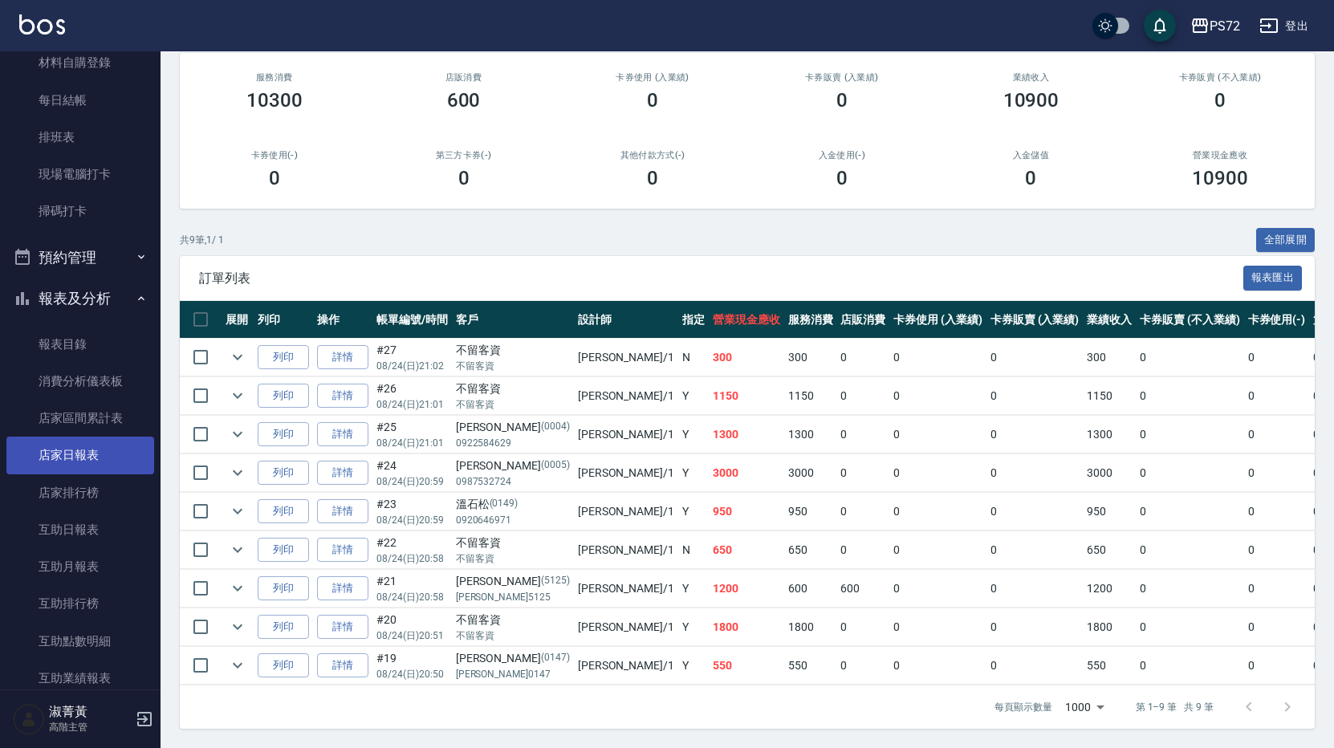
click at [109, 460] on link "店家日報表" at bounding box center [80, 455] width 148 height 37
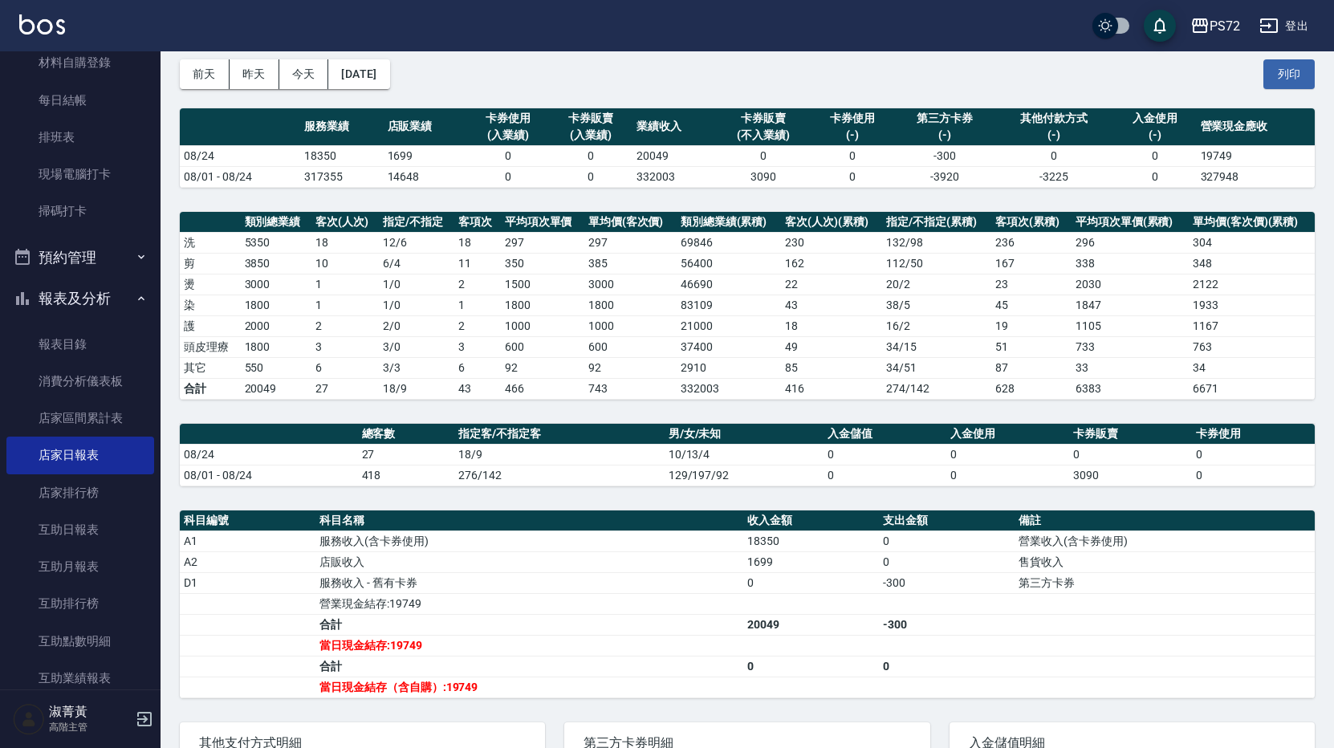
scroll to position [161, 0]
